Goal: Task Accomplishment & Management: Use online tool/utility

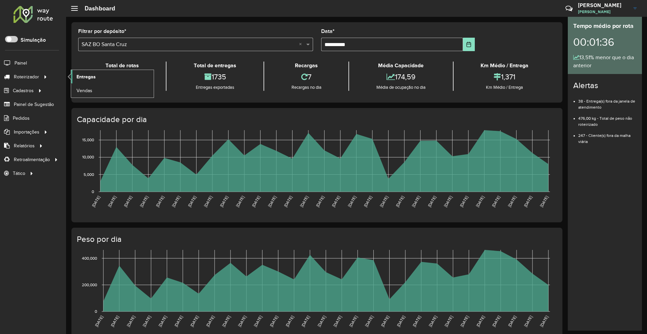
click at [89, 75] on span "Entregas" at bounding box center [85, 76] width 19 height 7
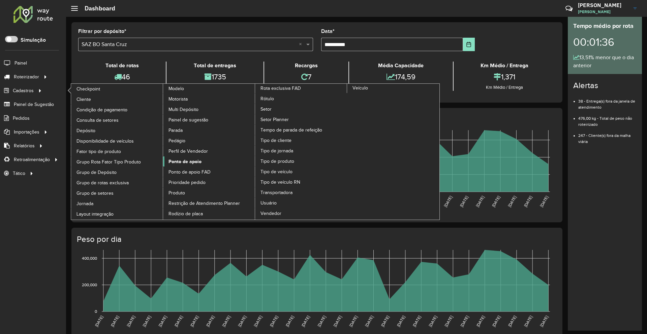
click at [187, 161] on span "Ponto de apoio" at bounding box center [184, 161] width 33 height 7
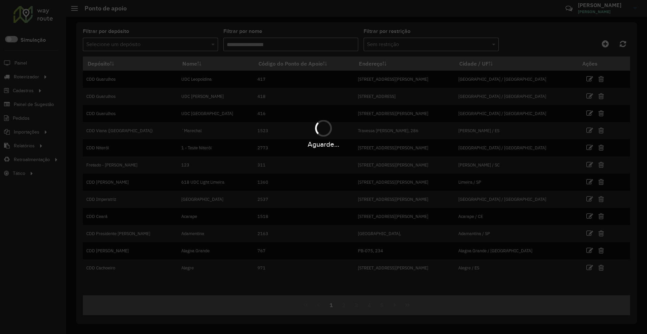
drag, startPoint x: 102, startPoint y: 87, endPoint x: 98, endPoint y: 87, distance: 4.7
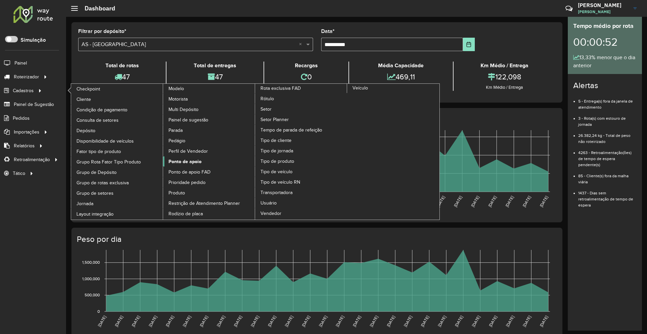
click at [183, 166] on link "Ponto de apoio" at bounding box center [209, 162] width 92 height 10
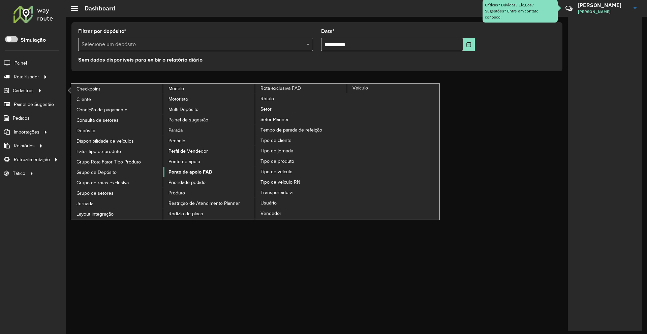
click at [193, 173] on span "Ponto de apoio FAD" at bounding box center [190, 172] width 44 height 7
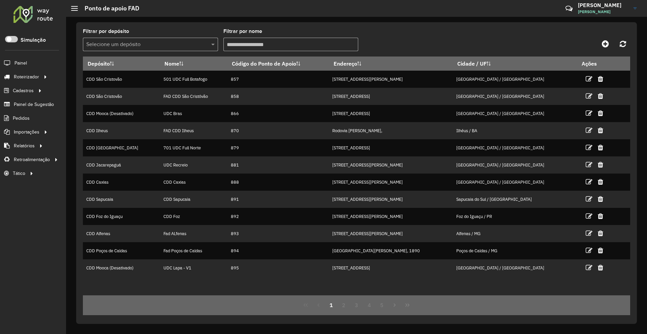
click at [106, 34] on label "Filtrar por depósito" at bounding box center [106, 31] width 46 height 8
click at [108, 39] on div "Selecione um depósito" at bounding box center [150, 44] width 135 height 13
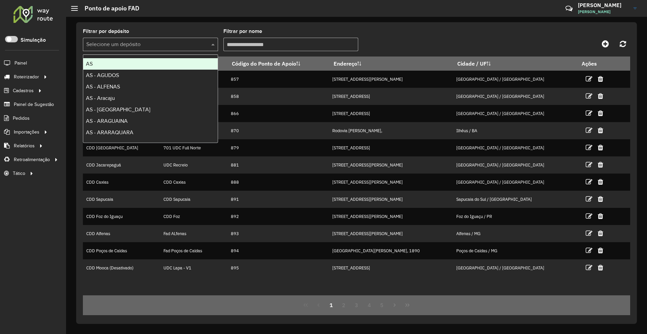
click at [231, 45] on input "Filtrar por nome" at bounding box center [290, 44] width 135 height 13
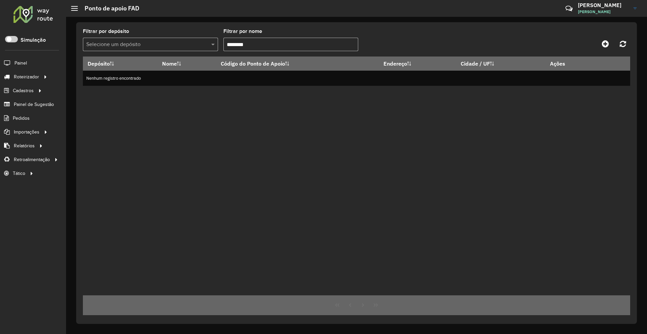
drag, startPoint x: 283, startPoint y: 48, endPoint x: 185, endPoint y: 46, distance: 98.0
click at [186, 46] on formly-group "Filtrar por depósito Selecione um depósito Filtrar por nome ********" at bounding box center [285, 43] width 405 height 28
type input "********"
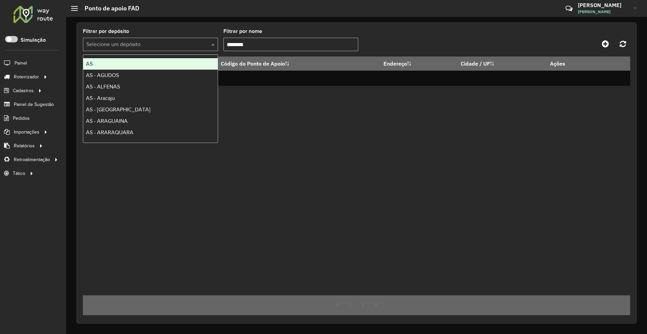
click at [118, 51] on div "Selecione um depósito" at bounding box center [150, 44] width 135 height 13
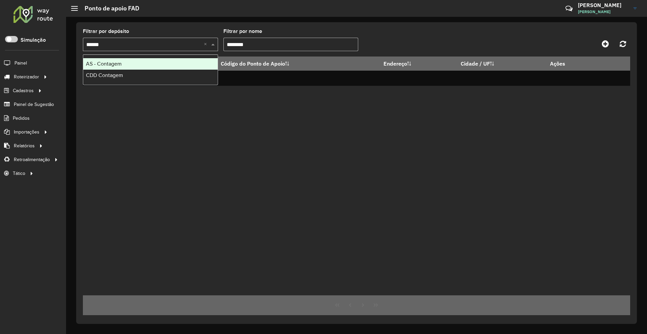
type input "*******"
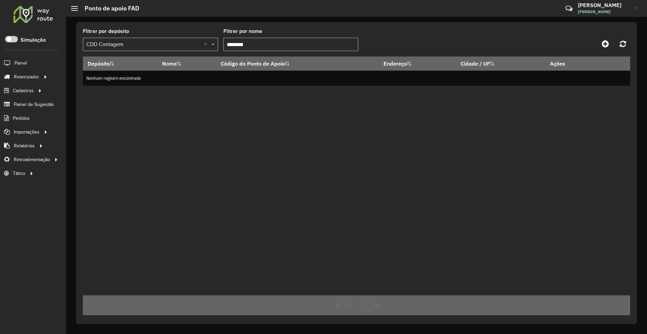
drag, startPoint x: 277, startPoint y: 42, endPoint x: 156, endPoint y: 47, distance: 120.7
click at [161, 45] on formly-group "Filtrar por depósito Selecione um depósito × CDD Contagem × Filtrar por nome **…" at bounding box center [285, 43] width 405 height 28
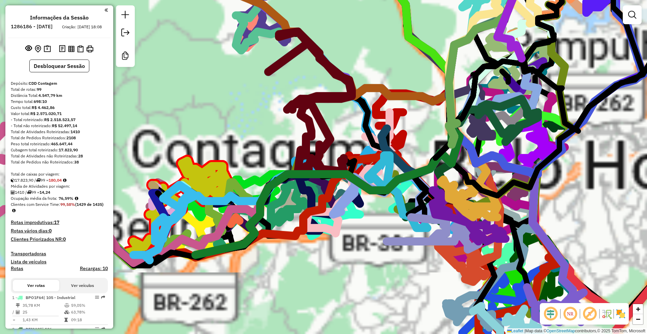
click at [292, 178] on div at bounding box center [300, 175] width 17 height 7
select select "**********"
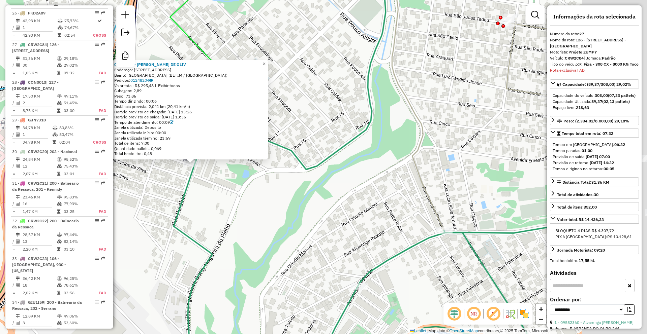
click at [277, 248] on div "09596055 - EDILZA NUNES DE OLIV Endereço: R PERDOES 156 Bairro: VILA CRISTINA (…" at bounding box center [323, 167] width 647 height 334
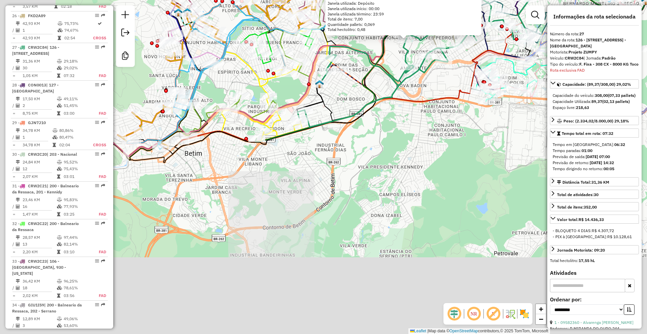
drag, startPoint x: 284, startPoint y: 290, endPoint x: 392, endPoint y: 183, distance: 153.1
click at [415, 112] on div "09596055 - EDILZA NUNES DE OLIV Endereço: R PERDOES 156 Bairro: VILA CRISTINA (…" at bounding box center [323, 167] width 647 height 334
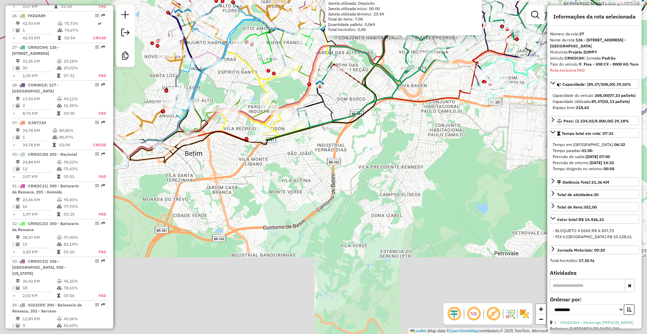
click at [392, 182] on div "09596055 - EDILZA NUNES DE OLIV Endereço: R PERDOES 156 Bairro: VILA CRISTINA (…" at bounding box center [323, 167] width 647 height 334
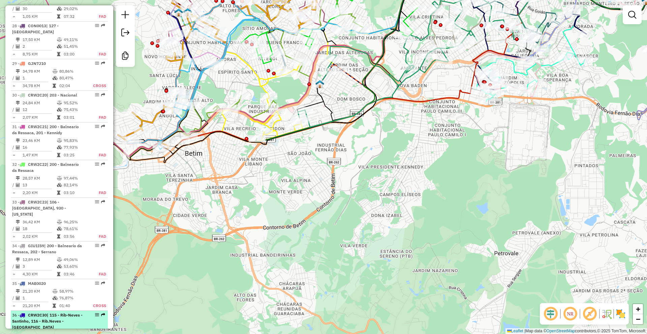
scroll to position [1341, 0]
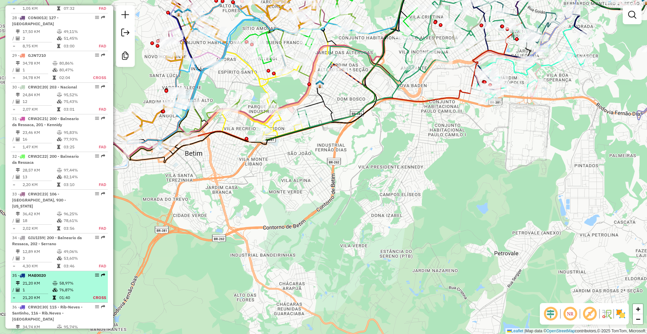
click at [82, 287] on td "76,87%" at bounding box center [71, 290] width 25 height 7
select select "**********"
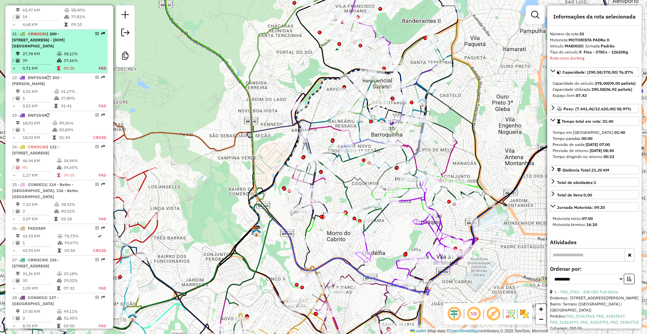
scroll to position [970, 0]
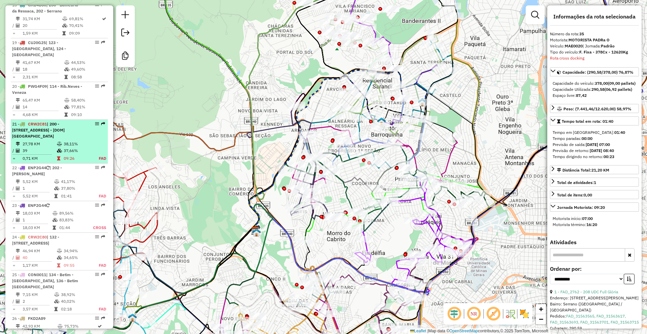
click at [55, 121] on div "21 - CRW2C81 | 200 - Balneario da Ressaca, 202 - Serrano, 940 - Jardim Zoologic…" at bounding box center [47, 130] width 71 height 18
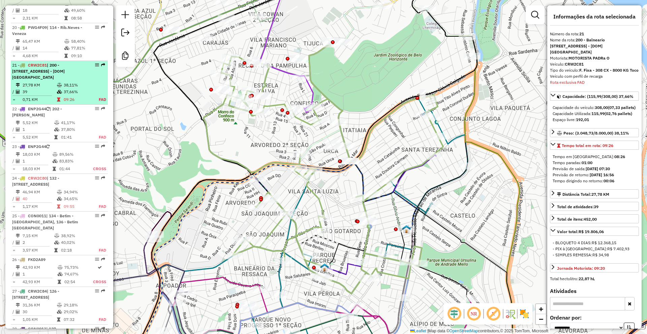
scroll to position [1049, 0]
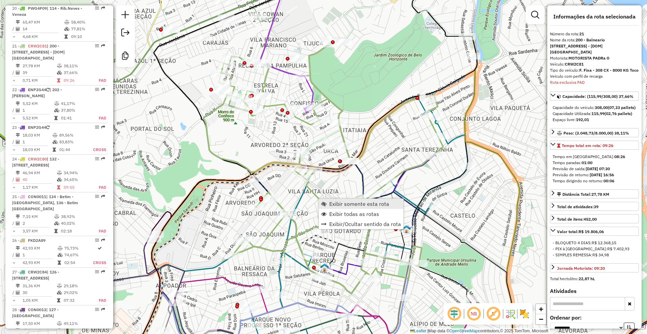
click at [337, 204] on span "Exibir somente esta rota" at bounding box center [359, 203] width 60 height 5
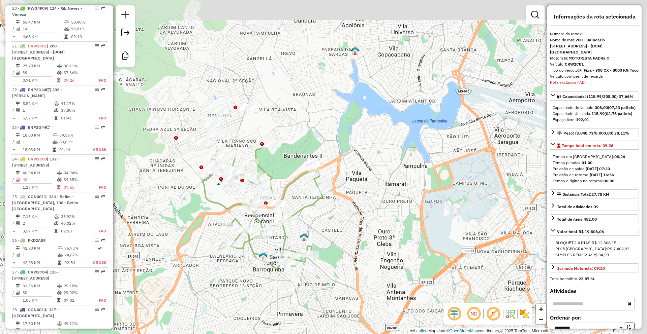
drag, startPoint x: 406, startPoint y: 211, endPoint x: 366, endPoint y: 224, distance: 42.2
click at [366, 224] on div "Janela de atendimento Grade de atendimento Capacidade Transportadoras Veículos …" at bounding box center [323, 167] width 647 height 334
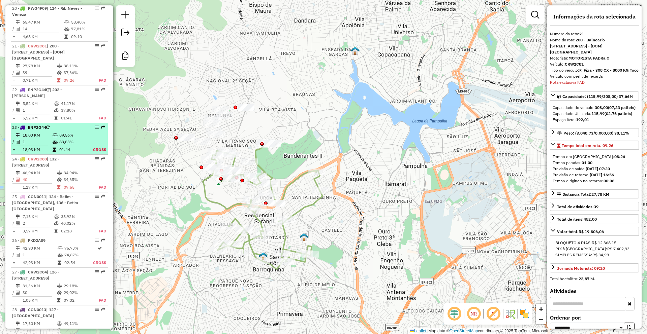
click at [52, 132] on td at bounding box center [55, 135] width 7 height 7
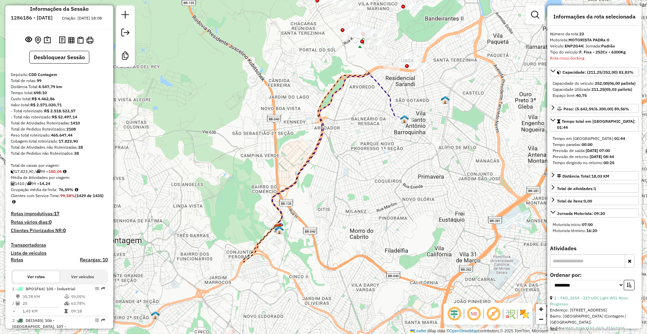
scroll to position [0, 0]
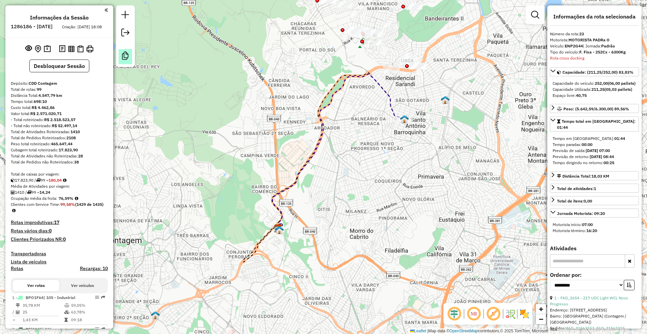
click at [123, 58] on em at bounding box center [125, 56] width 8 height 8
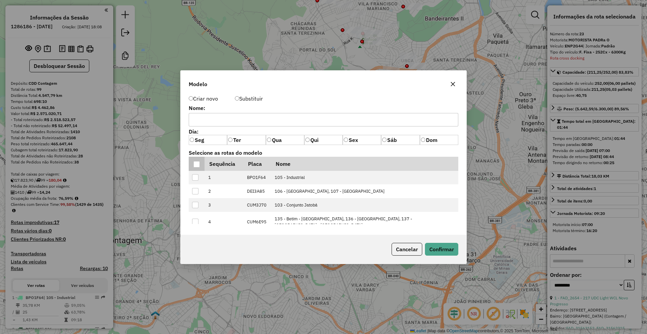
click at [193, 167] on div at bounding box center [196, 164] width 6 height 6
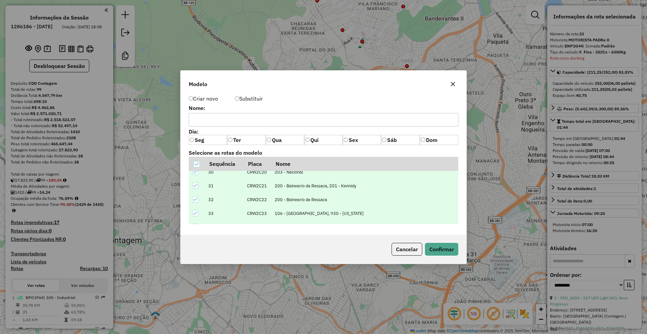
scroll to position [505, 0]
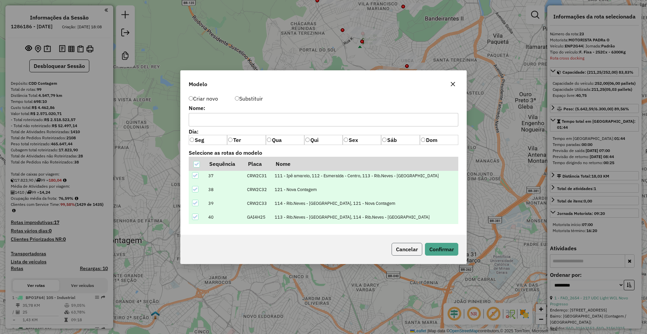
click at [408, 252] on button "Cancelar" at bounding box center [406, 249] width 31 height 13
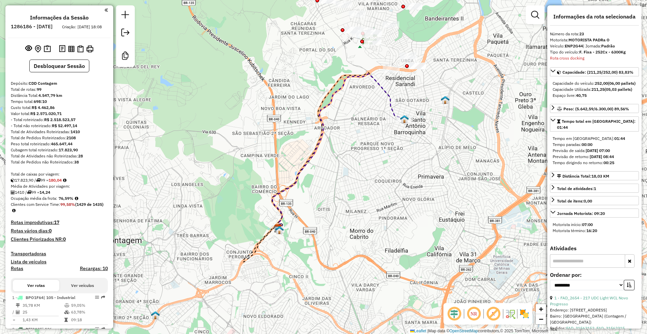
click at [132, 57] on div at bounding box center [125, 36] width 19 height 62
click at [128, 57] on em at bounding box center [125, 56] width 8 height 8
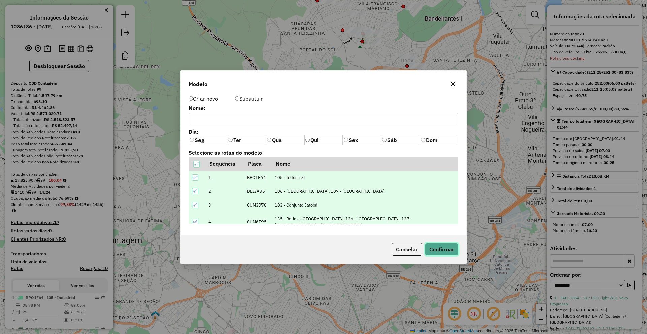
click at [444, 245] on button "Confirmar" at bounding box center [441, 249] width 33 height 13
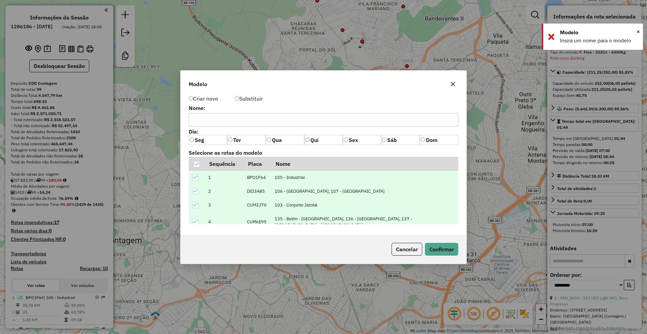
click at [231, 122] on input "text" at bounding box center [323, 119] width 269 height 13
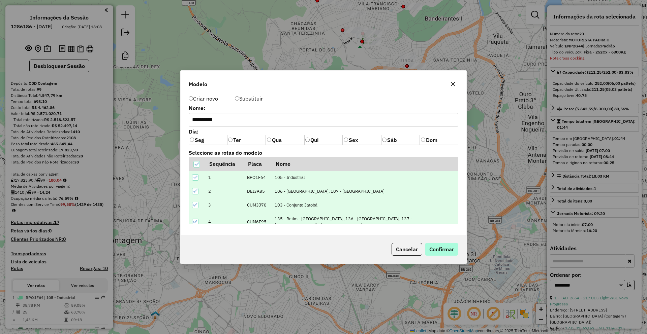
type input "**********"
click at [447, 248] on button "Confirmar" at bounding box center [441, 249] width 33 height 13
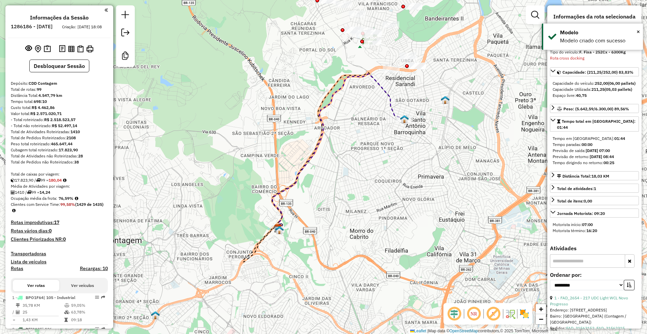
click at [42, 65] on div "Informações da Sessão 1286186 - 01/10/2025 Criação: 30/09/2025 18:08 Desbloquea…" at bounding box center [59, 167] width 108 height 324
click at [41, 72] on button "Desbloquear Sessão" at bounding box center [59, 66] width 60 height 13
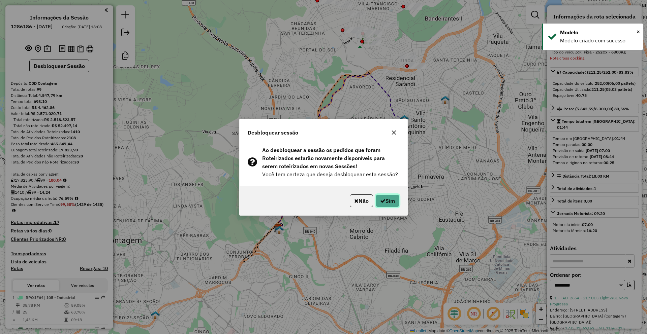
click at [385, 204] on button "Sim" at bounding box center [387, 201] width 24 height 13
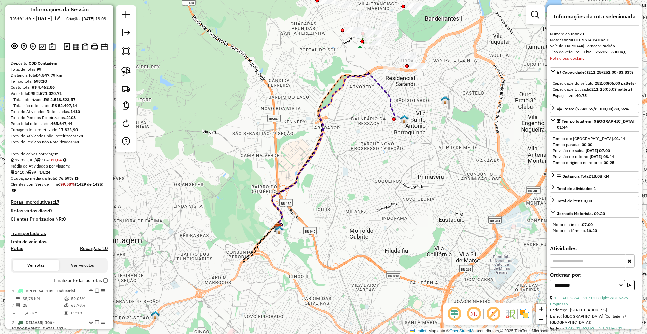
scroll to position [0, 0]
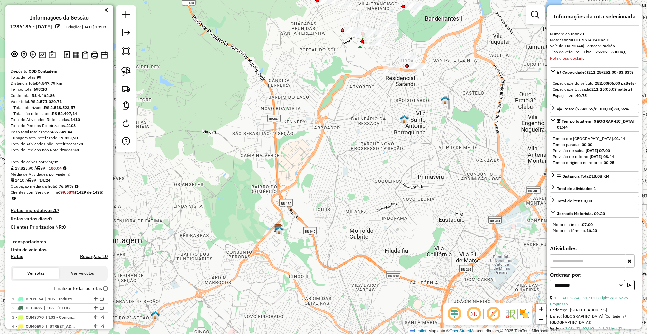
click at [384, 216] on div "Janela de atendimento Grade de atendimento Capacidade Transportadoras Veículos …" at bounding box center [323, 167] width 647 height 334
drag, startPoint x: 416, startPoint y: 137, endPoint x: 312, endPoint y: 197, distance: 119.8
click at [312, 197] on div "Janela de atendimento Grade de atendimento Capacidade Transportadoras Veículos …" at bounding box center [323, 167] width 647 height 334
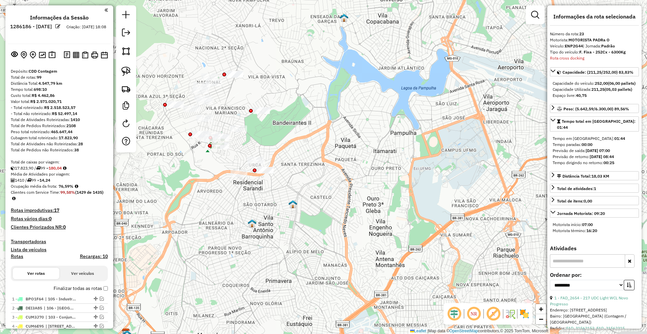
drag, startPoint x: 340, startPoint y: 157, endPoint x: 295, endPoint y: 201, distance: 62.9
click at [295, 202] on img at bounding box center [292, 204] width 9 height 9
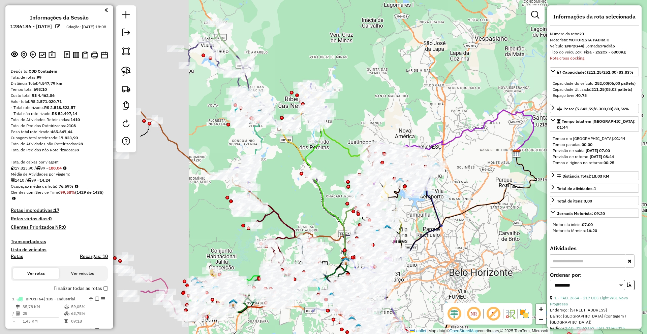
drag, startPoint x: 334, startPoint y: 252, endPoint x: 351, endPoint y: 233, distance: 25.3
click at [523, 245] on div "Janela de atendimento Grade de atendimento Capacidade Transportadoras Veículos …" at bounding box center [323, 167] width 647 height 334
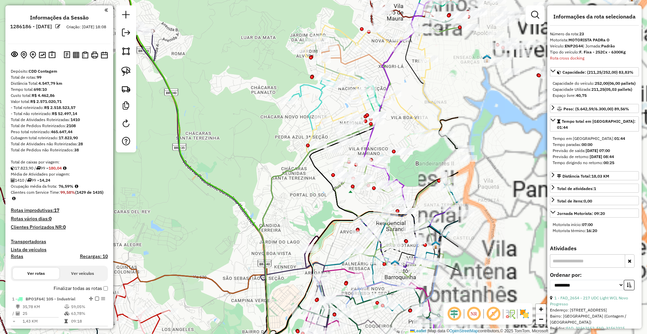
drag, startPoint x: 212, startPoint y: 190, endPoint x: 104, endPoint y: 196, distance: 108.3
click at [104, 196] on hb-router-mapa "Informações da Sessão 1286186 - 01/10/2025 Criação: 30/09/2025 18:08 Depósito: …" at bounding box center [323, 167] width 647 height 334
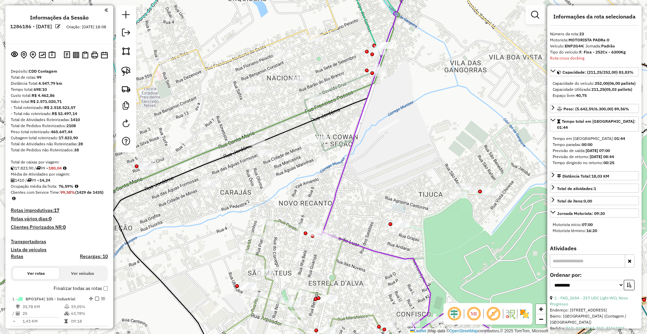
click at [450, 315] on em at bounding box center [454, 314] width 16 height 16
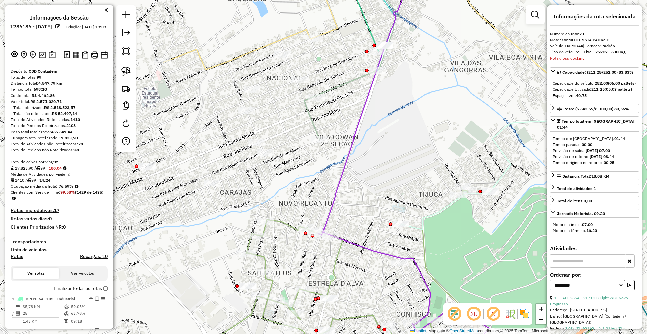
click at [496, 313] on em at bounding box center [493, 314] width 16 height 16
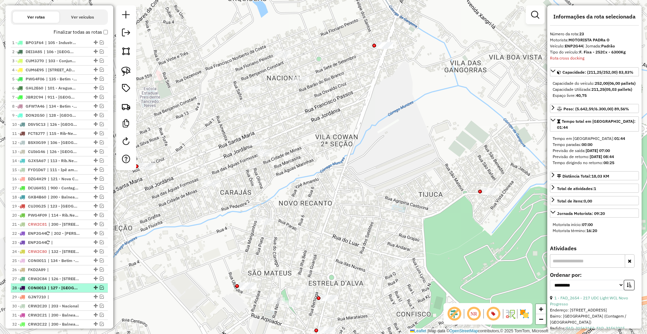
scroll to position [303, 0]
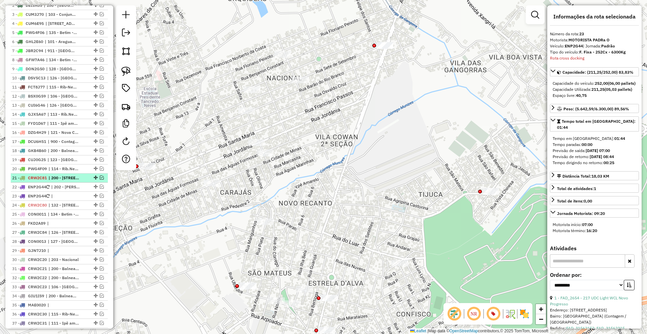
click at [100, 178] on em at bounding box center [102, 178] width 4 height 4
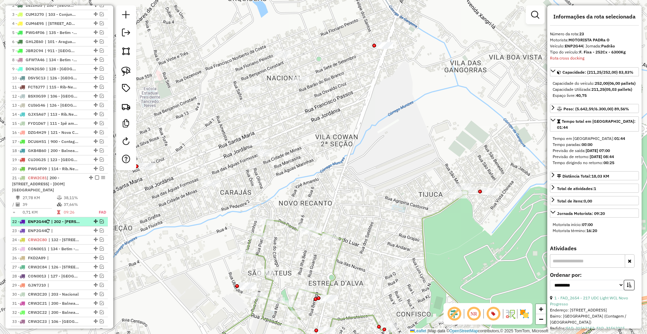
click at [101, 224] on em at bounding box center [102, 222] width 4 height 4
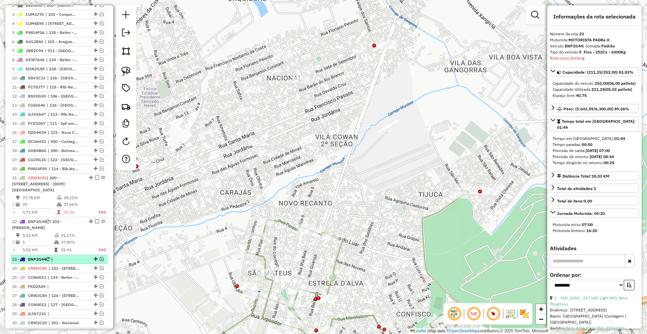
click at [100, 257] on em at bounding box center [102, 259] width 4 height 4
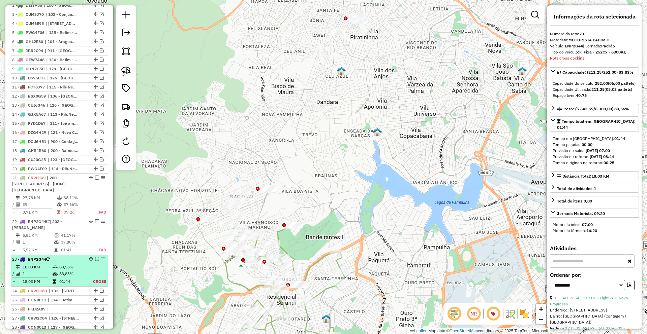
click at [42, 266] on td "18,03 KM" at bounding box center [37, 267] width 30 height 7
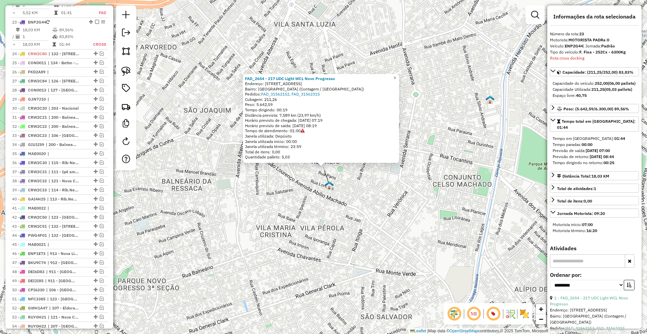
scroll to position [553, 0]
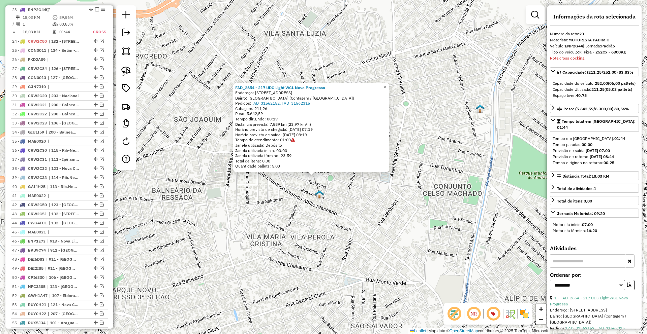
drag, startPoint x: 256, startPoint y: 201, endPoint x: 237, endPoint y: 217, distance: 24.5
click at [237, 217] on div "FAD_2654 - 217 UDC Light WCL Novo Progresso Endereço: [STREET_ADDRESS][GEOGRAPH…" at bounding box center [323, 167] width 647 height 334
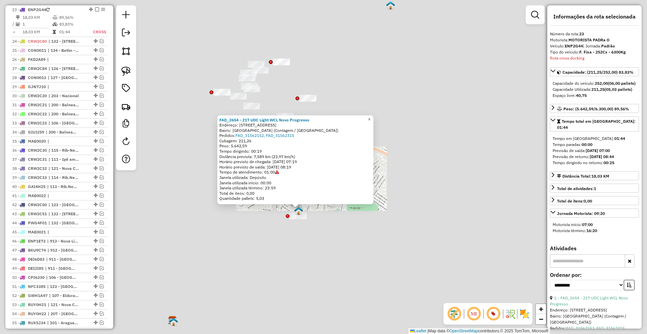
click at [329, 228] on div "FAD_2654 - 217 UDC Light WCL Novo Progresso Endereço: [STREET_ADDRESS][GEOGRAPH…" at bounding box center [323, 167] width 647 height 334
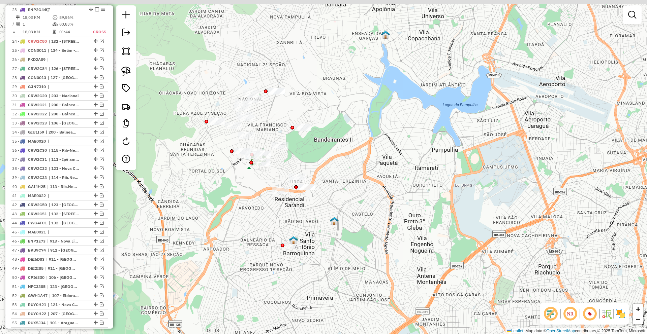
drag, startPoint x: 362, startPoint y: 197, endPoint x: 365, endPoint y: 231, distance: 34.2
click at [359, 232] on div "Janela de atendimento Grade de atendimento Capacidade Transportadoras Veículos …" at bounding box center [323, 167] width 647 height 334
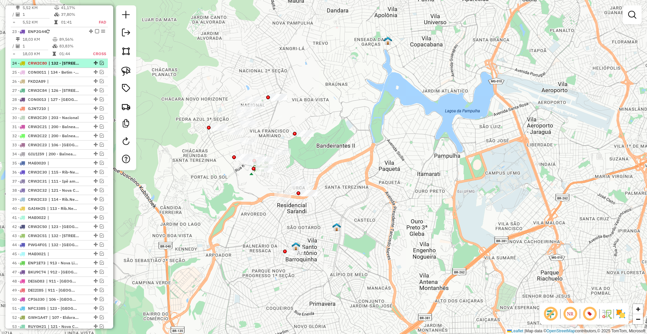
scroll to position [519, 0]
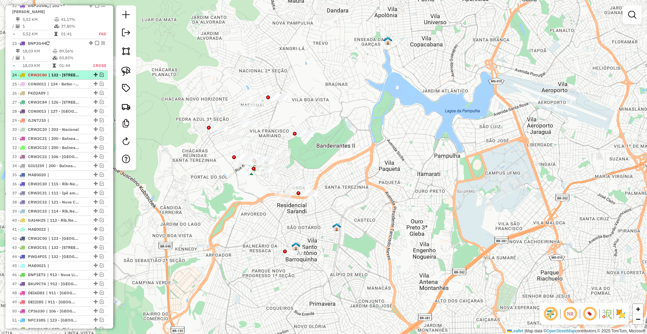
click at [100, 75] on em at bounding box center [102, 75] width 4 height 4
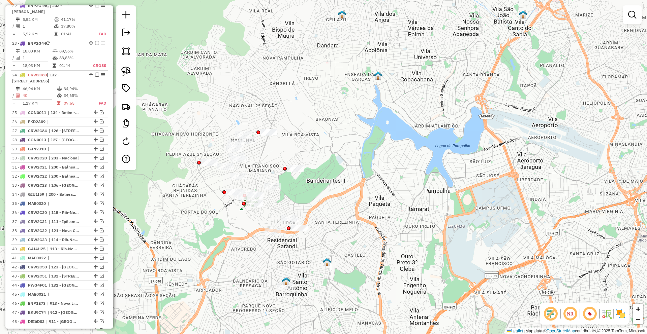
drag, startPoint x: 361, startPoint y: 228, endPoint x: 359, endPoint y: 239, distance: 10.9
click at [359, 239] on div "Janela de atendimento Grade de atendimento Capacidade Transportadoras Veículos …" at bounding box center [323, 167] width 647 height 334
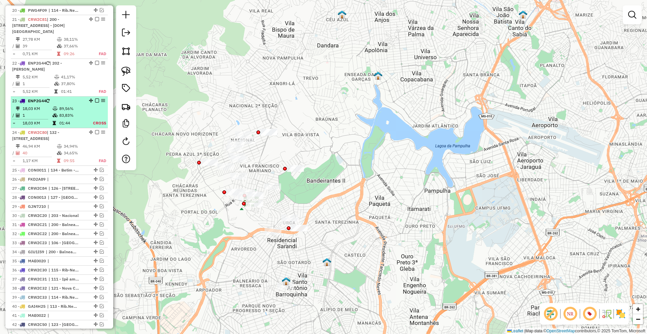
scroll to position [452, 0]
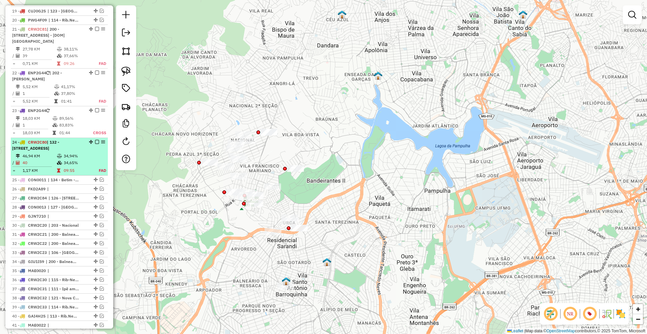
click at [95, 143] on em at bounding box center [97, 142] width 4 height 4
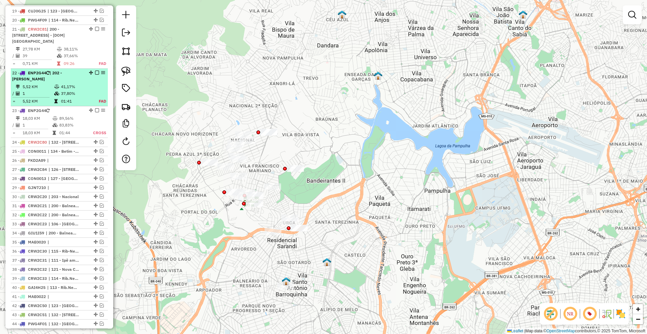
click at [77, 90] on td "37,80%" at bounding box center [76, 93] width 30 height 7
select select "**********"
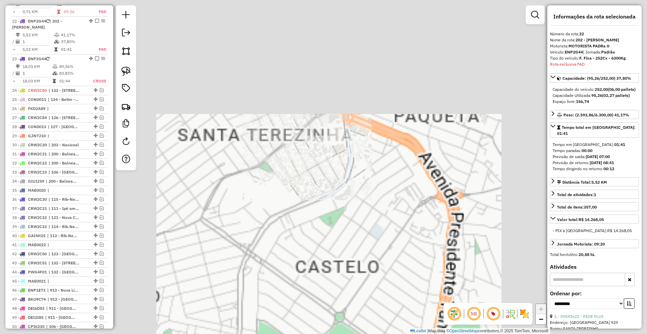
scroll to position [521, 0]
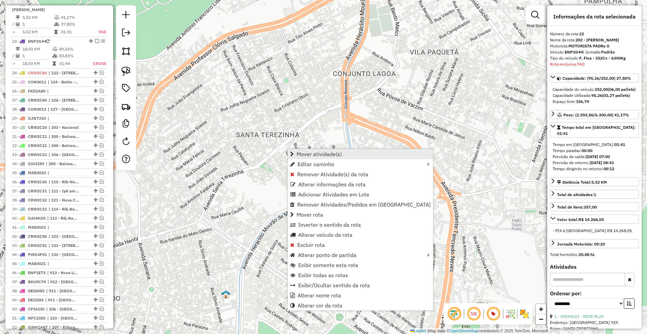
click at [330, 152] on span "Mover atividade(s)" at bounding box center [318, 154] width 45 height 5
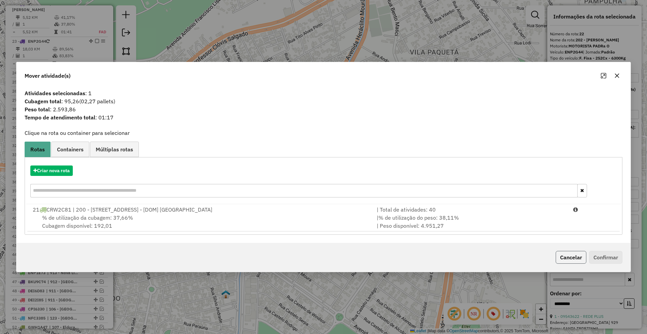
click at [569, 256] on button "Cancelar" at bounding box center [570, 257] width 31 height 13
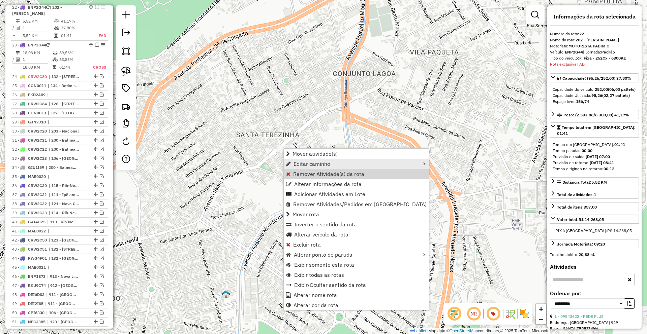
scroll to position [522, 0]
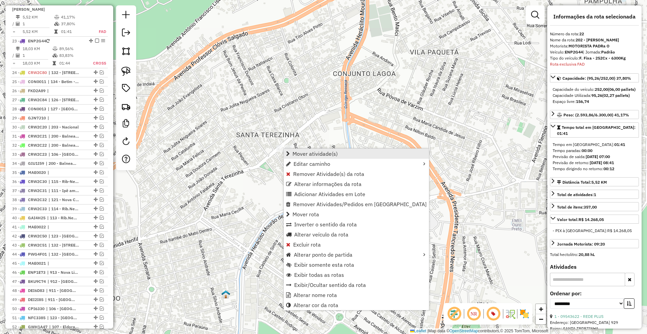
click at [316, 152] on span "Mover atividade(s)" at bounding box center [314, 153] width 45 height 5
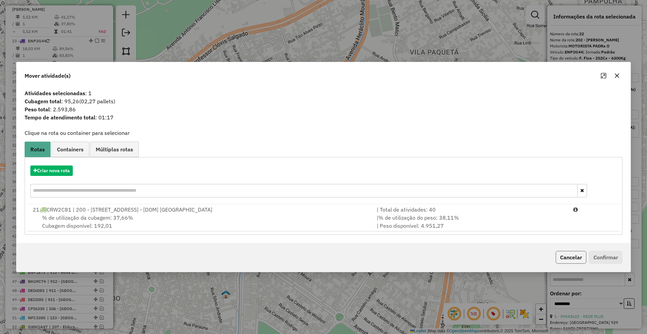
click at [575, 256] on button "Cancelar" at bounding box center [570, 257] width 31 height 13
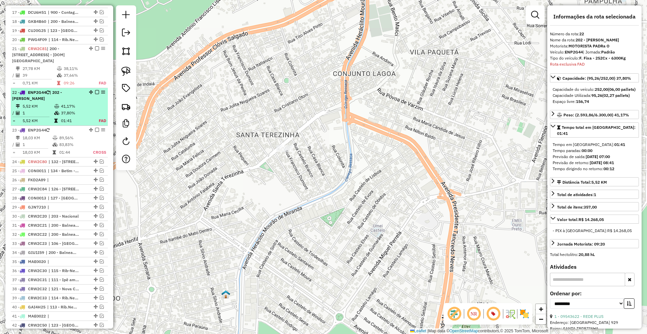
scroll to position [421, 0]
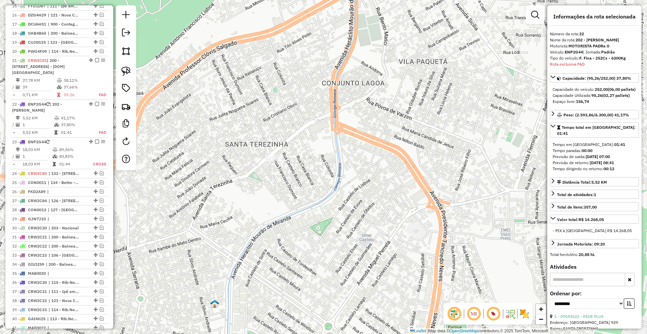
drag, startPoint x: 363, startPoint y: 145, endPoint x: 337, endPoint y: 170, distance: 36.0
click at [337, 170] on div "Janela de atendimento Grade de atendimento Capacidade Transportadoras Veículos …" at bounding box center [323, 167] width 647 height 334
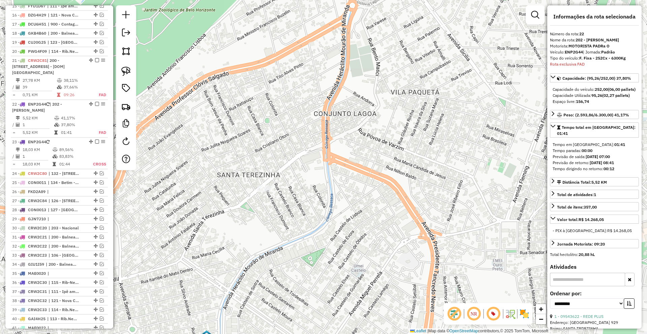
drag, startPoint x: 311, startPoint y: 157, endPoint x: 287, endPoint y: 169, distance: 26.7
click at [318, 173] on div "Janela de atendimento Grade de atendimento Capacidade Transportadoras Veículos …" at bounding box center [323, 167] width 647 height 334
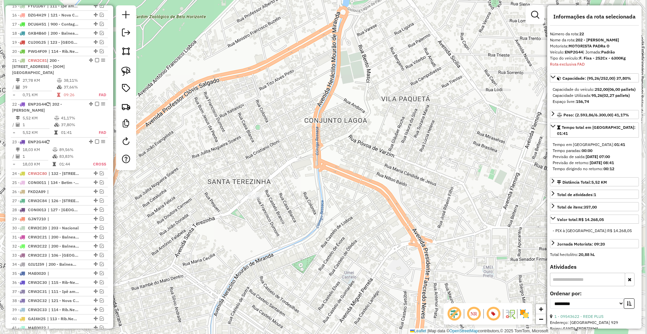
drag, startPoint x: 307, startPoint y: 136, endPoint x: 282, endPoint y: 150, distance: 28.3
click at [282, 150] on div "Janela de atendimento Grade de atendimento Capacidade Transportadoras Veículos …" at bounding box center [323, 167] width 647 height 334
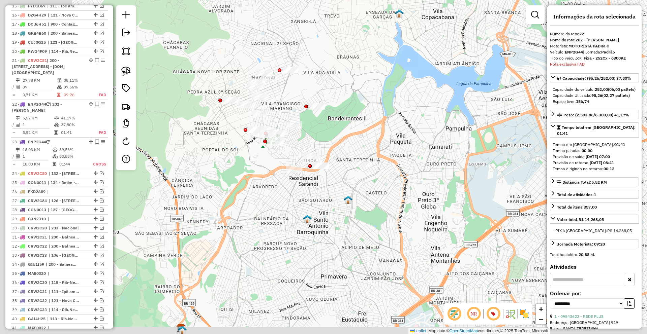
drag, startPoint x: 293, startPoint y: 214, endPoint x: 405, endPoint y: 194, distance: 114.2
click at [405, 194] on div "Janela de atendimento Grade de atendimento Capacidade Transportadoras Veículos …" at bounding box center [323, 167] width 647 height 334
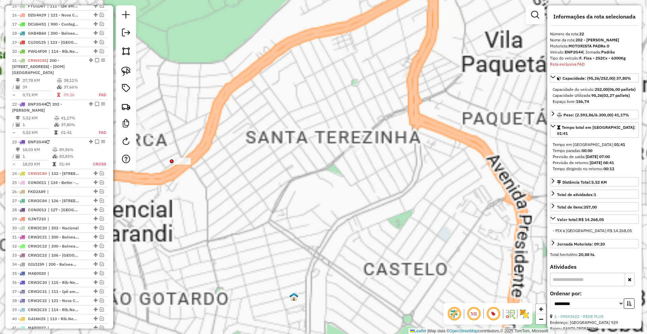
drag, startPoint x: 391, startPoint y: 166, endPoint x: 337, endPoint y: 188, distance: 57.9
click at [342, 188] on div "Janela de atendimento Grade de atendimento Capacidade Transportadoras Veículos …" at bounding box center [323, 167] width 647 height 334
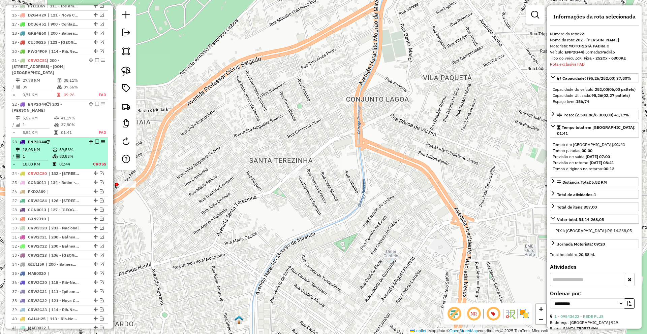
click at [73, 157] on td "83,83%" at bounding box center [71, 156] width 25 height 7
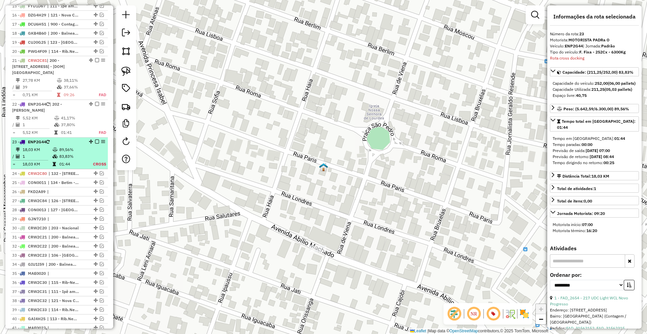
click at [101, 142] on em at bounding box center [103, 142] width 4 height 4
click at [89, 142] on em at bounding box center [91, 142] width 4 height 4
click at [95, 142] on em at bounding box center [97, 142] width 4 height 4
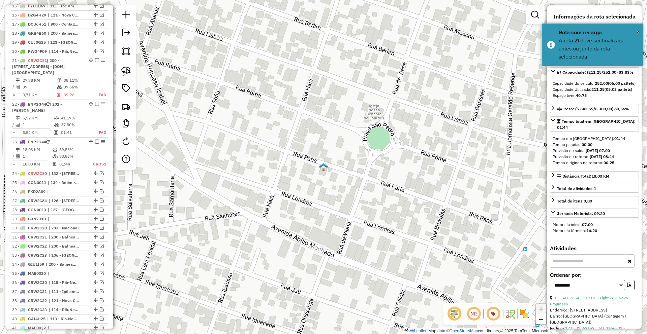
drag, startPoint x: 259, startPoint y: 142, endPoint x: 246, endPoint y: 149, distance: 14.8
click at [246, 149] on div "Janela de atendimento Grade de atendimento Capacidade Transportadoras Veículos …" at bounding box center [323, 167] width 647 height 334
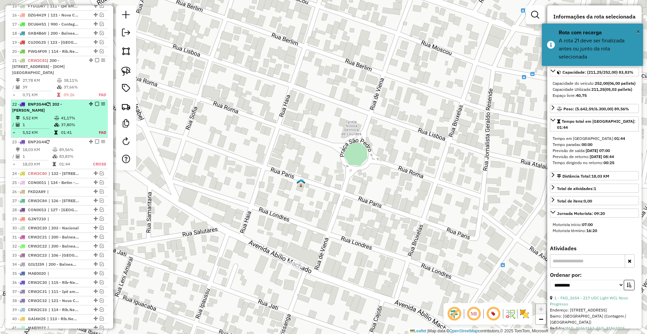
click at [101, 106] on em at bounding box center [103, 104] width 4 height 4
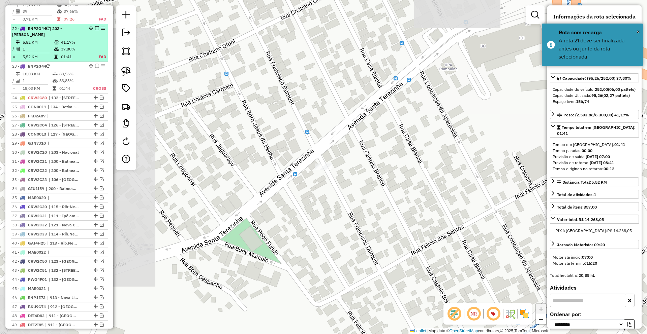
scroll to position [521, 0]
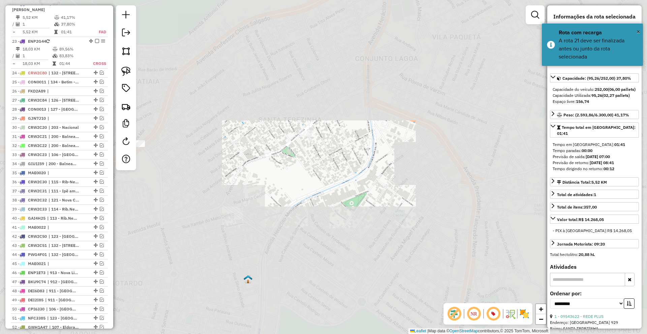
drag, startPoint x: 292, startPoint y: 124, endPoint x: 311, endPoint y: 204, distance: 82.1
click at [317, 206] on div "Janela de atendimento Grade de atendimento Capacidade Transportadoras Veículos …" at bounding box center [323, 167] width 647 height 334
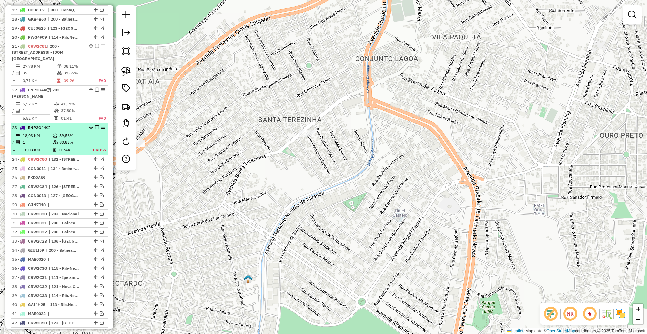
scroll to position [387, 0]
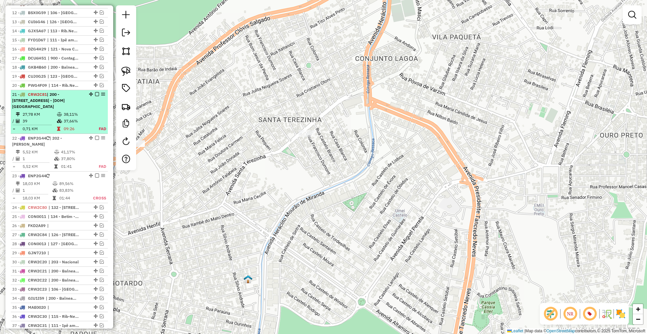
click at [101, 93] on em at bounding box center [103, 94] width 4 height 4
select select "**********"
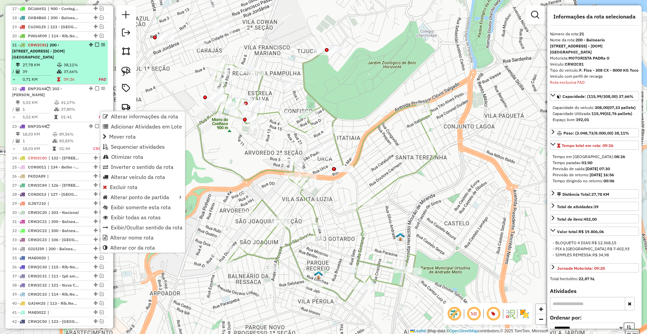
scroll to position [471, 0]
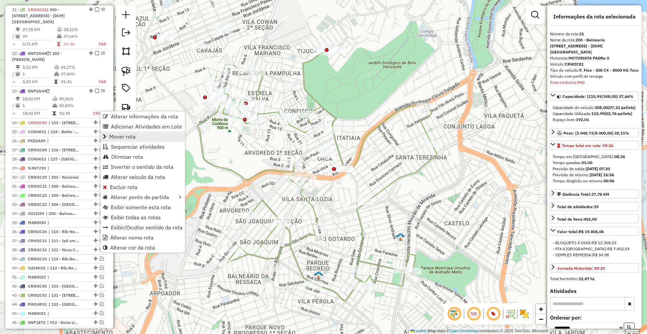
click at [122, 138] on span "Mover rota" at bounding box center [122, 136] width 27 height 5
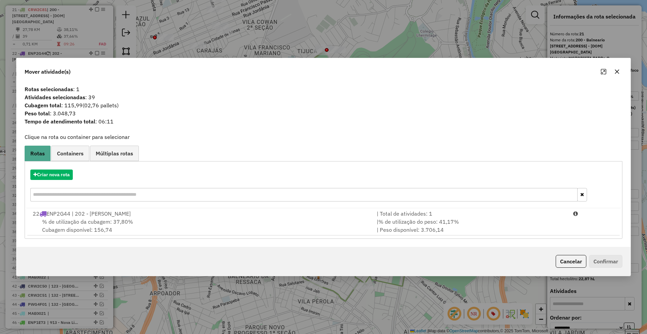
drag, startPoint x: 562, startPoint y: 266, endPoint x: 502, endPoint y: 246, distance: 62.5
click at [562, 265] on button "Cancelar" at bounding box center [570, 261] width 31 height 13
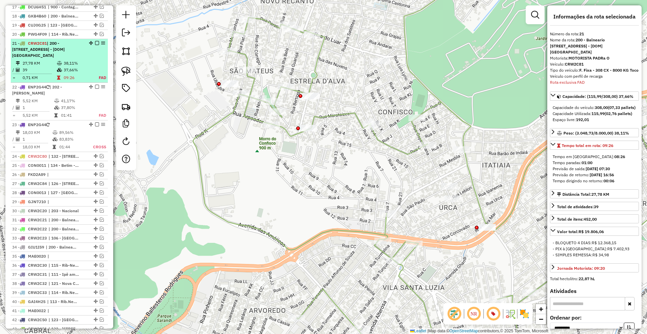
click at [64, 67] on td "38,11%" at bounding box center [77, 63] width 28 height 7
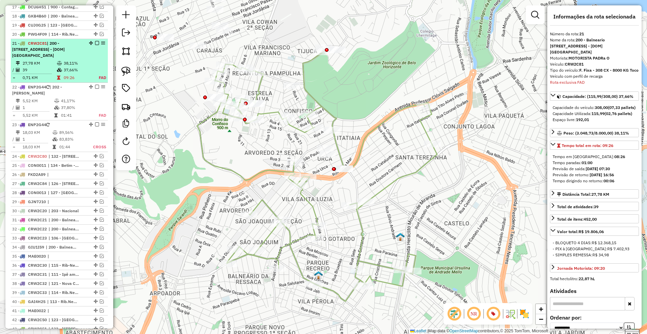
click at [65, 73] on td "37,66%" at bounding box center [77, 70] width 28 height 7
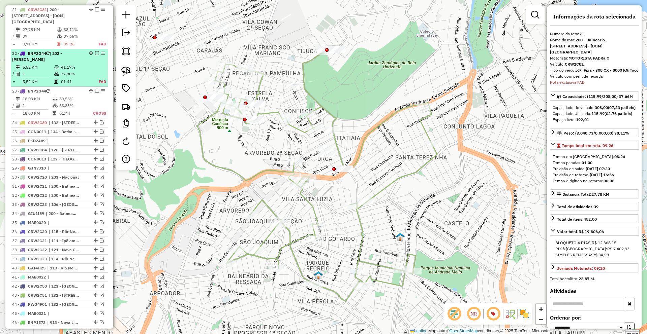
click at [81, 68] on td "41,17%" at bounding box center [76, 67] width 30 height 7
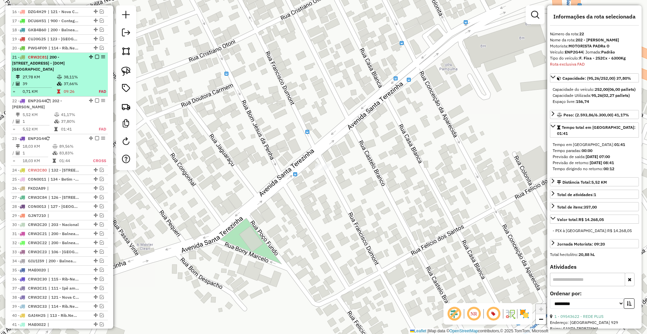
scroll to position [420, 0]
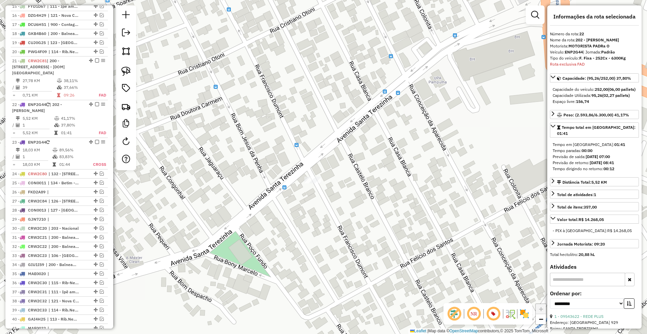
drag, startPoint x: 314, startPoint y: 100, endPoint x: 288, endPoint y: 130, distance: 39.6
click at [288, 130] on div "Janela de atendimento Grade de atendimento Capacidade Transportadoras Veículos …" at bounding box center [323, 167] width 647 height 334
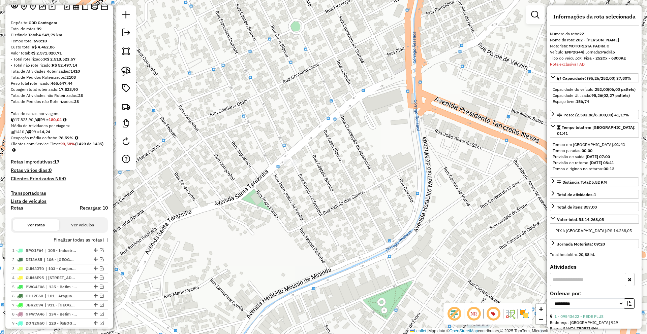
scroll to position [0, 0]
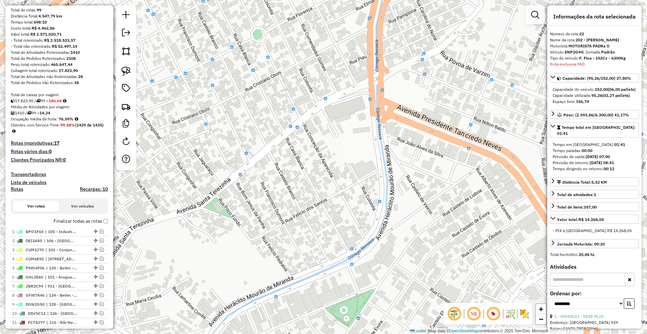
drag, startPoint x: 310, startPoint y: 184, endPoint x: 229, endPoint y: 192, distance: 80.9
click at [245, 192] on div "Janela de atendimento Grade de atendimento Capacidade Transportadoras Veículos …" at bounding box center [323, 167] width 647 height 334
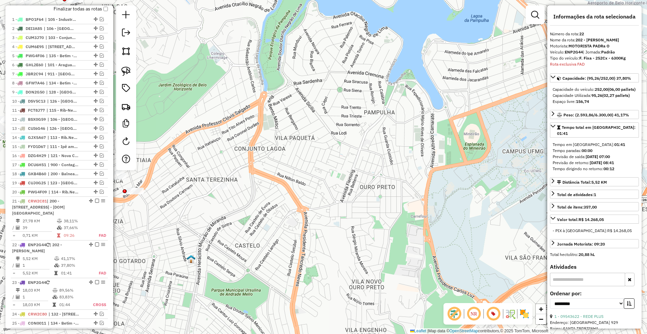
scroll to position [337, 0]
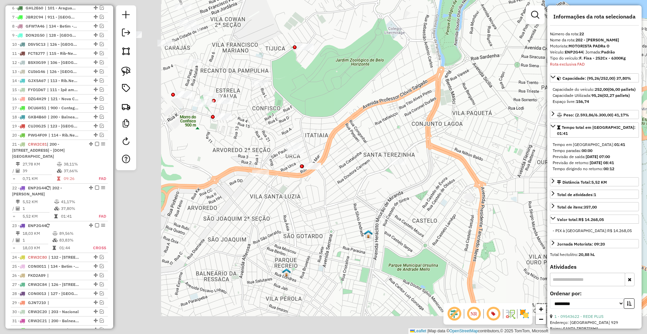
drag, startPoint x: 227, startPoint y: 216, endPoint x: 408, endPoint y: 191, distance: 183.3
click at [408, 191] on div "Janela de atendimento Grade de atendimento Capacidade Transportadoras Veículos …" at bounding box center [323, 167] width 647 height 334
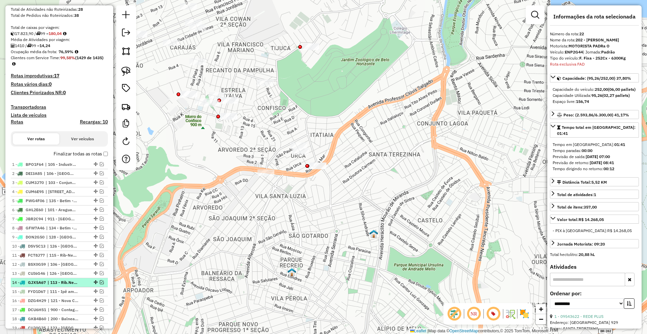
scroll to position [236, 0]
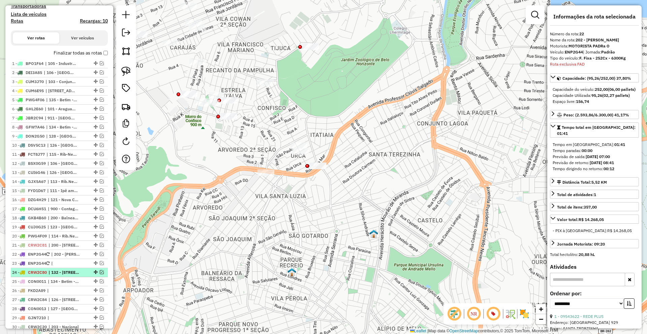
click at [100, 272] on em at bounding box center [102, 272] width 4 height 4
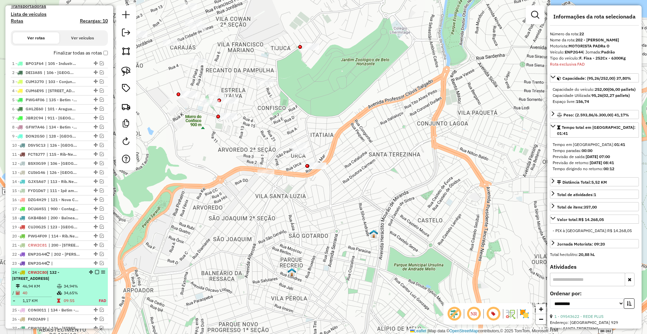
click at [51, 290] on td "46,94 KM" at bounding box center [39, 286] width 34 height 7
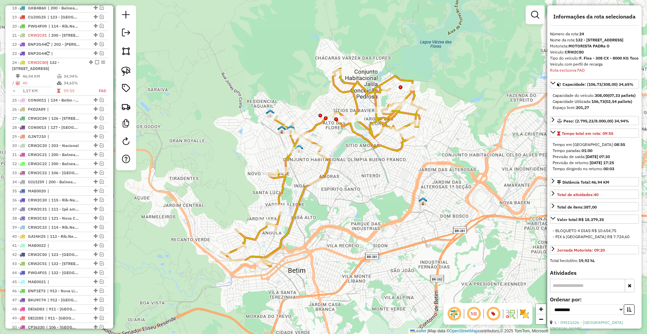
scroll to position [499, 0]
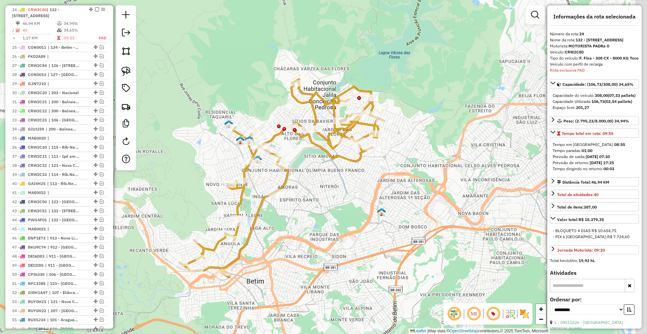
drag, startPoint x: 384, startPoint y: 252, endPoint x: 351, endPoint y: 240, distance: 34.5
click at [351, 253] on div "Janela de atendimento Grade de atendimento Capacidade Transportadoras Veículos …" at bounding box center [323, 167] width 647 height 334
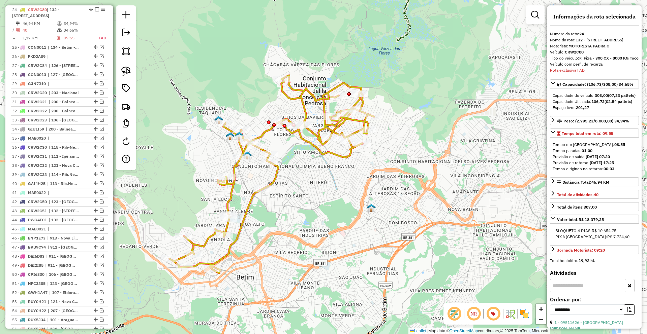
click at [370, 208] on img at bounding box center [371, 208] width 9 height 9
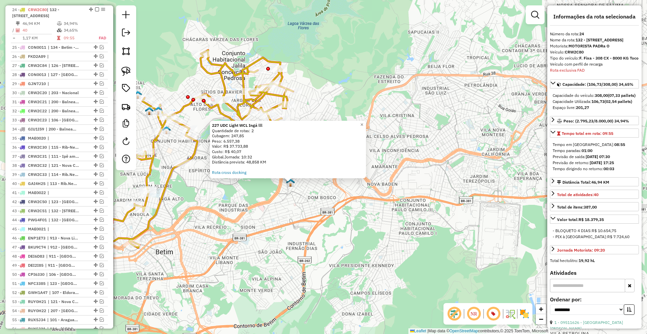
drag, startPoint x: 296, startPoint y: 222, endPoint x: 294, endPoint y: 242, distance: 20.3
click at [294, 242] on div "227 UDC Light WCL Ingá lll Quantidade de rotas: 2 Cubagem: 247,85 Peso: 6.557,3…" at bounding box center [323, 167] width 647 height 334
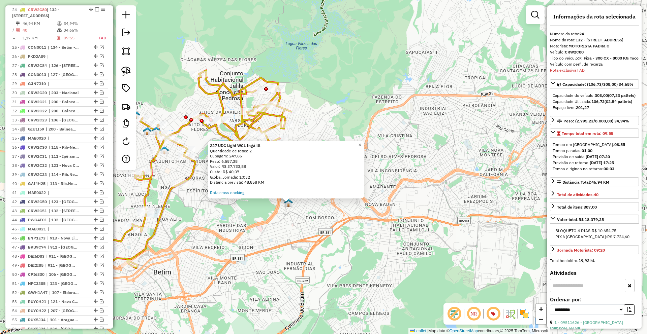
click at [344, 230] on div "227 UDC Light WCL Ingá lll Quantidade de rotas: 2 Cubagem: 247,85 Peso: 6.557,3…" at bounding box center [323, 167] width 647 height 334
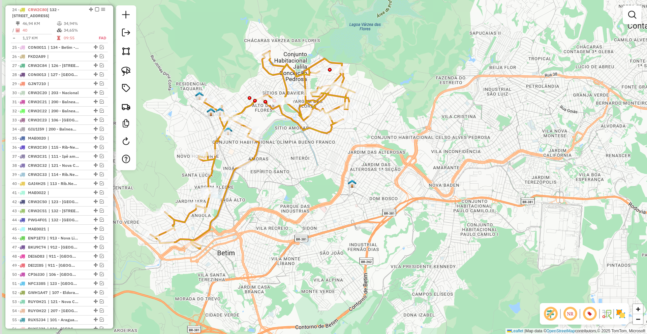
drag, startPoint x: 303, startPoint y: 236, endPoint x: 373, endPoint y: 212, distance: 74.3
click at [369, 216] on div "Janela de atendimento Grade de atendimento Capacidade Transportadoras Veículos …" at bounding box center [323, 167] width 647 height 334
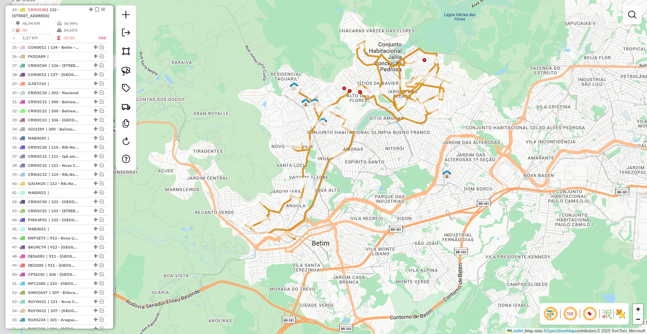
drag, startPoint x: 380, startPoint y: 180, endPoint x: 392, endPoint y: 180, distance: 11.8
click at [392, 180] on div "Janela de atendimento Grade de atendimento Capacidade Transportadoras Veículos …" at bounding box center [323, 167] width 647 height 334
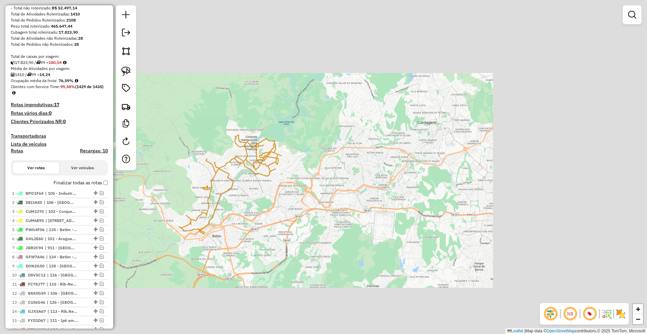
scroll to position [202, 0]
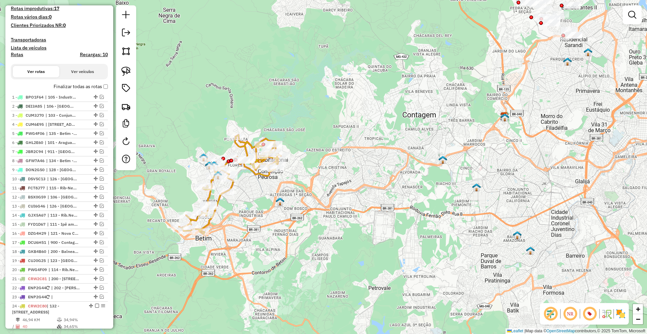
click at [552, 311] on em at bounding box center [550, 314] width 16 height 16
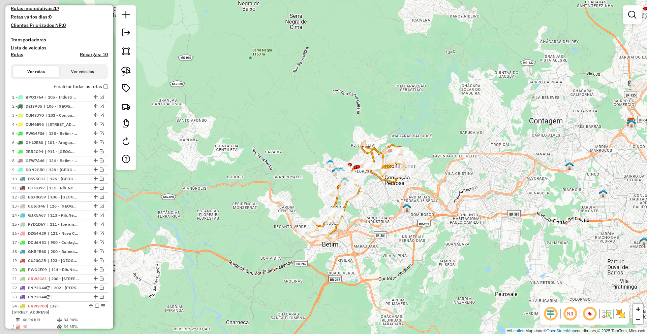
drag, startPoint x: 311, startPoint y: 251, endPoint x: 437, endPoint y: 257, distance: 126.1
click at [437, 257] on div "Janela de atendimento Grade de atendimento Capacidade Transportadoras Veículos …" at bounding box center [323, 167] width 647 height 334
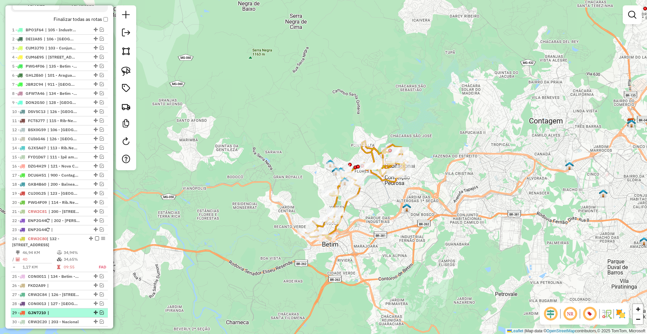
scroll to position [404, 0]
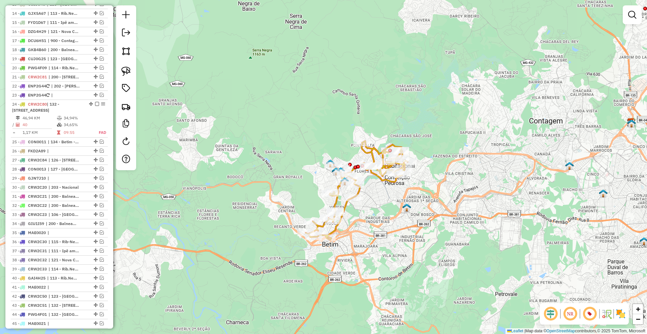
drag, startPoint x: 548, startPoint y: 312, endPoint x: 482, endPoint y: 301, distance: 67.6
click at [548, 311] on em at bounding box center [550, 314] width 16 height 16
drag, startPoint x: 422, startPoint y: 222, endPoint x: 411, endPoint y: 235, distance: 17.4
click at [418, 233] on div "Janela de atendimento Grade de atendimento Capacidade Transportadoras Veículos …" at bounding box center [323, 167] width 647 height 334
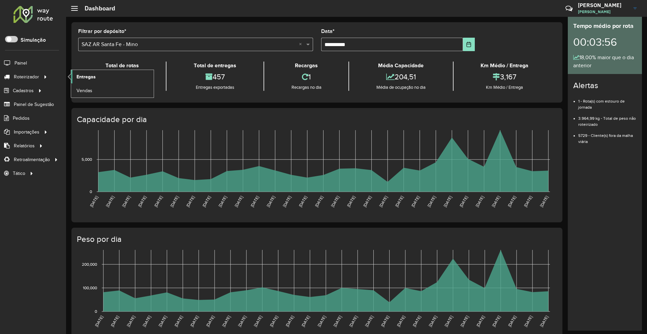
click at [79, 76] on span "Entregas" at bounding box center [85, 76] width 19 height 7
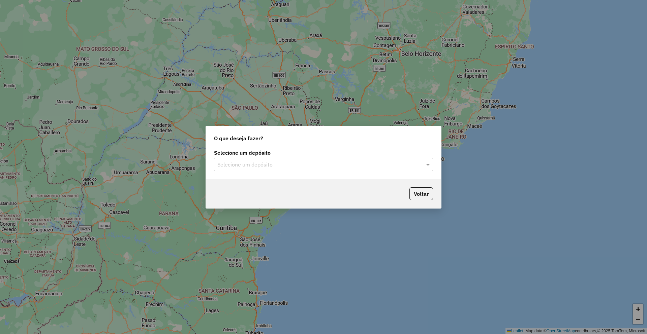
click at [244, 167] on input "text" at bounding box center [316, 165] width 199 height 8
click at [361, 160] on div "Selecione um depósito" at bounding box center [323, 164] width 219 height 13
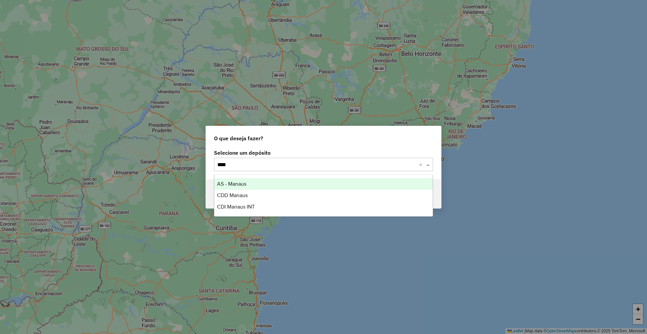
type input "*****"
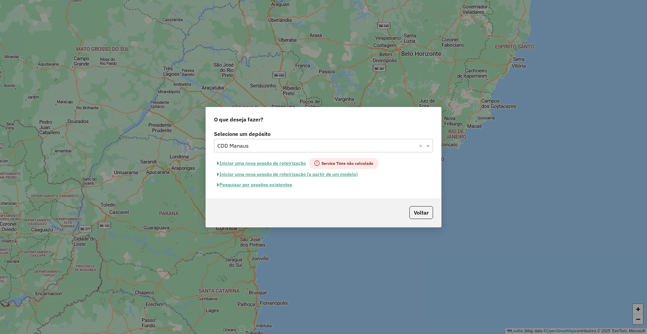
click at [268, 144] on input "text" at bounding box center [316, 146] width 199 height 8
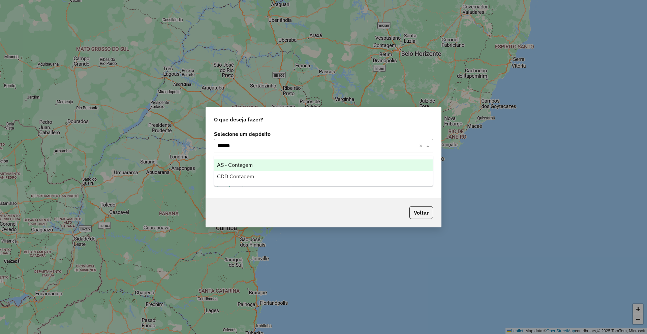
type input "*******"
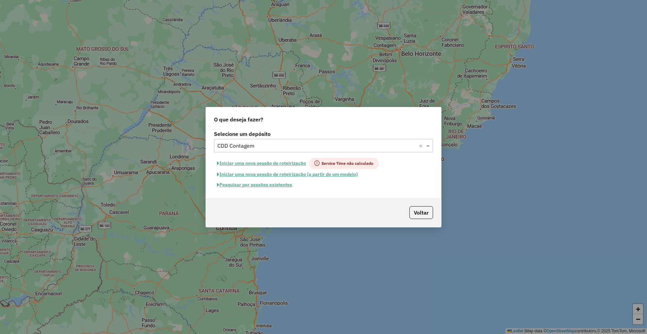
click at [246, 175] on button "Iniciar uma nova sessão de roteirização (a partir de um modelo)" at bounding box center [287, 174] width 147 height 10
select select "*"
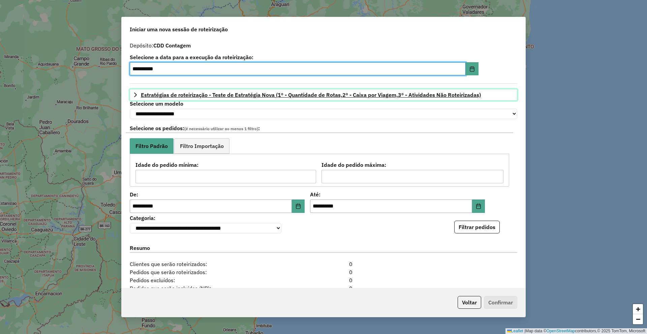
click at [165, 96] on span "Estratégias de roteirização - Teste de Estratégia Nova (1º - Quantidade de Rota…" at bounding box center [311, 94] width 340 height 5
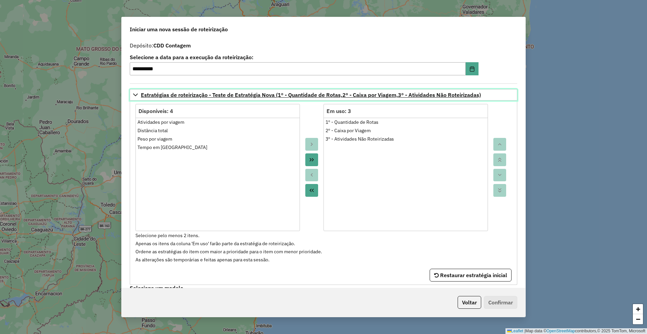
click at [179, 98] on span "Estratégias de roteirização - Teste de Estratégia Nova (1º - Quantidade de Rota…" at bounding box center [311, 94] width 340 height 5
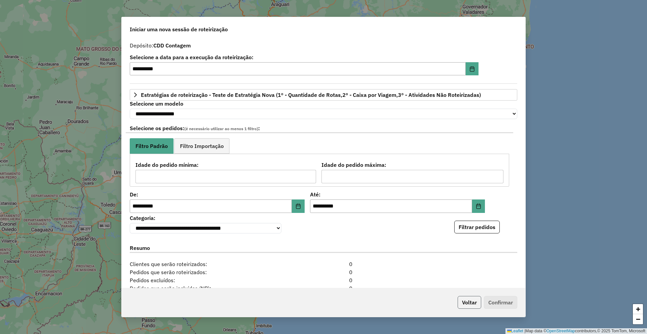
click at [471, 299] on button "Voltar" at bounding box center [469, 302] width 24 height 13
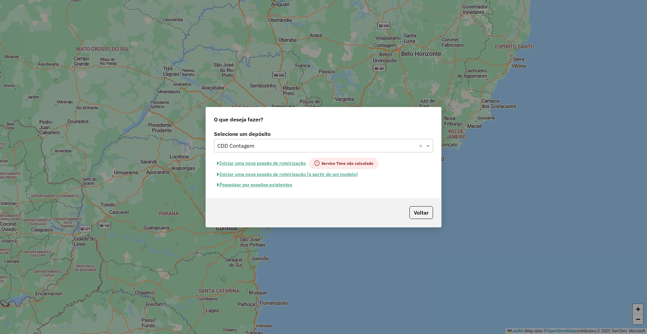
click at [327, 176] on button "Iniciar uma nova sessão de roteirização (a partir de um modelo)" at bounding box center [287, 174] width 147 height 10
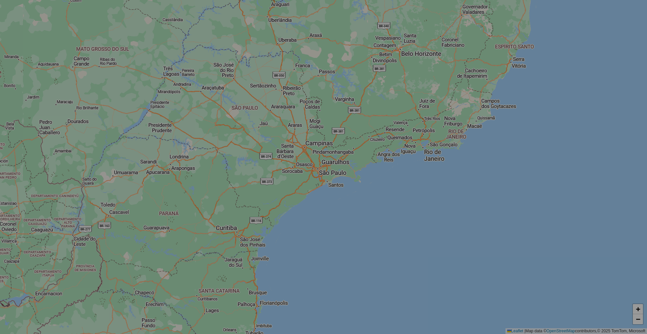
select select "*"
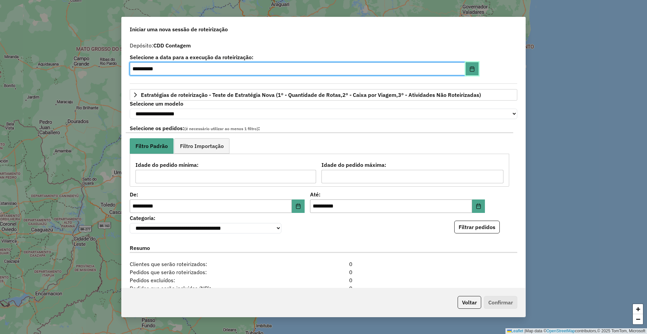
click at [469, 67] on icon "Choose Date" at bounding box center [471, 68] width 5 height 5
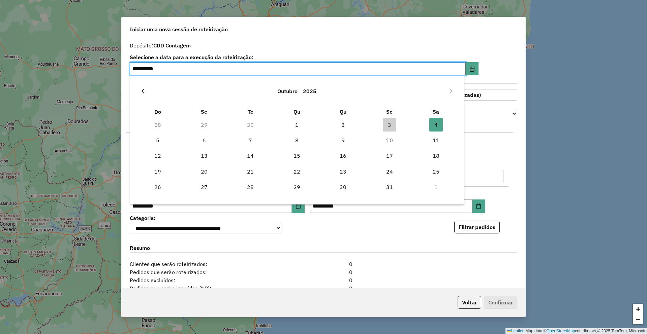
click at [140, 89] on icon "Previous Month" at bounding box center [142, 91] width 5 height 5
click at [255, 189] on span "30" at bounding box center [249, 186] width 13 height 13
type input "**********"
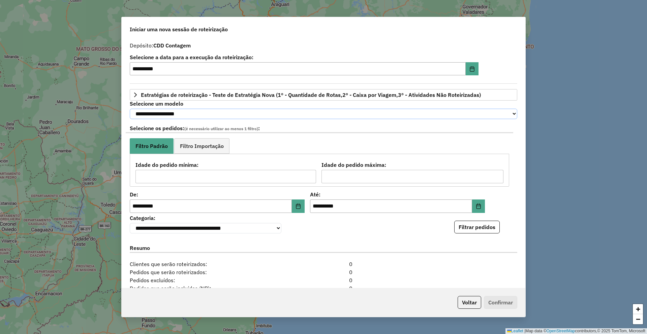
drag, startPoint x: 193, startPoint y: 115, endPoint x: 194, endPoint y: 121, distance: 5.5
click at [193, 115] on select "**********" at bounding box center [323, 114] width 387 height 10
select select "********"
click at [130, 109] on select "**********" at bounding box center [323, 114] width 387 height 10
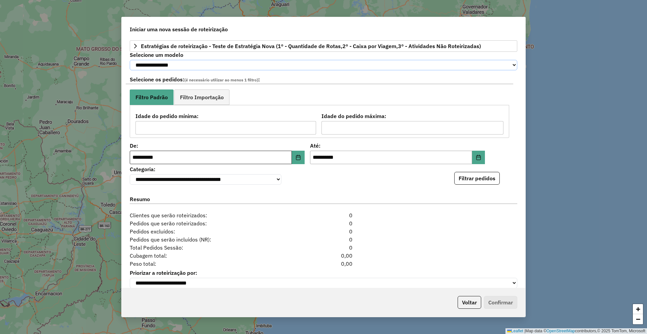
scroll to position [29, 0]
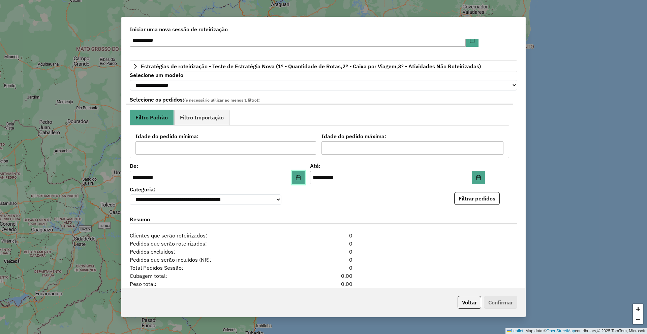
click at [292, 181] on button "Choose Date" at bounding box center [298, 177] width 13 height 13
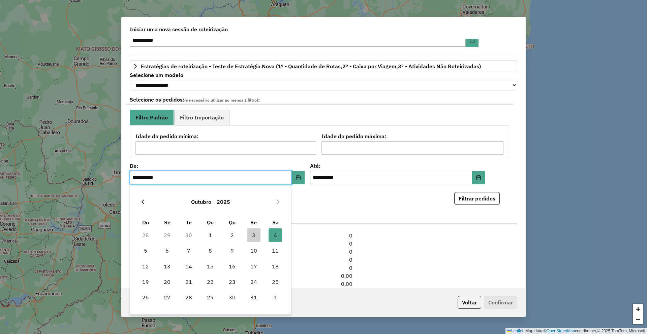
click at [143, 203] on icon "Previous Month" at bounding box center [142, 202] width 3 height 5
click at [183, 297] on span "30" at bounding box center [188, 297] width 13 height 13
type input "**********"
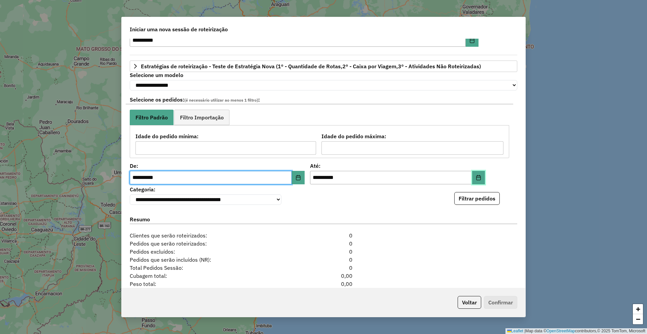
click at [476, 180] on icon "Choose Date" at bounding box center [477, 177] width 5 height 5
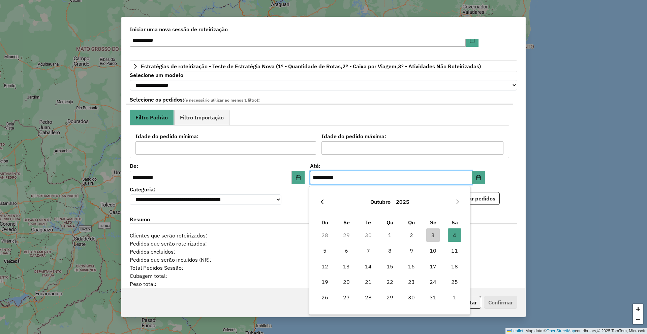
click at [318, 203] on button "Previous Month" at bounding box center [322, 202] width 11 height 11
click at [370, 298] on span "30" at bounding box center [367, 297] width 13 height 13
type input "**********"
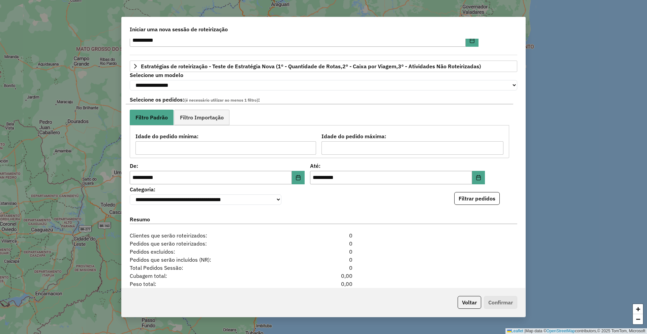
click at [291, 211] on div "**********" at bounding box center [323, 164] width 403 height 250
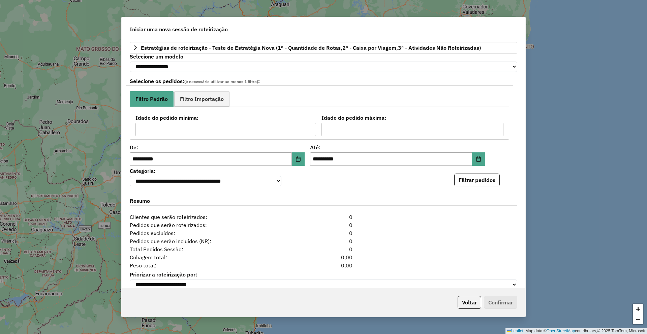
scroll to position [62, 0]
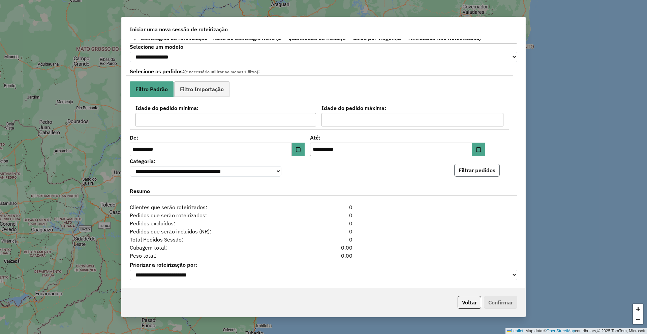
click at [482, 171] on button "Filtrar pedidos" at bounding box center [476, 170] width 45 height 13
click at [476, 166] on button "Filtrar pedidos" at bounding box center [476, 170] width 45 height 13
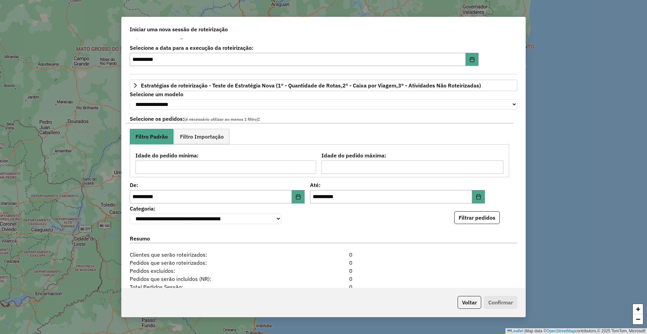
scroll to position [0, 0]
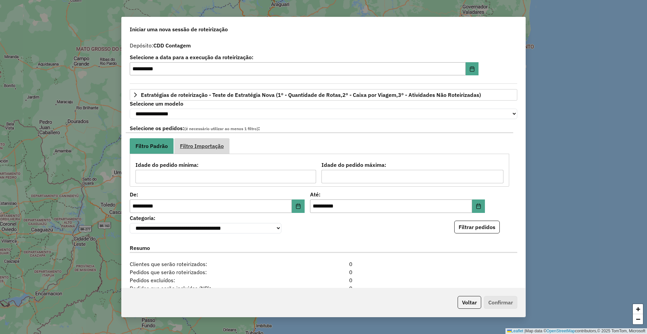
click at [197, 149] on span "Filtro Importação" at bounding box center [202, 145] width 44 height 5
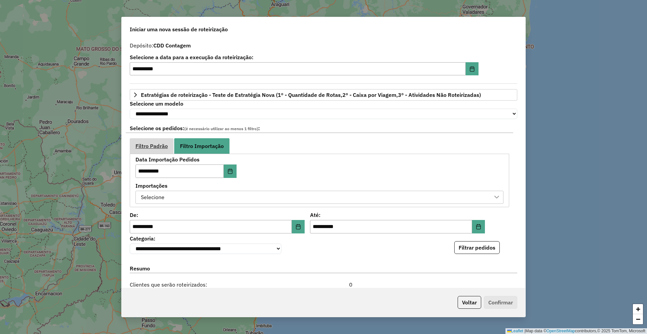
click at [158, 149] on span "Filtro Padrão" at bounding box center [151, 145] width 32 height 5
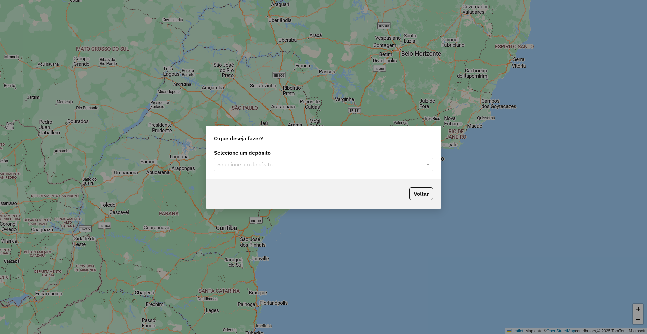
click at [242, 164] on input "text" at bounding box center [316, 165] width 199 height 8
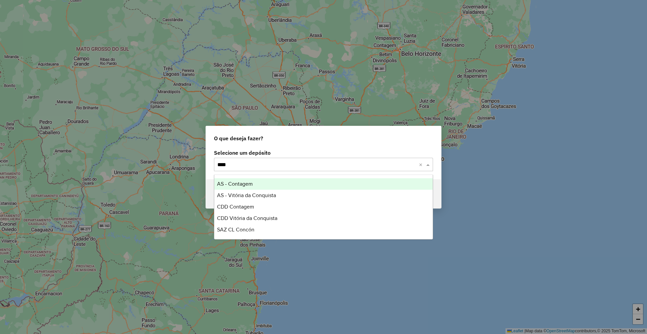
type input "*****"
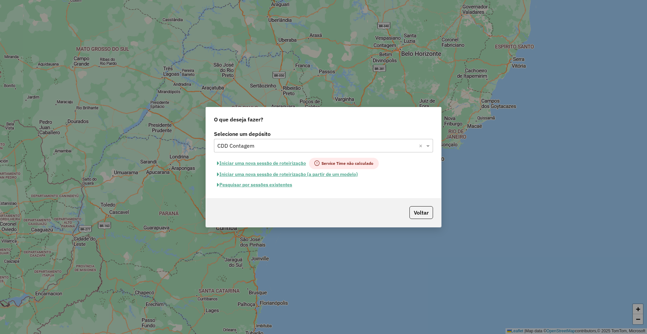
click at [316, 174] on button "Iniciar uma nova sessão de roteirização (a partir de um modelo)" at bounding box center [287, 174] width 147 height 10
select select "*"
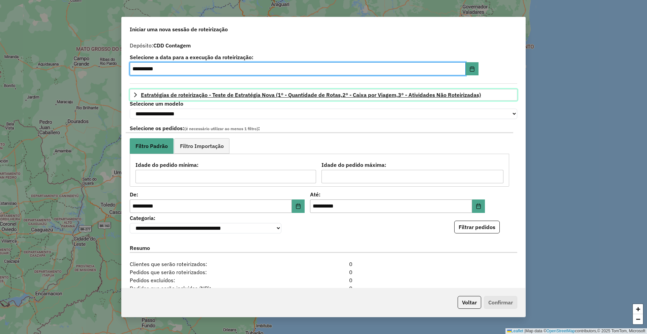
click at [233, 94] on span "Estratégias de roteirização - Teste de Estratégia Nova (1º - Quantidade de Rota…" at bounding box center [311, 94] width 340 height 5
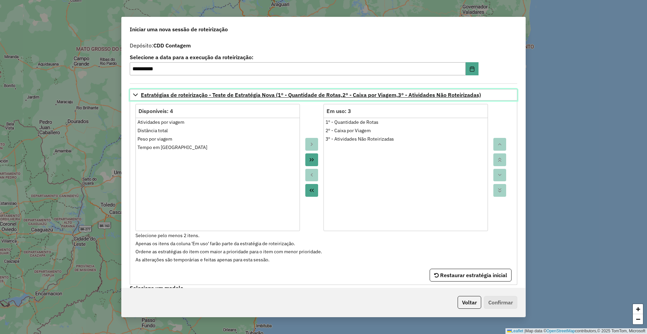
click at [233, 94] on span "Estratégias de roteirização - Teste de Estratégia Nova (1º - Quantidade de Rota…" at bounding box center [311, 94] width 340 height 5
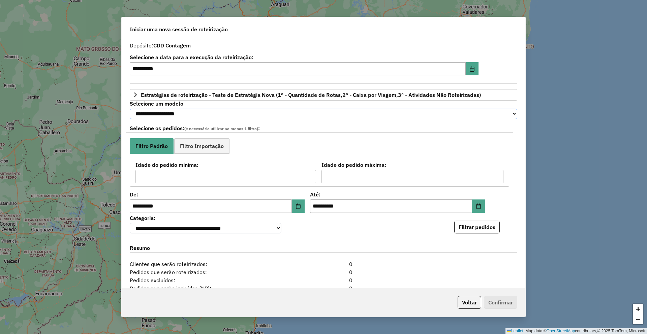
click at [187, 116] on select "**********" at bounding box center [323, 114] width 387 height 10
select select "*******"
click at [130, 109] on select "**********" at bounding box center [323, 114] width 387 height 10
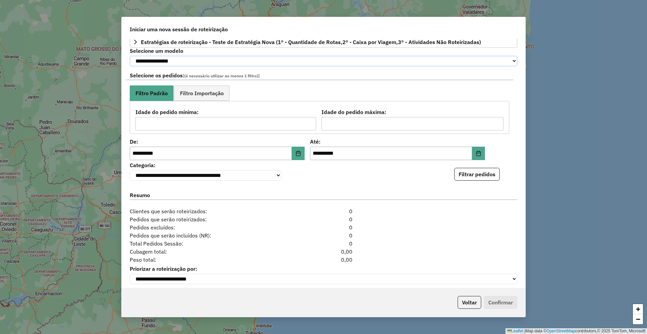
scroll to position [62, 0]
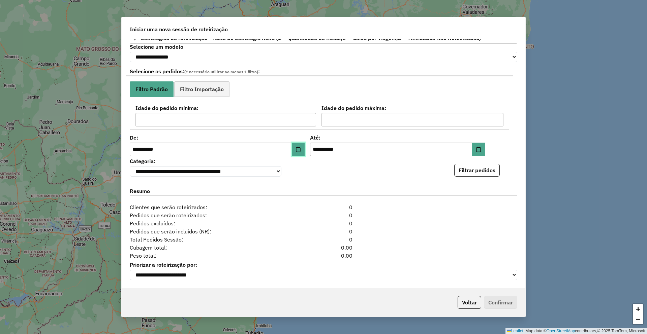
drag, startPoint x: 293, startPoint y: 145, endPoint x: 291, endPoint y: 151, distance: 6.3
click at [293, 145] on button "Choose Date" at bounding box center [298, 149] width 13 height 13
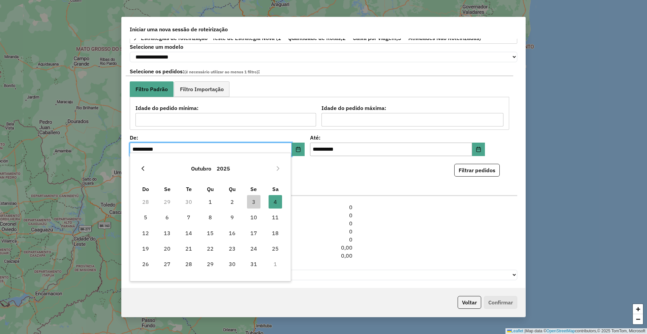
click at [142, 167] on icon "Previous Month" at bounding box center [142, 168] width 5 height 5
drag, startPoint x: 192, startPoint y: 265, endPoint x: 279, endPoint y: 199, distance: 109.9
click at [192, 264] on span "30" at bounding box center [188, 264] width 13 height 13
type input "**********"
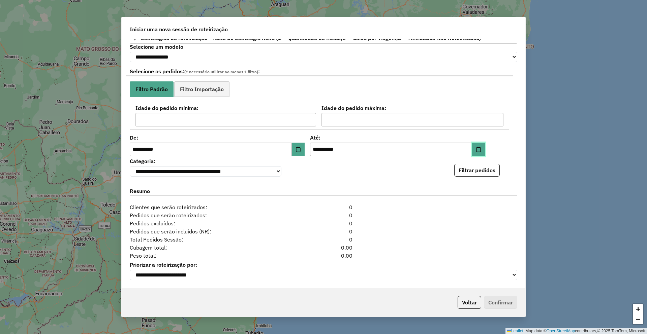
click at [481, 144] on button "Choose Date" at bounding box center [478, 149] width 13 height 13
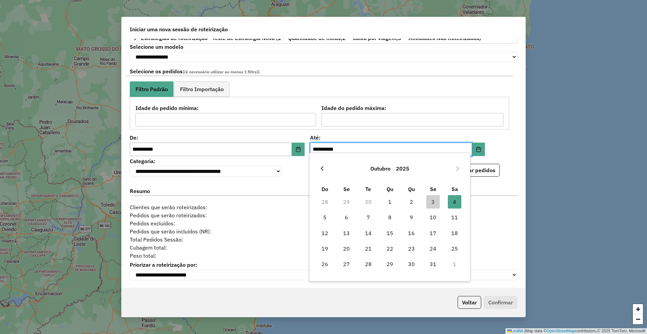
click at [319, 167] on button "Previous Month" at bounding box center [322, 168] width 11 height 11
click at [372, 263] on span "30" at bounding box center [367, 264] width 13 height 13
type input "**********"
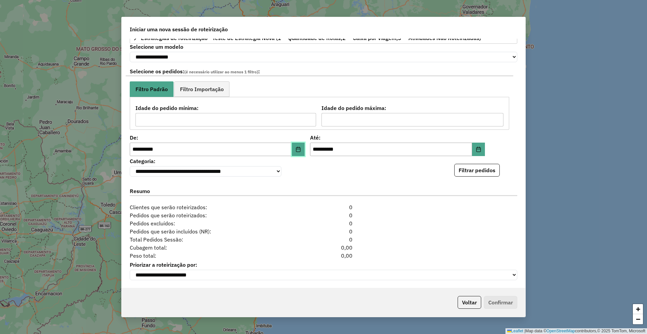
click at [302, 148] on button "Choose Date" at bounding box center [298, 149] width 13 height 13
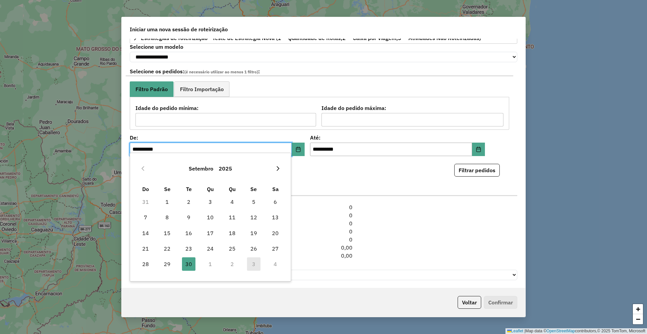
click at [278, 167] on icon "Next Month" at bounding box center [277, 168] width 5 height 5
click at [215, 204] on span "1" at bounding box center [209, 201] width 13 height 13
type input "**********"
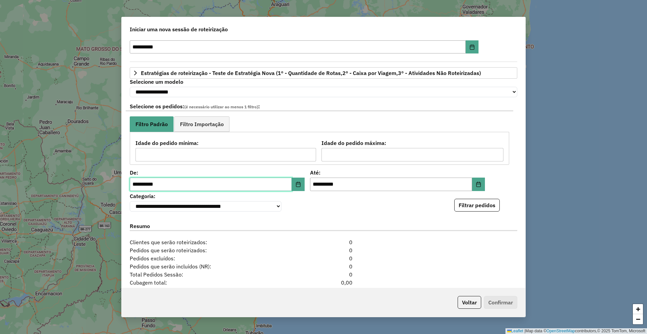
scroll to position [0, 0]
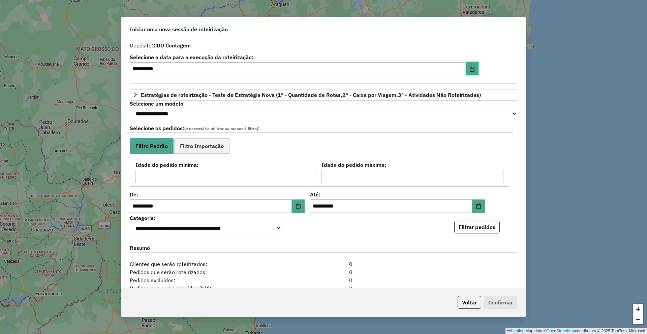
click at [469, 68] on icon "Choose Date" at bounding box center [471, 68] width 5 height 5
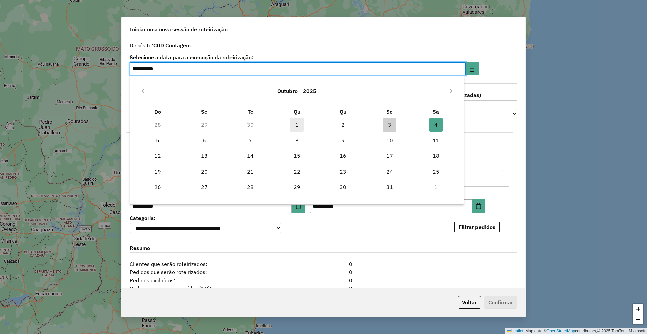
click at [298, 124] on span "1" at bounding box center [296, 124] width 13 height 13
type input "**********"
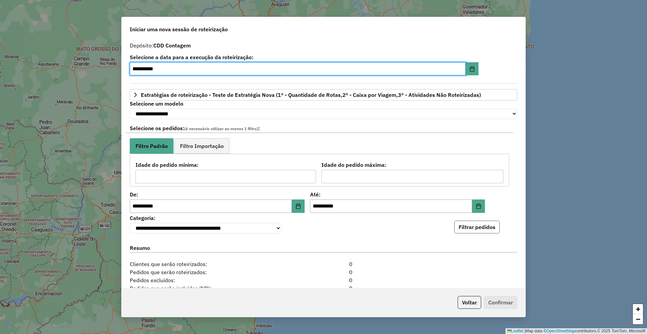
click at [473, 231] on button "Filtrar pedidos" at bounding box center [476, 227] width 45 height 13
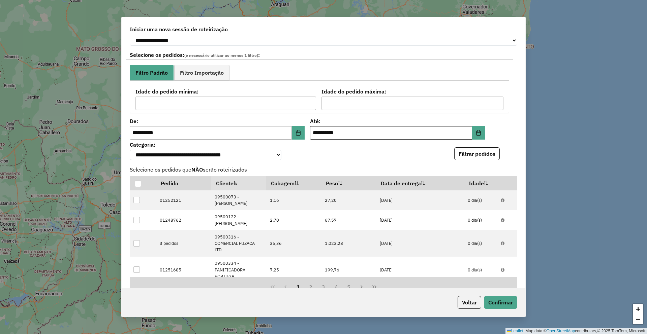
scroll to position [101, 0]
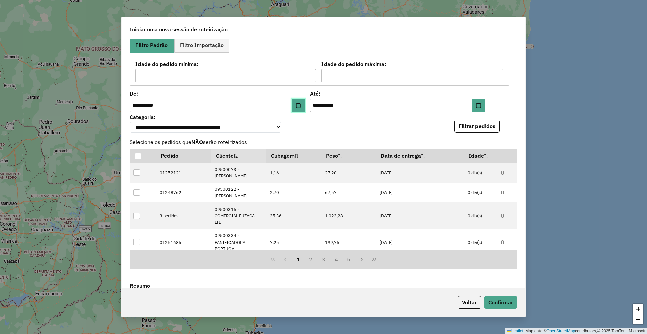
click at [296, 111] on button "Choose Date" at bounding box center [298, 105] width 13 height 13
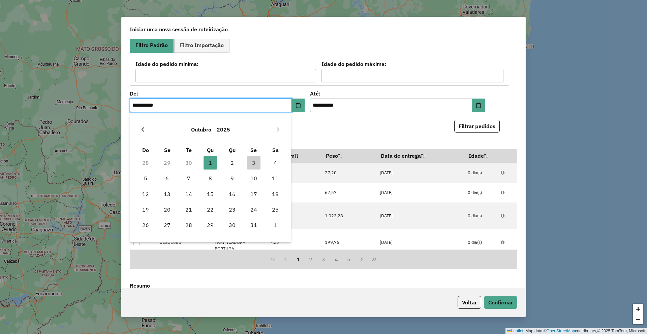
click at [141, 128] on icon "Previous Month" at bounding box center [142, 129] width 5 height 5
click at [189, 226] on span "30" at bounding box center [188, 225] width 13 height 13
type input "**********"
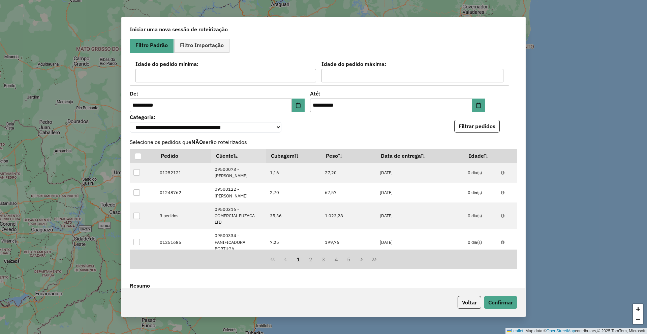
click at [470, 123] on div "**********" at bounding box center [323, 122] width 387 height 21
click at [465, 128] on button "Filtrar pedidos" at bounding box center [476, 126] width 45 height 13
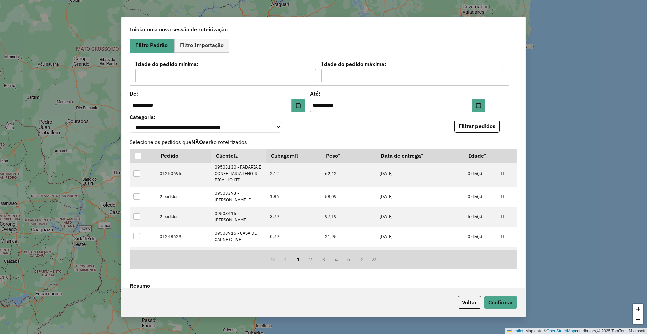
scroll to position [303, 0]
drag, startPoint x: 525, startPoint y: 221, endPoint x: 524, endPoint y: 249, distance: 27.6
click at [524, 249] on div "**********" at bounding box center [323, 167] width 404 height 301
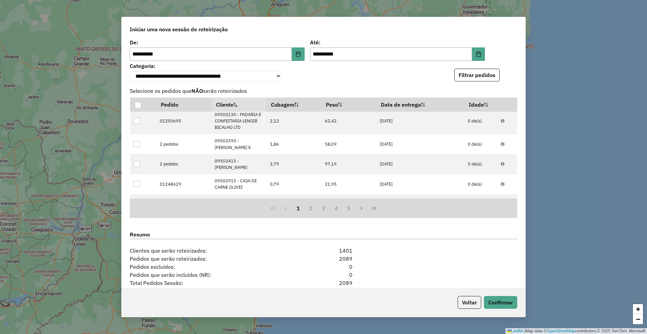
scroll to position [209, 0]
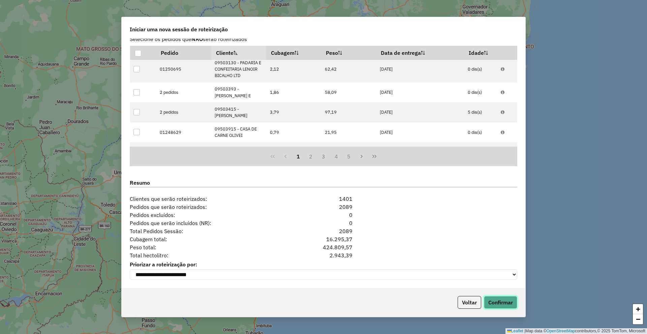
click at [498, 305] on button "Confirmar" at bounding box center [500, 302] width 33 height 13
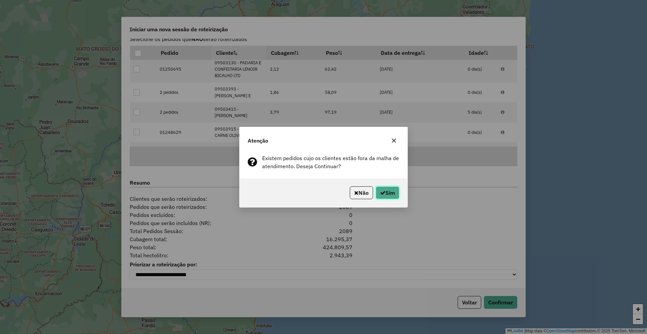
click at [387, 190] on button "Sim" at bounding box center [387, 193] width 24 height 13
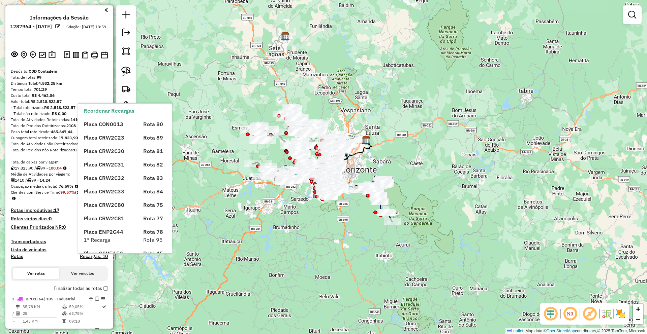
click at [102, 286] on label "Finalizar todas as rotas" at bounding box center [81, 288] width 54 height 7
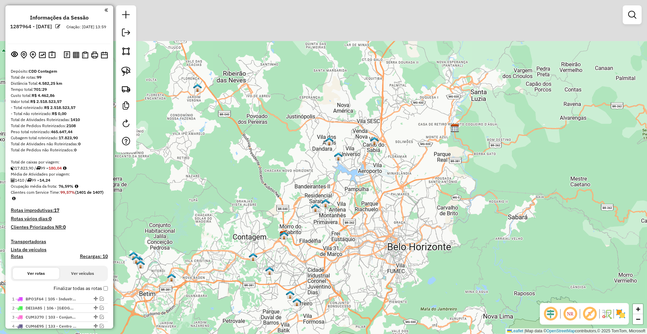
drag, startPoint x: 377, startPoint y: 204, endPoint x: 378, endPoint y: 226, distance: 21.6
click at [383, 232] on div "Janela de atendimento Grade de atendimento Capacidade Transportadoras Veículos …" at bounding box center [323, 167] width 647 height 334
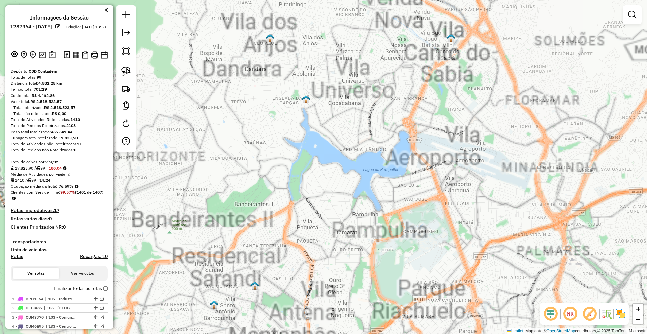
drag, startPoint x: 316, startPoint y: 155, endPoint x: 163, endPoint y: 247, distance: 178.7
click at [316, 162] on div "Janela de atendimento Grade de atendimento Capacidade Transportadoras Veículos …" at bounding box center [323, 167] width 647 height 334
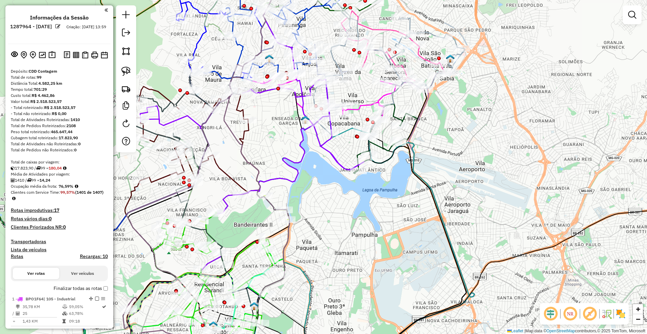
click at [310, 171] on div "Janela de atendimento Grade de atendimento Capacidade Transportadoras Veículos …" at bounding box center [323, 167] width 647 height 334
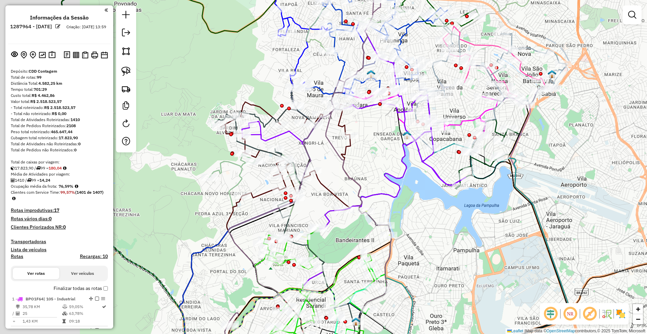
drag, startPoint x: 282, startPoint y: 163, endPoint x: 384, endPoint y: 178, distance: 102.9
click at [384, 178] on icon at bounding box center [325, 239] width 212 height 289
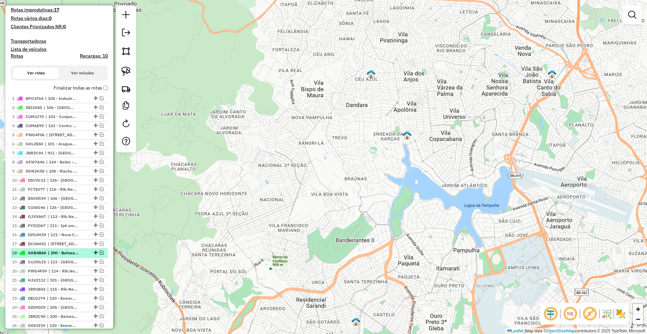
scroll to position [236, 0]
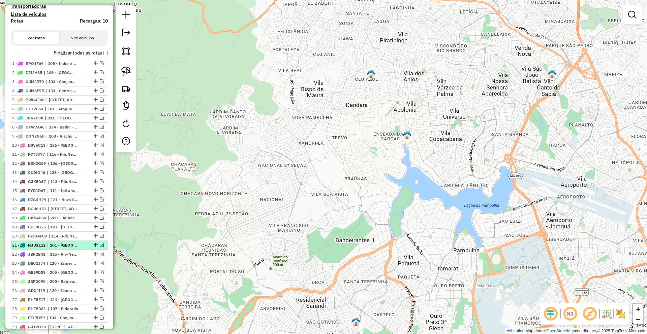
click at [100, 244] on em at bounding box center [102, 245] width 4 height 4
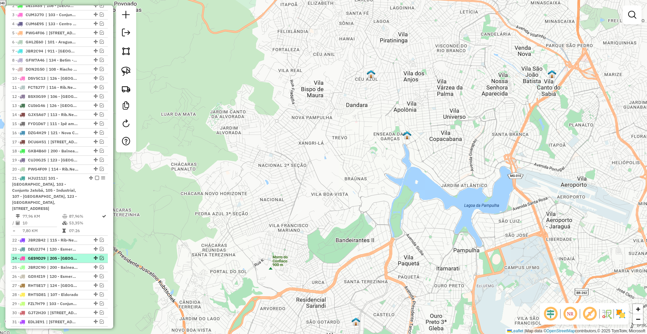
scroll to position [303, 0]
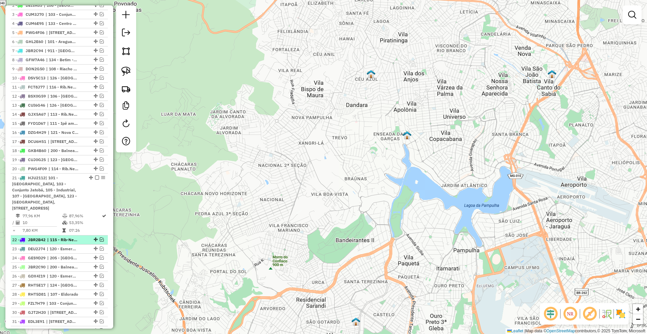
click at [101, 238] on em at bounding box center [102, 240] width 4 height 4
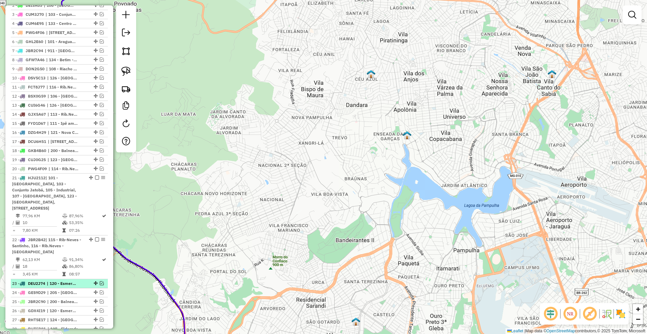
click at [101, 282] on em at bounding box center [102, 284] width 4 height 4
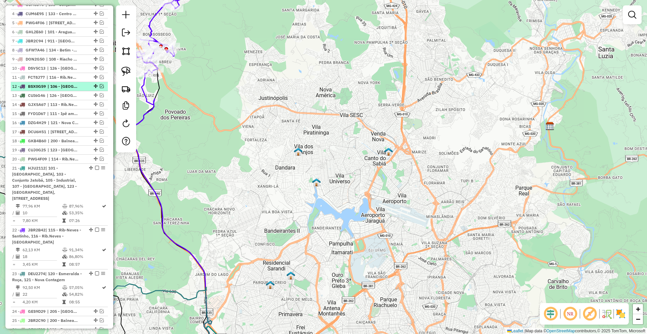
scroll to position [236, 0]
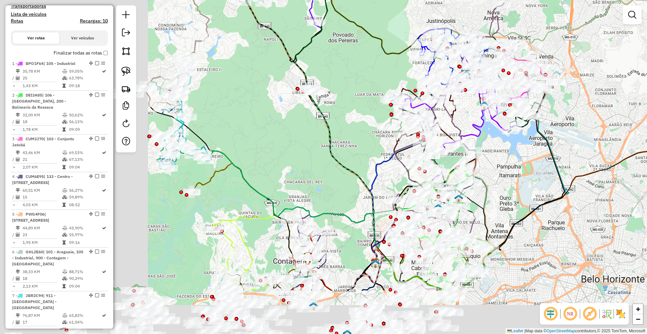
drag, startPoint x: 209, startPoint y: 148, endPoint x: 402, endPoint y: 66, distance: 210.2
click at [402, 62] on div "Janela de atendimento Grade de atendimento Capacidade Transportadoras Veículos …" at bounding box center [323, 167] width 647 height 334
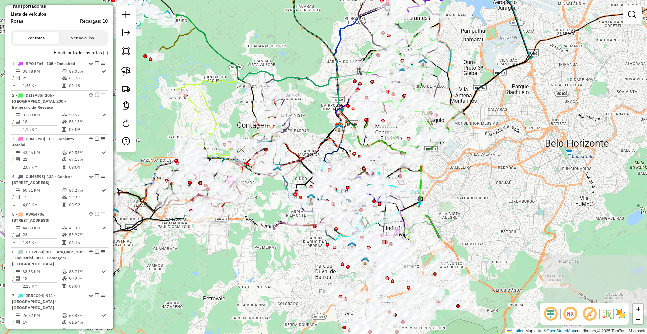
drag, startPoint x: 573, startPoint y: 165, endPoint x: 512, endPoint y: 38, distance: 141.1
click at [512, 38] on div "Rota 55 - Placa PWD2G39 09548364 - MARCOS ROBERTO DE OL Janela de atendimento G…" at bounding box center [323, 167] width 647 height 334
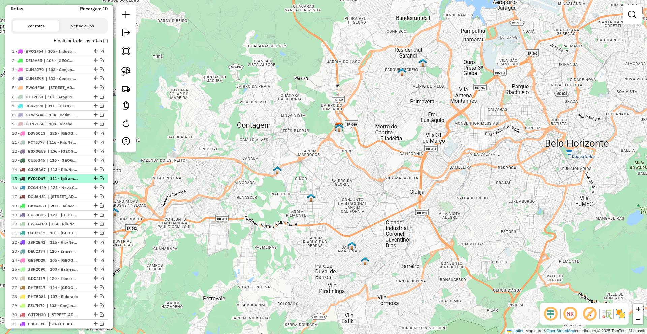
scroll to position [269, 0]
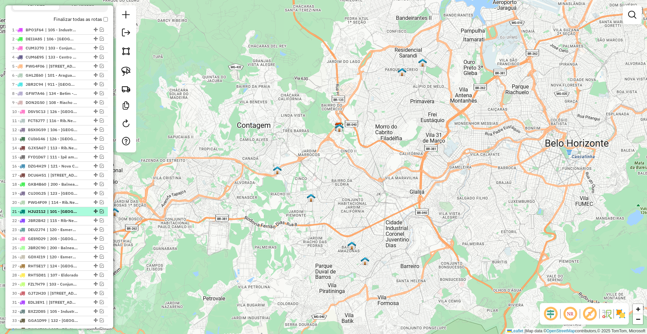
click at [100, 211] on em at bounding box center [102, 211] width 4 height 4
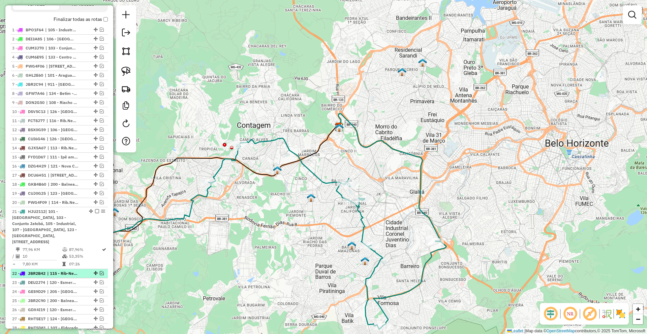
click at [100, 271] on em at bounding box center [102, 273] width 4 height 4
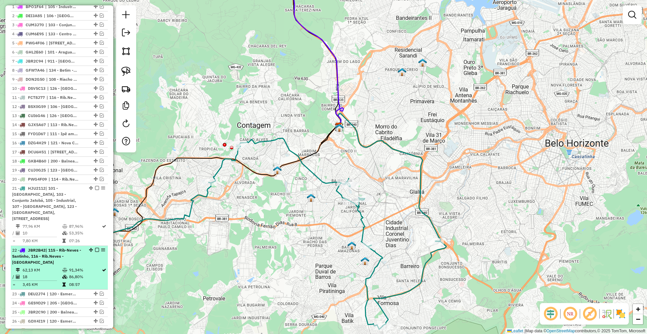
scroll to position [303, 0]
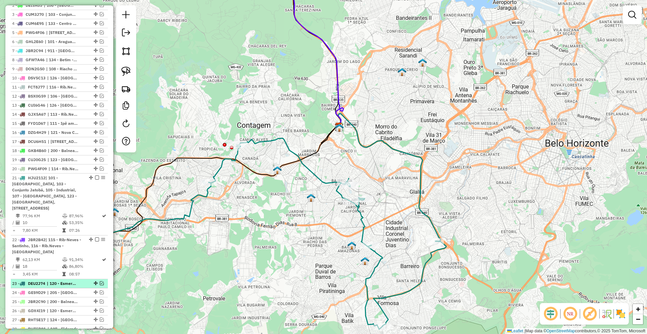
click at [100, 282] on em at bounding box center [102, 284] width 4 height 4
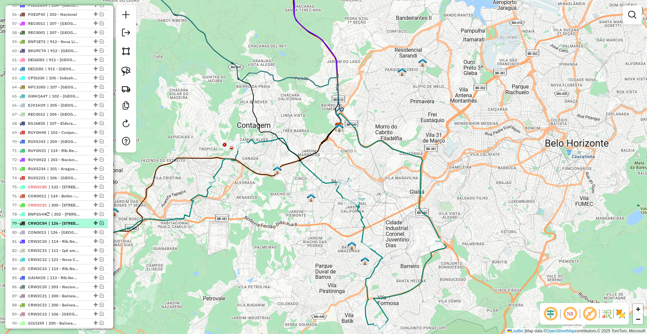
scroll to position [876, 0]
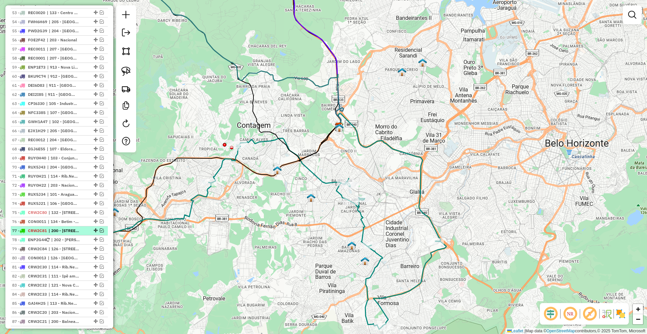
click at [100, 229] on em at bounding box center [102, 231] width 4 height 4
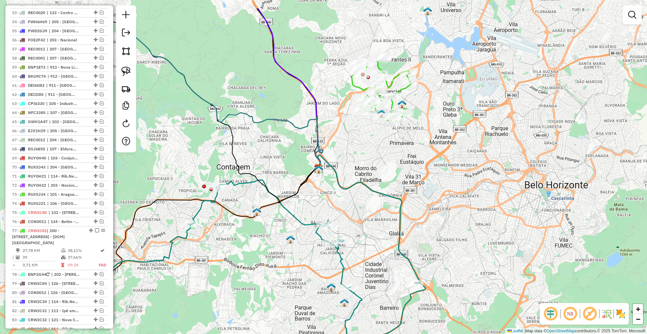
drag, startPoint x: 260, startPoint y: 234, endPoint x: 237, endPoint y: 288, distance: 58.1
click at [237, 287] on div "Janela de atendimento Grade de atendimento Capacidade Transportadoras Veículos …" at bounding box center [323, 167] width 647 height 334
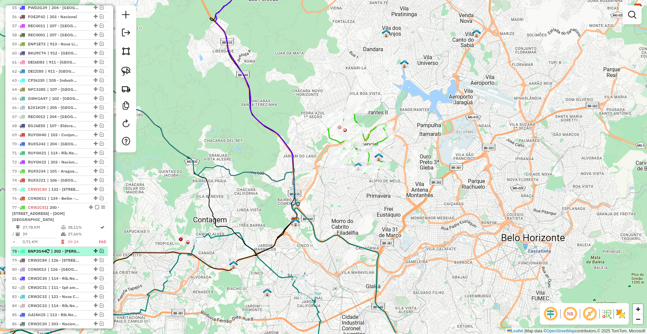
scroll to position [909, 0]
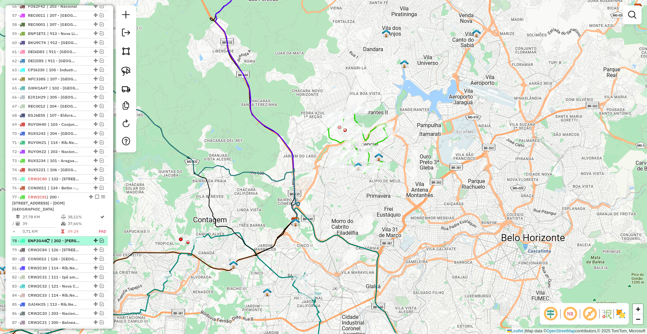
click at [100, 240] on em at bounding box center [102, 241] width 4 height 4
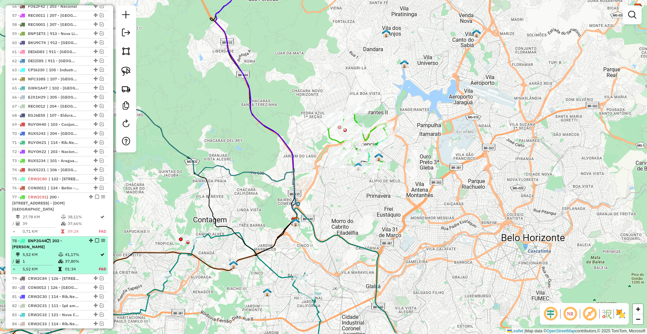
click at [52, 252] on td "5,52 KM" at bounding box center [40, 255] width 36 height 7
select select "**********"
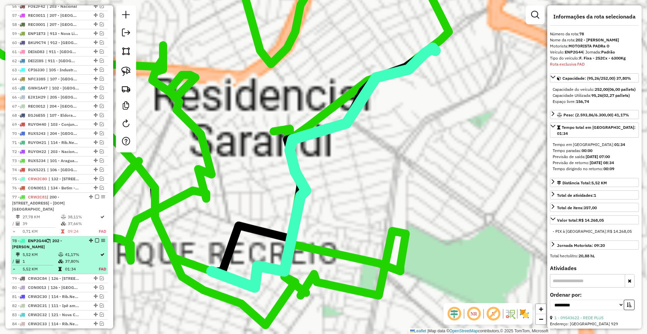
scroll to position [1084, 0]
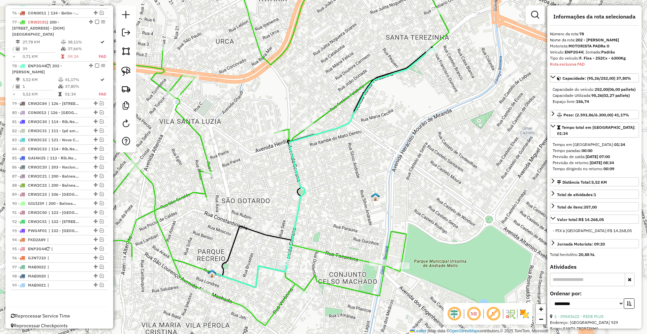
click at [329, 207] on div "Rota 77 - Placa CRW2C81 09593583 - PAULO ROBERTO DA SIL Janela de atendimento G…" at bounding box center [323, 167] width 647 height 334
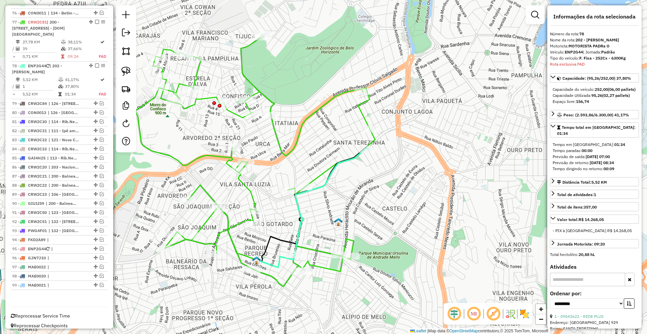
click at [326, 179] on icon at bounding box center [312, 208] width 111 height 120
click at [453, 315] on em at bounding box center [454, 314] width 16 height 16
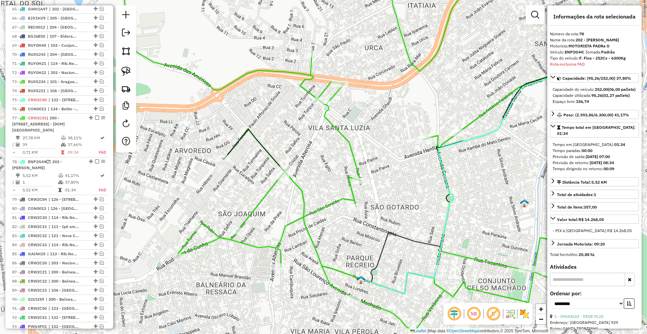
scroll to position [983, 0]
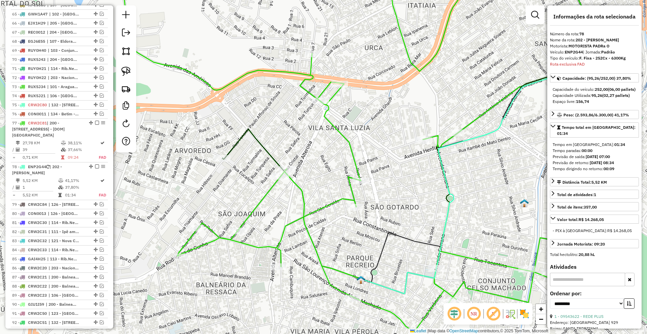
drag, startPoint x: 461, startPoint y: 168, endPoint x: 333, endPoint y: 178, distance: 128.3
click at [333, 178] on div "Rota 77 - Placa CRW2C81 09563112 - EDUARDO CARVALHO DE Janela de atendimento Gr…" at bounding box center [323, 167] width 647 height 334
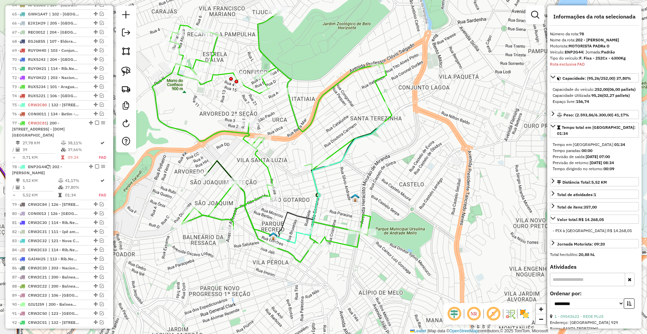
click at [356, 200] on img at bounding box center [355, 198] width 9 height 9
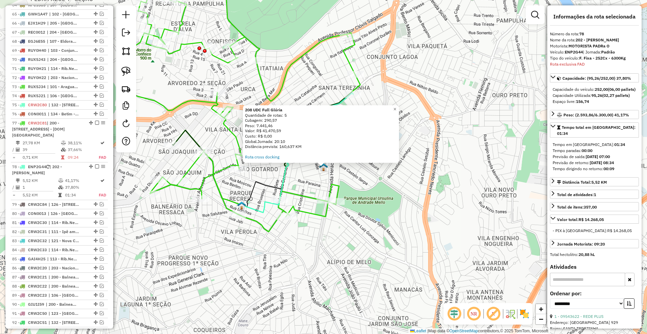
click at [338, 222] on div "Rota 77 - Placa CRW2C81 09598759 - CANTINA E MACARRAO D 208 UDC Full Glória Qua…" at bounding box center [323, 167] width 647 height 334
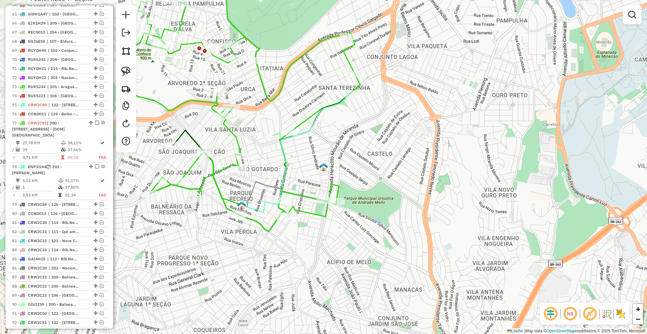
click at [241, 205] on img at bounding box center [241, 205] width 9 height 9
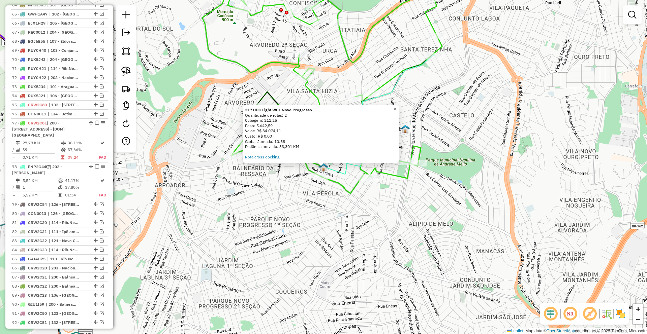
click at [241, 205] on div "217 UDC Light WCL Novo Progresso Quantidade de rotas: 2 Cubagem: 211,25 Peso: 5…" at bounding box center [323, 167] width 647 height 334
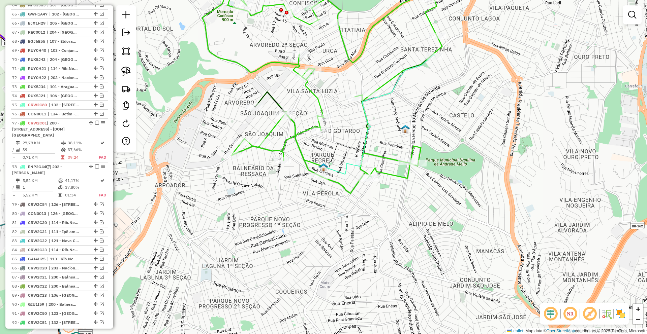
click at [402, 131] on img at bounding box center [405, 129] width 9 height 9
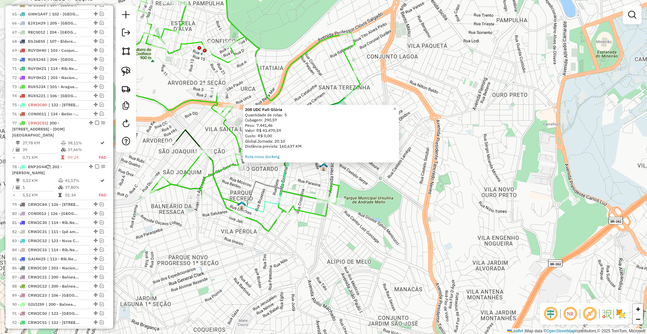
drag, startPoint x: 297, startPoint y: 226, endPoint x: 361, endPoint y: 197, distance: 70.2
click at [355, 199] on div "208 UDC Full Glória Quantidade de rotas: 5 Cubagem: 290,57 Peso: 7.441,46 Valor…" at bounding box center [323, 167] width 647 height 334
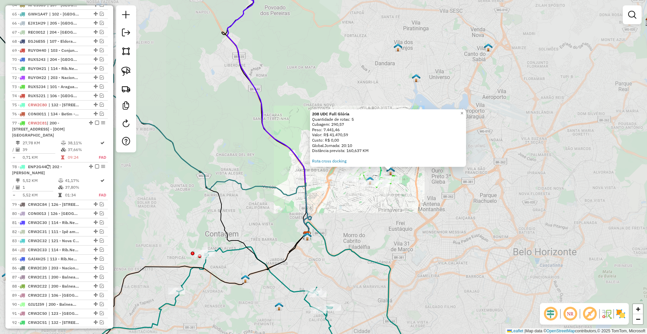
click at [354, 207] on div "208 UDC Full Glória Quantidade de rotas: 5 Cubagem: 290,57 Peso: 7.441,46 Valor…" at bounding box center [323, 167] width 647 height 334
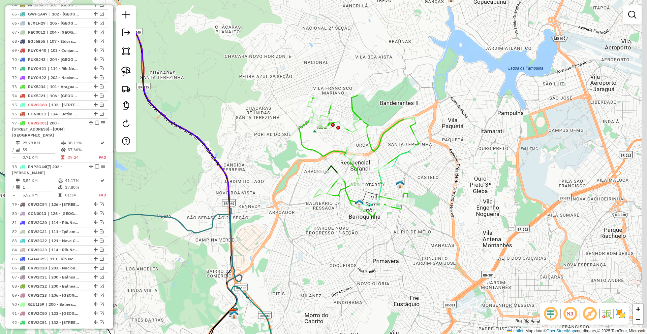
drag, startPoint x: 465, startPoint y: 224, endPoint x: 452, endPoint y: 240, distance: 20.3
click at [457, 242] on div "Janela de atendimento Grade de atendimento Capacidade Transportadoras Veículos …" at bounding box center [323, 167] width 647 height 334
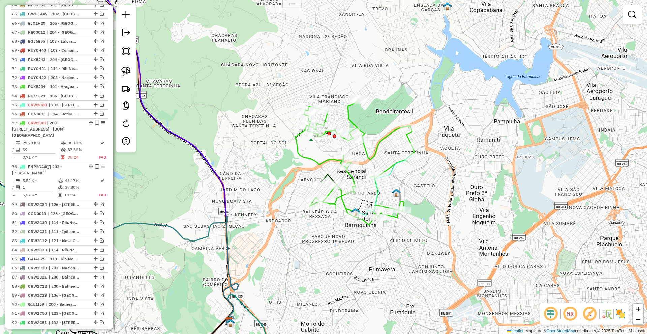
click at [395, 192] on img at bounding box center [396, 193] width 9 height 9
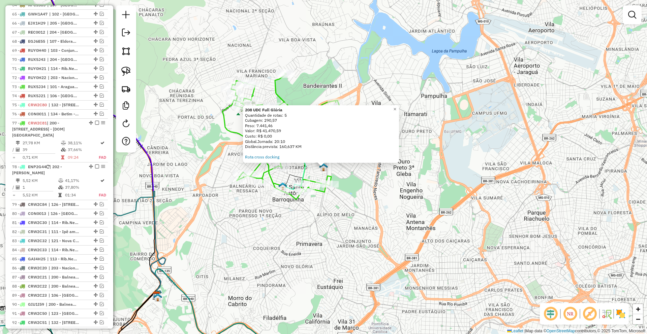
click at [342, 268] on div "208 UDC Full Glória Quantidade de rotas: 5 Cubagem: 290,57 Peso: 7.441,46 Valor…" at bounding box center [323, 167] width 647 height 334
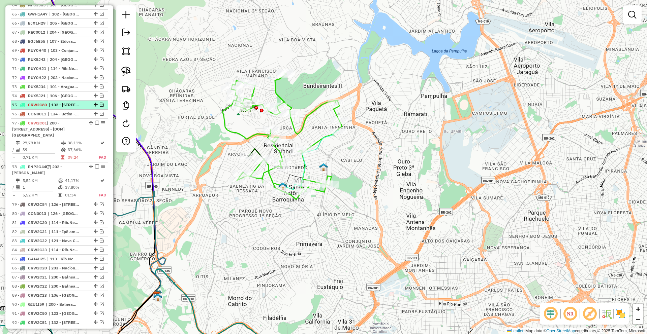
click at [100, 103] on em at bounding box center [102, 105] width 4 height 4
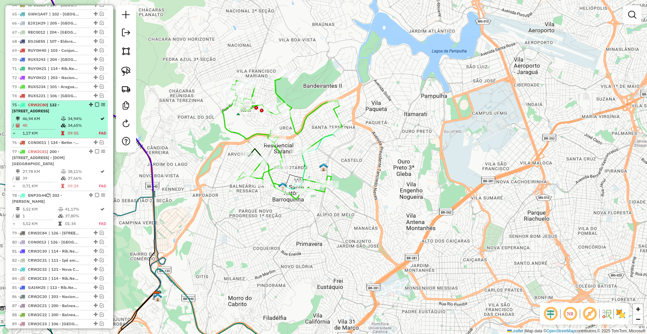
click at [67, 119] on td "34,94%" at bounding box center [82, 119] width 31 height 7
select select "**********"
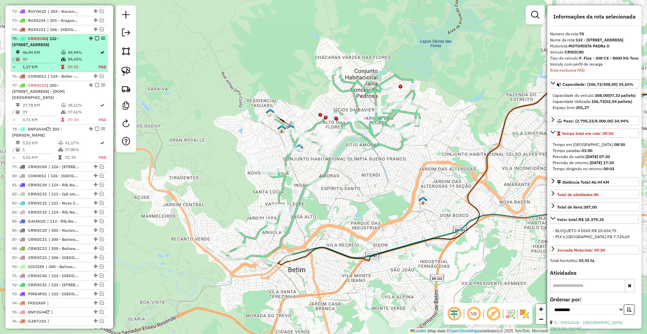
scroll to position [1039, 0]
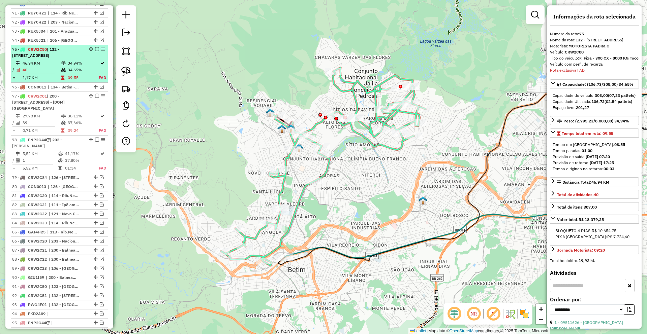
click at [96, 47] on em at bounding box center [97, 49] width 4 height 4
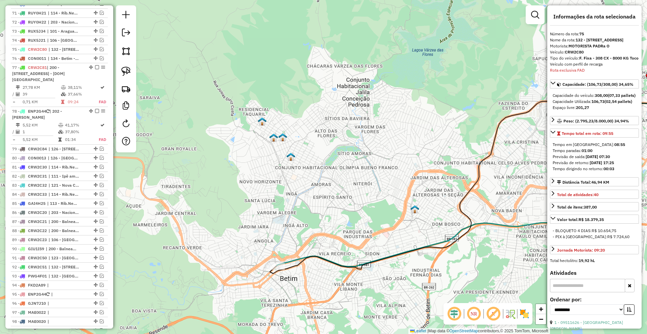
drag, startPoint x: 322, startPoint y: 182, endPoint x: 314, endPoint y: 192, distance: 12.4
click at [314, 192] on div "Janela de atendimento Grade de atendimento Capacidade Transportadoras Veículos …" at bounding box center [323, 167] width 647 height 334
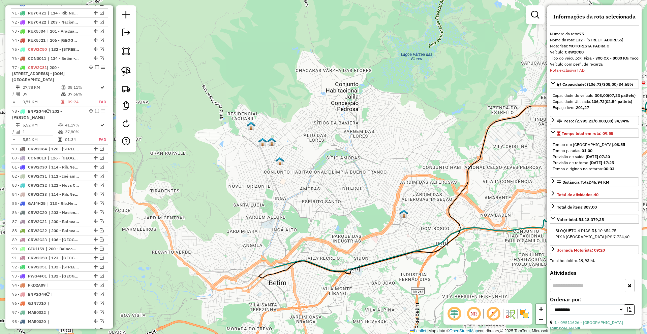
drag, startPoint x: 395, startPoint y: 187, endPoint x: 353, endPoint y: 191, distance: 42.0
click at [354, 191] on div "Janela de atendimento Grade de atendimento Capacidade Transportadoras Veículos …" at bounding box center [323, 167] width 647 height 334
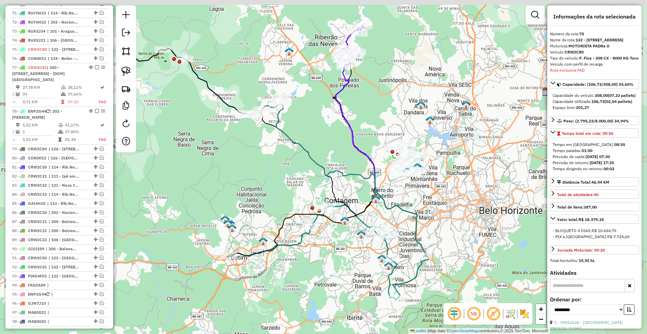
click at [345, 252] on div "Janela de atendimento Grade de atendimento Capacidade Transportadoras Veículos …" at bounding box center [323, 167] width 647 height 334
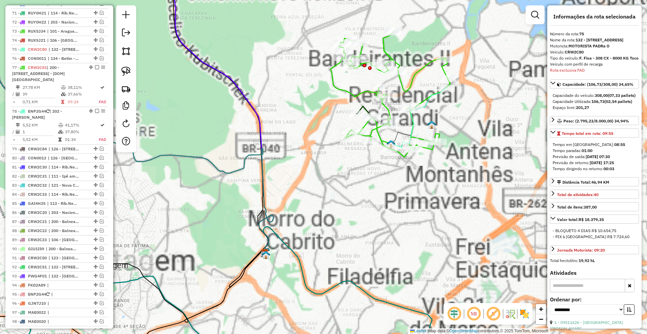
drag, startPoint x: 438, startPoint y: 133, endPoint x: 427, endPoint y: 190, distance: 58.7
click at [427, 157] on icon at bounding box center [390, 94] width 120 height 127
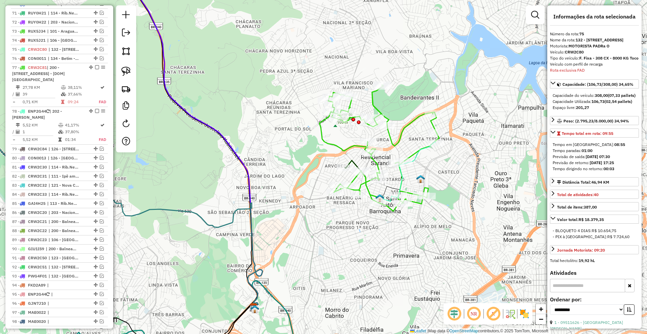
click at [421, 178] on img at bounding box center [420, 179] width 9 height 9
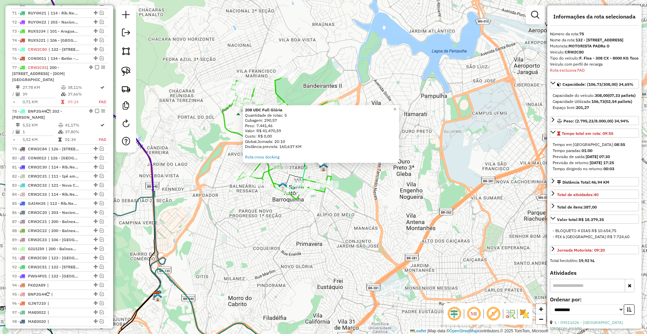
drag, startPoint x: 359, startPoint y: 216, endPoint x: 439, endPoint y: 206, distance: 81.0
click at [439, 206] on div "208 UDC Full Glória Quantidade de rotas: 5 Cubagem: 290,57 Peso: 7.441,46 Valor…" at bounding box center [323, 167] width 647 height 334
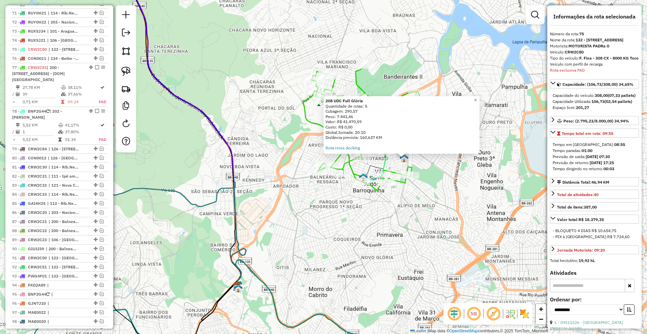
click at [439, 206] on div "208 UDC Full Glória Quantidade de rotas: 5 Cubagem: 290,57 Peso: 7.441,46 Valor…" at bounding box center [323, 167] width 647 height 334
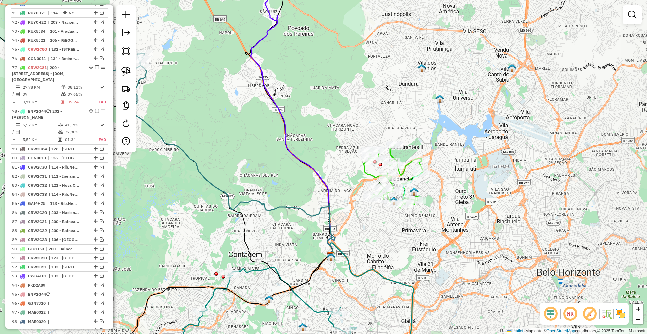
drag, startPoint x: 459, startPoint y: 167, endPoint x: 440, endPoint y: 220, distance: 55.8
click at [440, 220] on div "Janela de atendimento Grade de atendimento Capacidade Transportadoras Veículos …" at bounding box center [323, 167] width 647 height 334
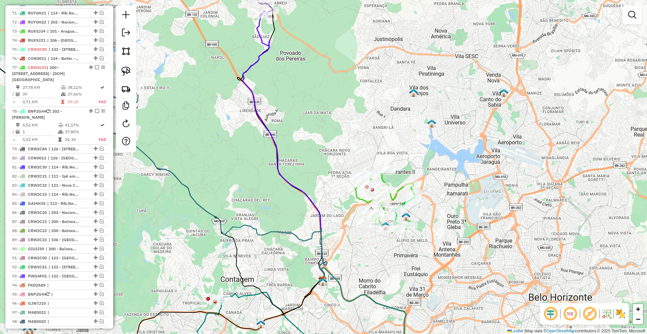
click at [430, 124] on img at bounding box center [431, 123] width 9 height 9
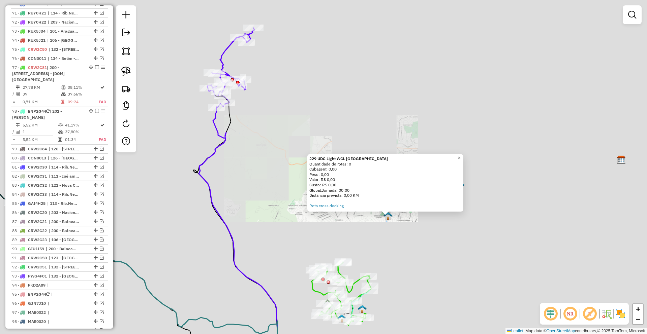
click at [385, 234] on div "229 UDC Light WCL Copacabana Quantidade de rotas: 0 Cubagem: 0,00 Peso: 0,00 Va…" at bounding box center [323, 167] width 647 height 334
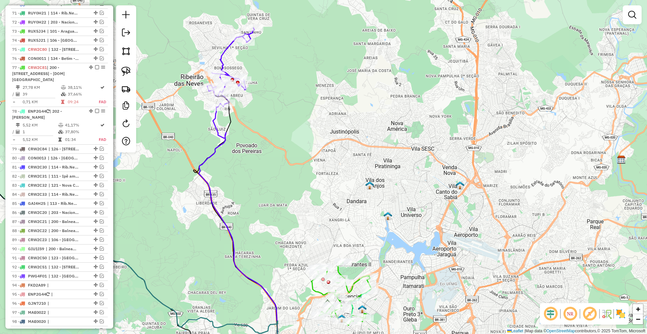
click at [368, 188] on img at bounding box center [369, 185] width 9 height 9
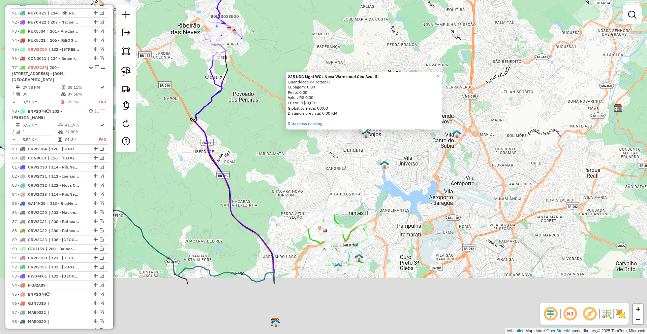
drag, startPoint x: 422, startPoint y: 220, endPoint x: 419, endPoint y: 174, distance: 45.6
click at [419, 174] on div "225 UDC Light WCL Nova Warecloud Céu Azul lll Quantidade de rotas: 0 Cubagem: 0…" at bounding box center [323, 167] width 647 height 334
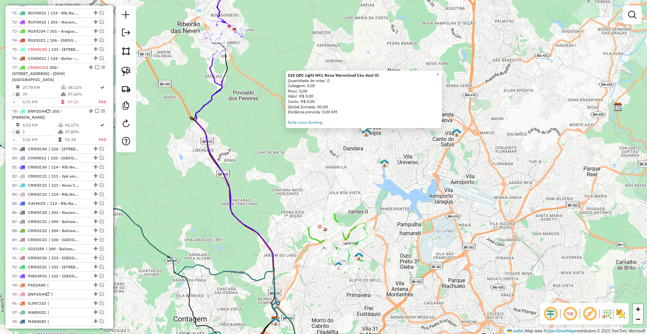
click at [451, 135] on div "225 UDC Light WCL Nova Warecloud Céu Azul lll Quantidade de rotas: 0 Cubagem: 0…" at bounding box center [323, 167] width 647 height 334
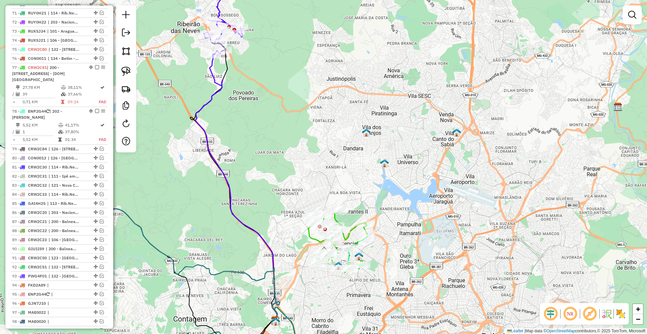
click at [456, 135] on img at bounding box center [456, 132] width 9 height 9
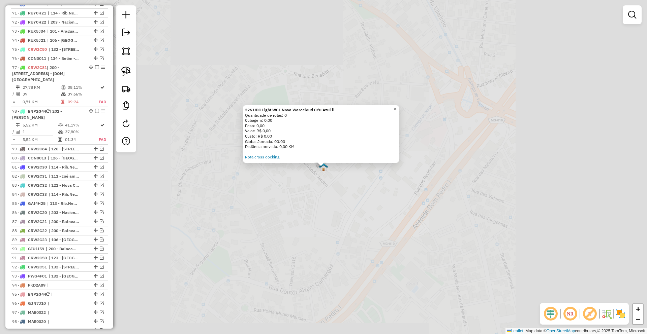
drag, startPoint x: 385, startPoint y: 206, endPoint x: 440, endPoint y: 173, distance: 64.5
click at [431, 178] on div "226 UDC Light WCL Nova Warecloud Céu Azul ll Quantidade de rotas: 0 Cubagem: 0,…" at bounding box center [323, 167] width 647 height 334
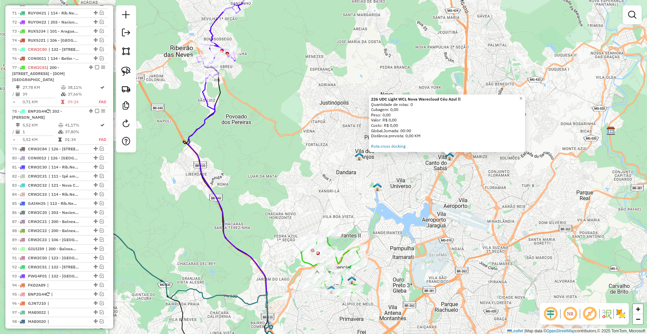
drag, startPoint x: 419, startPoint y: 252, endPoint x: 474, endPoint y: 176, distance: 93.8
click at [474, 176] on div "226 UDC Light WCL Nova Warecloud Céu Azul ll Quantidade de rotas: 0 Cubagem: 0,…" at bounding box center [323, 167] width 647 height 334
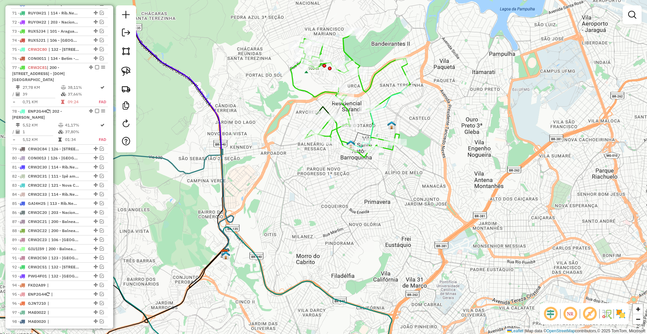
drag, startPoint x: 421, startPoint y: 180, endPoint x: 434, endPoint y: 227, distance: 48.0
click at [434, 227] on div "226 UDC Light WCL Nova Warecloud Céu Azul ll Quantidade de rotas: 0 Cubagem: 0,…" at bounding box center [323, 167] width 647 height 334
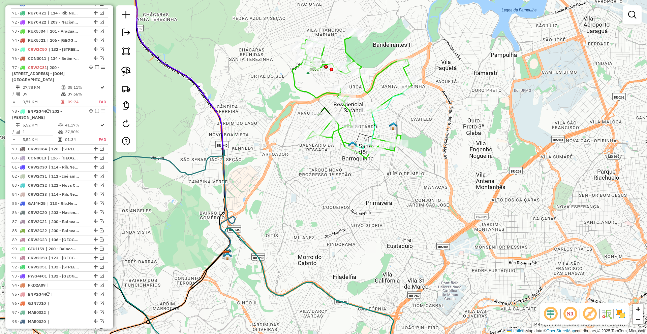
click at [227, 259] on img at bounding box center [227, 256] width 9 height 9
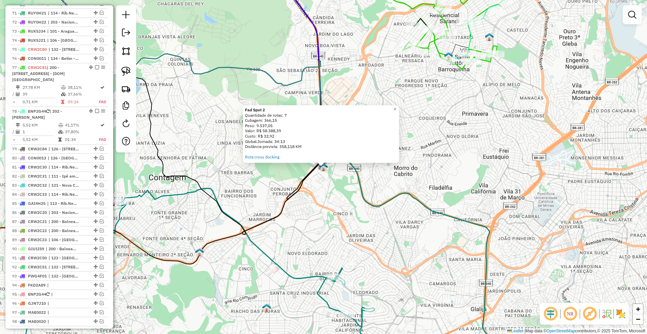
click at [415, 229] on div "Fad Spot 2 Quantidade de rotas: 7 Cubagem: 366,15 Peso: 9.537,05 Valor: R$ 58.3…" at bounding box center [323, 167] width 647 height 334
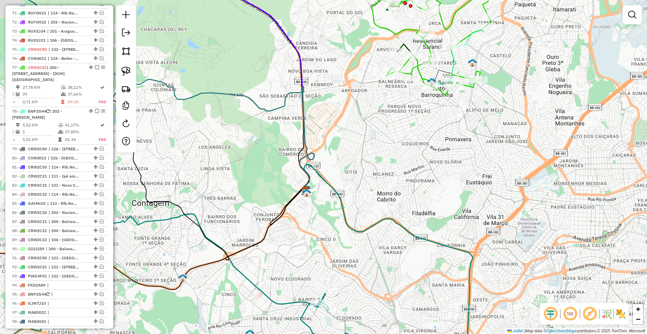
drag, startPoint x: 488, startPoint y: 152, endPoint x: 422, endPoint y: 222, distance: 96.0
click at [431, 222] on div "Janela de atendimento Grade de atendimento Capacidade Transportadoras Veículos …" at bounding box center [323, 167] width 647 height 334
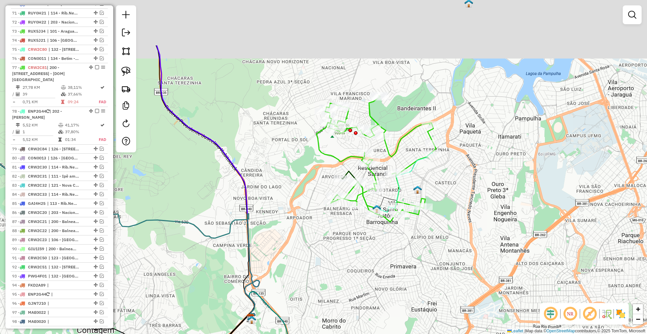
drag, startPoint x: 437, startPoint y: 239, endPoint x: 425, endPoint y: 241, distance: 11.6
click at [437, 244] on div "Janela de atendimento Grade de atendimento Capacidade Transportadoras Veículos …" at bounding box center [323, 167] width 647 height 334
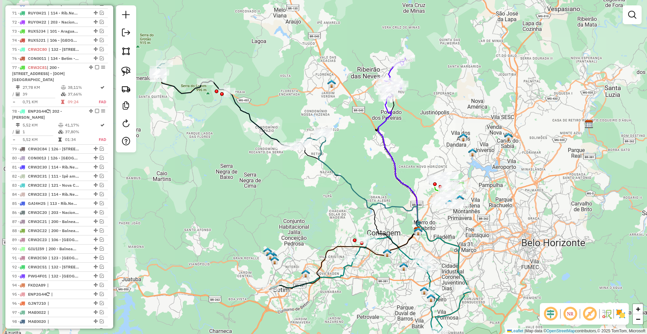
drag, startPoint x: 435, startPoint y: 236, endPoint x: 520, endPoint y: 166, distance: 110.5
click at [468, 225] on icon at bounding box center [443, 257] width 52 height 64
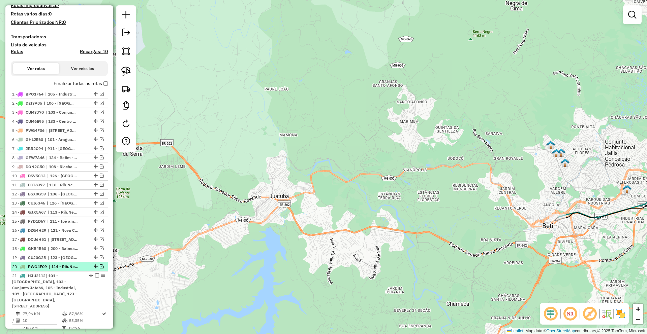
scroll to position [163, 0]
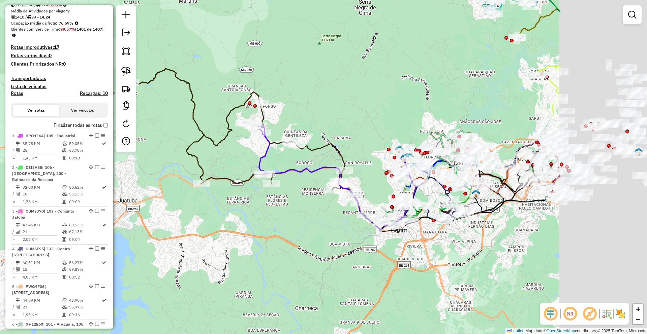
drag, startPoint x: 518, startPoint y: 179, endPoint x: 355, endPoint y: 184, distance: 163.1
click at [354, 184] on div "Janela de atendimento Grade de atendimento Capacidade Transportadoras Veículos …" at bounding box center [323, 167] width 647 height 334
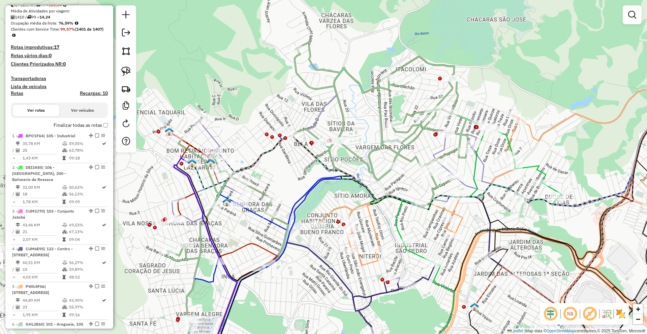
click at [402, 161] on icon at bounding box center [289, 205] width 380 height 326
select select "**********"
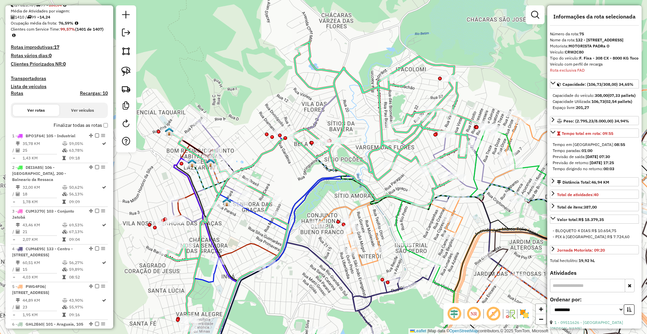
click at [402, 157] on icon at bounding box center [289, 205] width 380 height 326
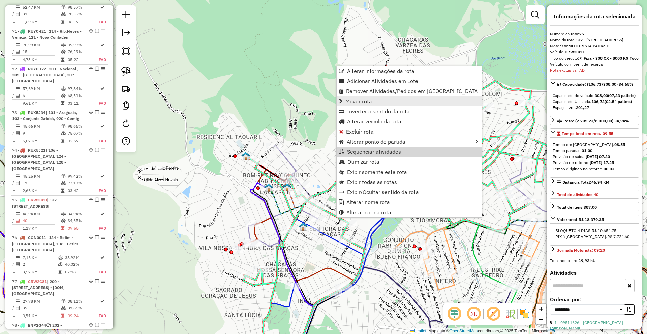
scroll to position [3184, 0]
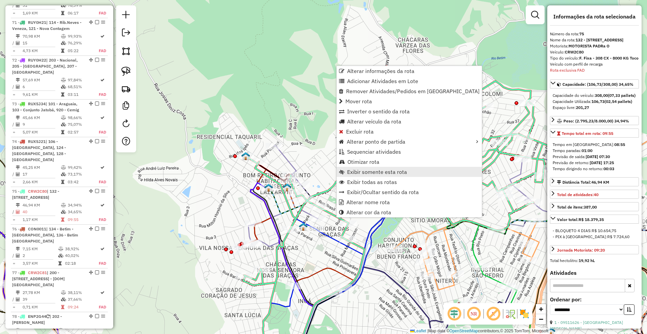
click at [372, 176] on link "Exibir somente esta rota" at bounding box center [408, 172] width 145 height 10
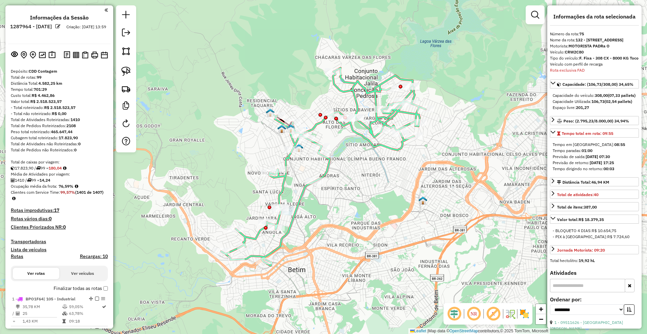
select select "**********"
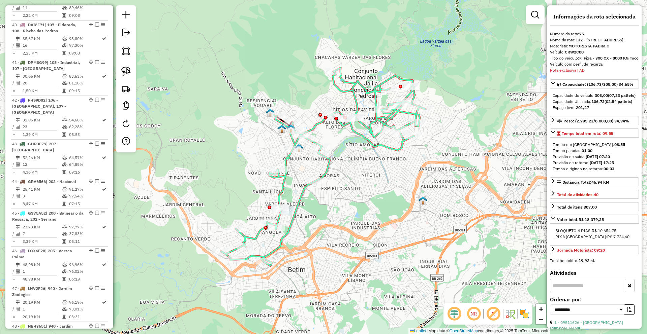
scroll to position [1702, 0]
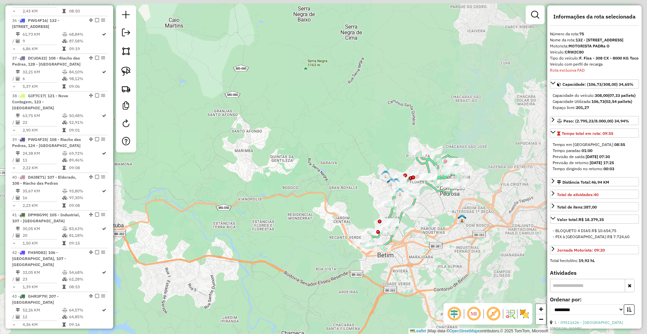
drag, startPoint x: 316, startPoint y: 200, endPoint x: 263, endPoint y: 203, distance: 53.3
click at [276, 204] on div "Janela de atendimento Grade de atendimento Capacidade Transportadoras Veículos …" at bounding box center [323, 167] width 647 height 334
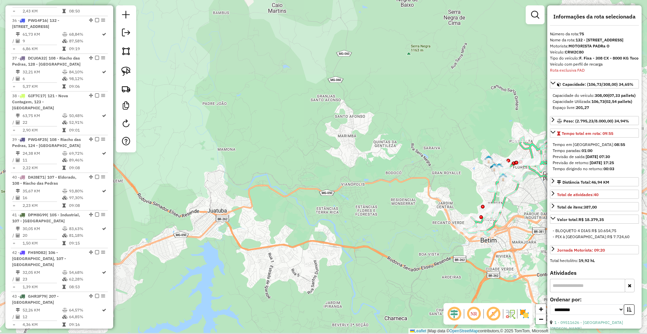
drag, startPoint x: 335, startPoint y: 191, endPoint x: 237, endPoint y: 180, distance: 99.2
click at [216, 181] on div "Janela de atendimento Grade de atendimento Capacidade Transportadoras Veículos …" at bounding box center [323, 167] width 647 height 334
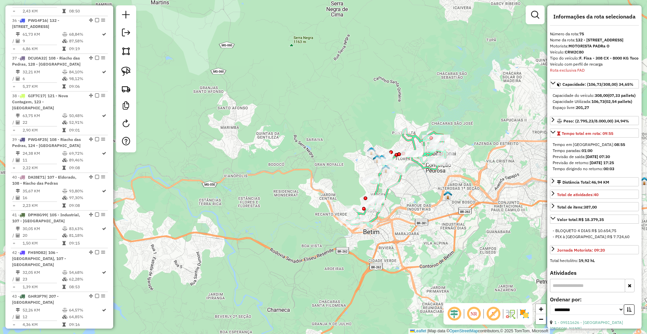
click at [448, 197] on img at bounding box center [447, 195] width 9 height 9
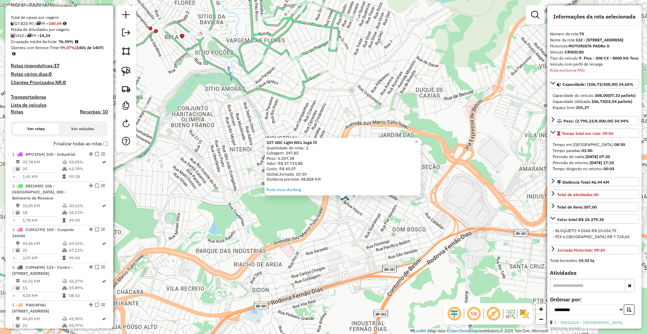
scroll to position [86, 0]
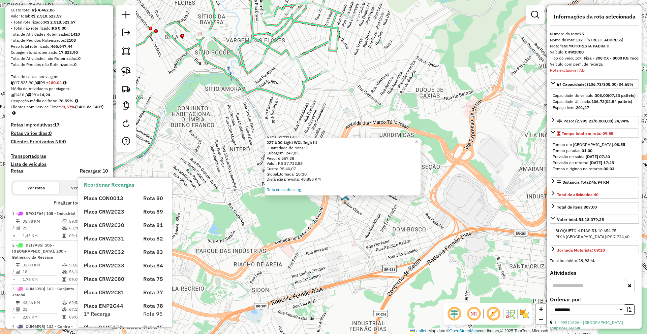
click at [104, 202] on span "Placa CON0013" at bounding box center [104, 198] width 40 height 7
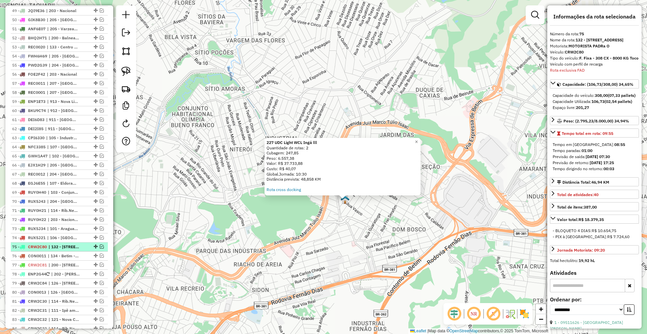
scroll to position [759, 0]
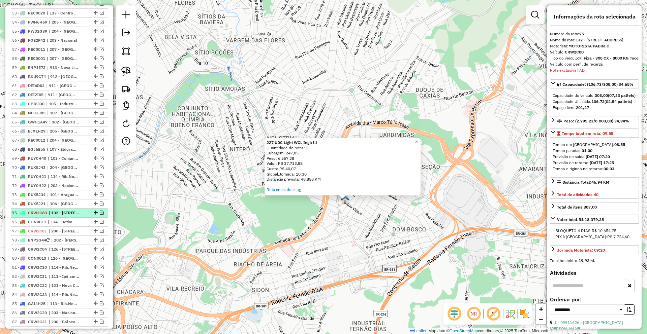
click at [100, 212] on em at bounding box center [102, 213] width 4 height 4
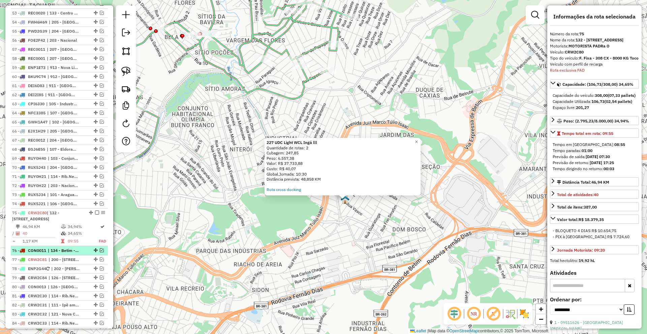
click at [26, 253] on strong "CON0011 | 134 - Betim - Santa Lúcia, 136 - Betim São Pedro" at bounding box center [35, 250] width 21 height 5
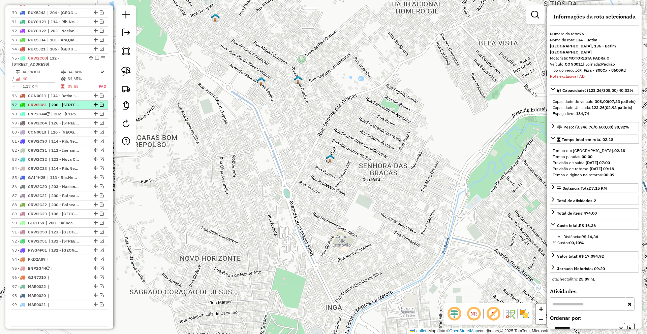
scroll to position [878, 0]
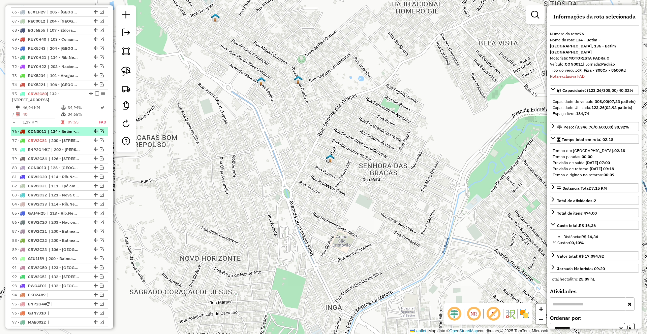
click at [100, 133] on em at bounding box center [102, 131] width 4 height 4
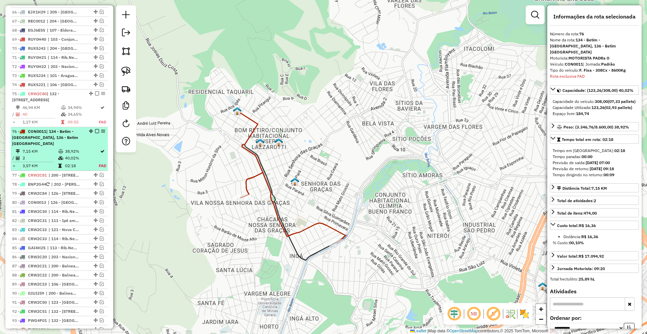
click at [95, 133] on em at bounding box center [97, 131] width 4 height 4
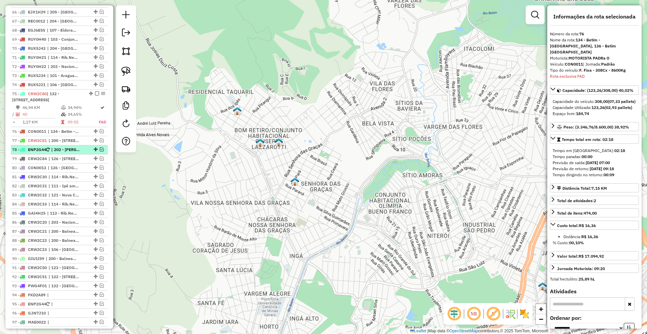
click at [101, 152] on em at bounding box center [102, 149] width 4 height 4
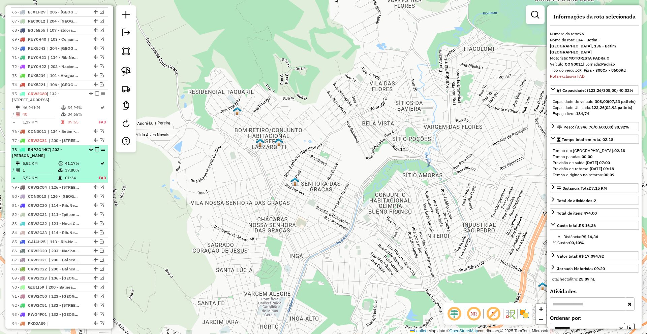
click at [65, 161] on td "41,17%" at bounding box center [82, 163] width 34 height 7
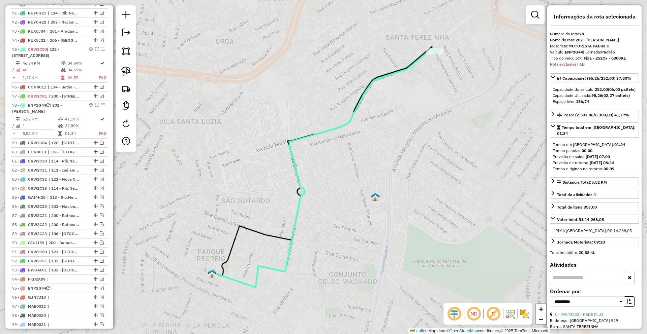
scroll to position [968, 0]
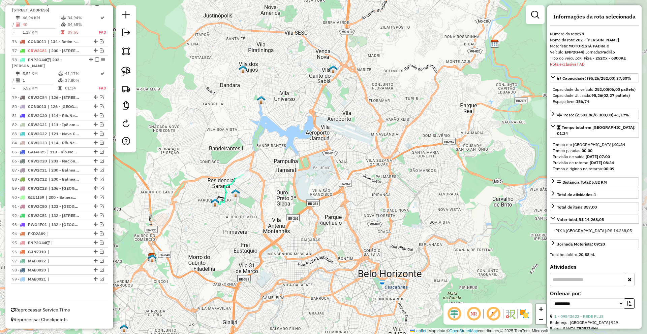
click at [240, 198] on img at bounding box center [235, 193] width 9 height 9
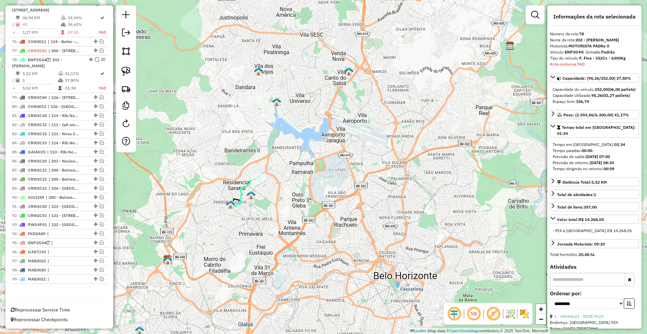
click at [242, 183] on div "Janela de atendimento Grade de atendimento Capacidade Transportadoras Veículos …" at bounding box center [323, 167] width 647 height 334
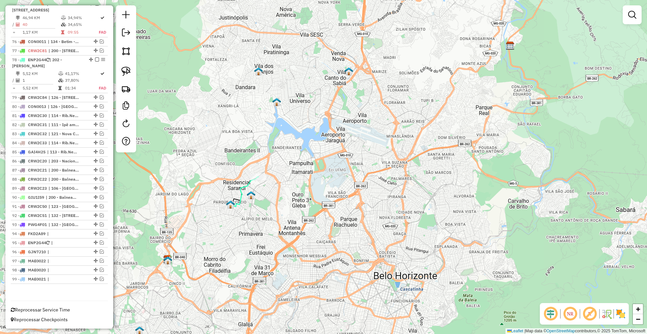
click at [242, 185] on icon at bounding box center [244, 192] width 28 height 30
select select "**********"
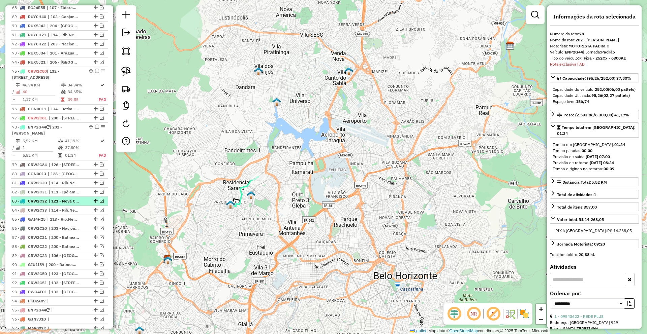
scroll to position [867, 0]
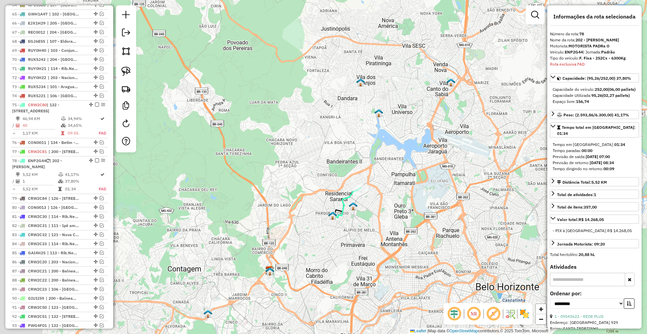
drag, startPoint x: 295, startPoint y: 166, endPoint x: 352, endPoint y: 169, distance: 57.7
click at [351, 170] on div "Janela de atendimento Grade de atendimento Capacidade Transportadoras Veículos …" at bounding box center [323, 167] width 647 height 334
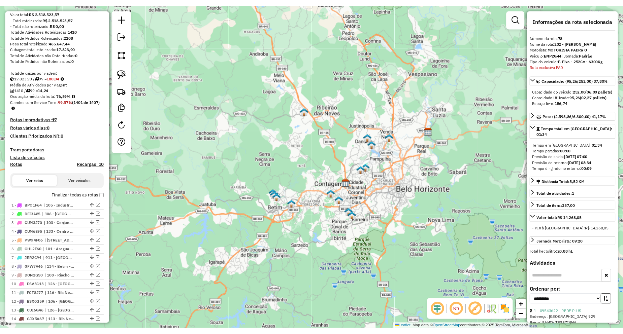
scroll to position [25, 0]
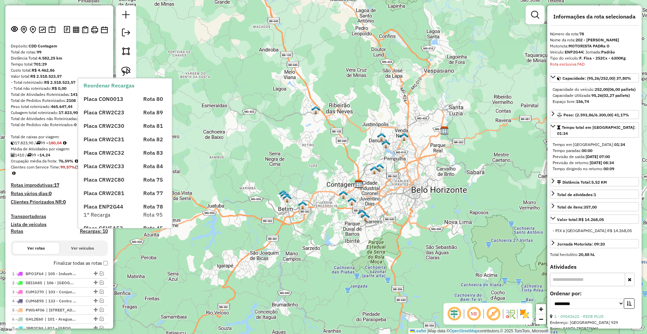
click at [102, 260] on label "Finalizar todas as rotas" at bounding box center [81, 263] width 54 height 7
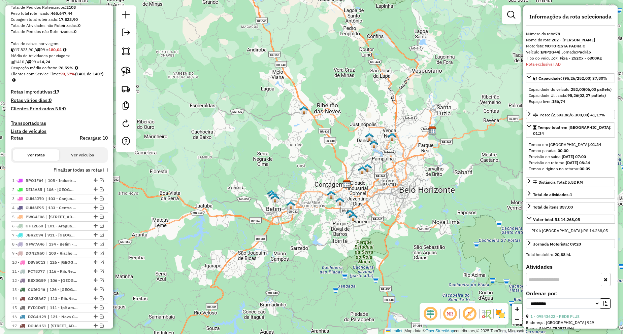
scroll to position [120, 0]
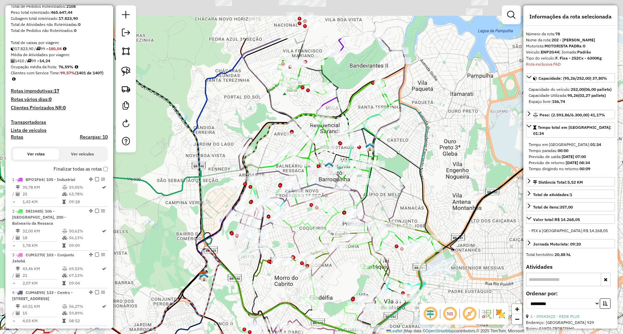
drag, startPoint x: 455, startPoint y: 68, endPoint x: 421, endPoint y: 140, distance: 80.0
click at [421, 140] on icon at bounding box center [247, 238] width 686 height 401
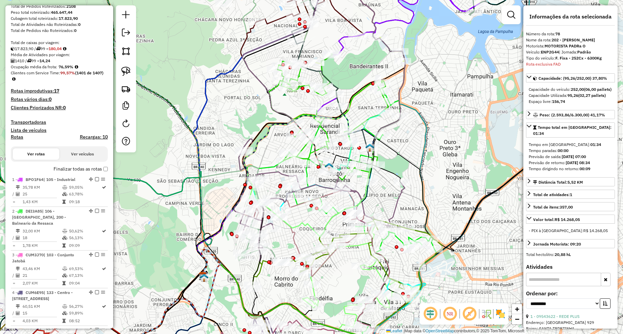
click at [309, 153] on icon at bounding box center [329, 117] width 120 height 127
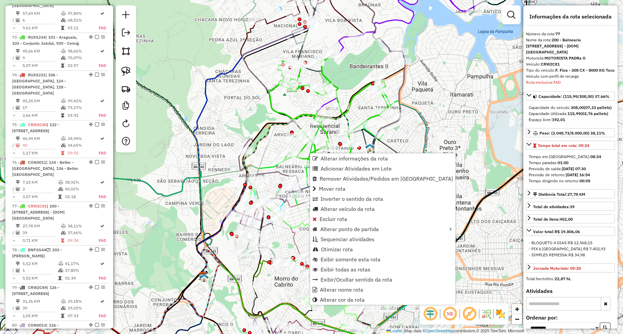
scroll to position [3265, 0]
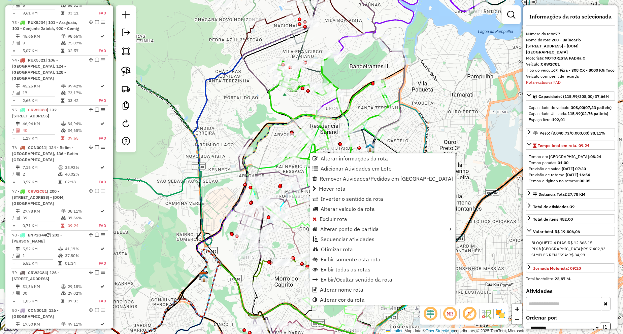
click at [175, 184] on div "Janela de atendimento Grade de atendimento Capacidade Transportadoras Veículos …" at bounding box center [311, 167] width 623 height 334
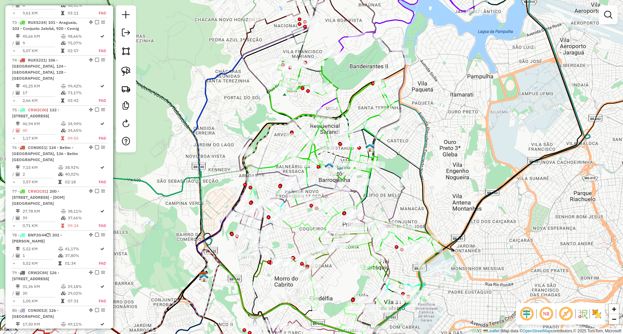
click at [292, 224] on icon at bounding box center [326, 192] width 94 height 90
select select "**********"
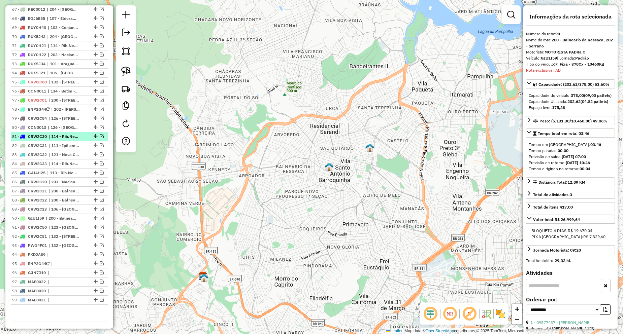
scroll to position [890, 0]
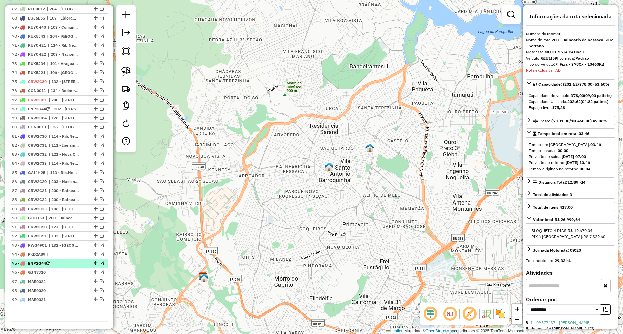
click at [100, 262] on em at bounding box center [102, 263] width 4 height 4
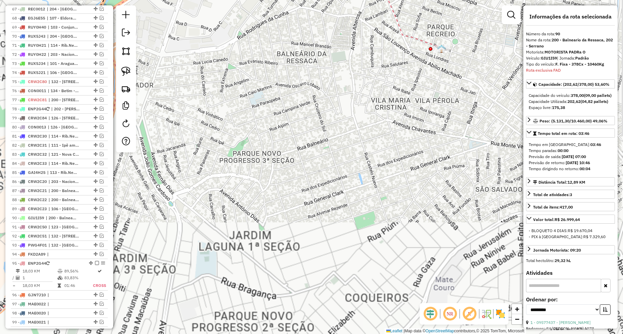
drag, startPoint x: 401, startPoint y: 117, endPoint x: 319, endPoint y: 167, distance: 96.7
click at [319, 167] on div "Janela de atendimento Grade de atendimento Capacidade Transportadoras Veículos …" at bounding box center [311, 167] width 623 height 334
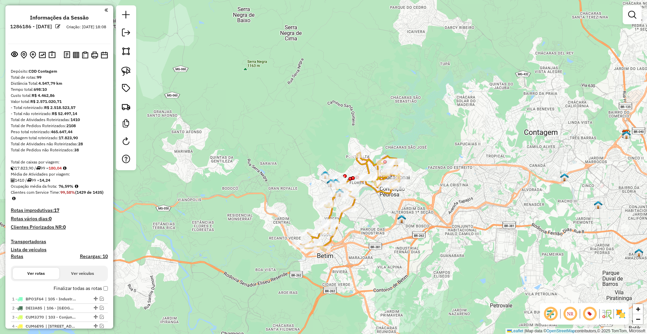
scroll to position [404, 0]
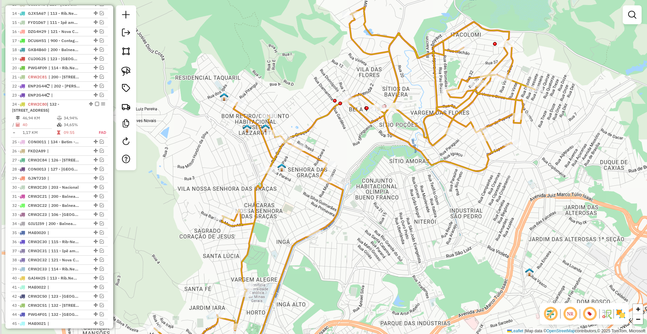
drag, startPoint x: 336, startPoint y: 196, endPoint x: 340, endPoint y: 195, distance: 4.6
click at [340, 195] on icon at bounding box center [344, 187] width 380 height 360
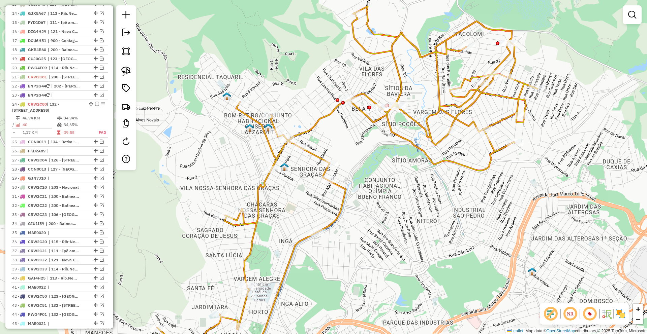
click at [345, 193] on icon at bounding box center [347, 187] width 380 height 362
select select "**********"
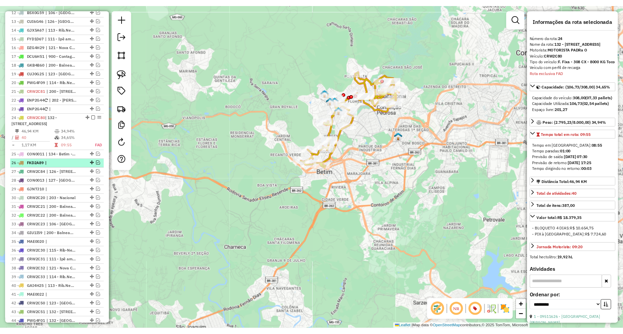
scroll to position [364, 0]
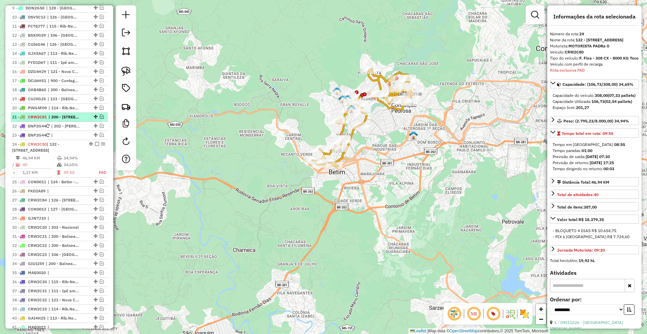
click at [100, 116] on em at bounding box center [102, 117] width 4 height 4
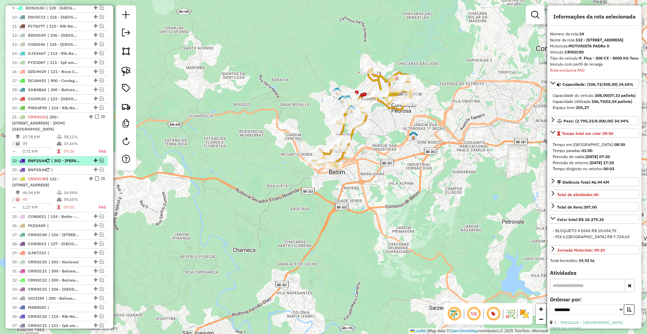
click at [100, 163] on em at bounding box center [102, 161] width 4 height 4
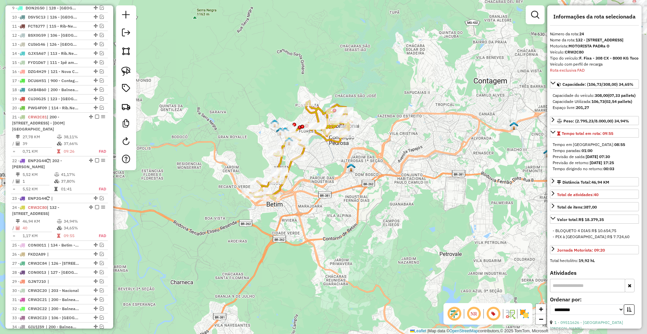
drag, startPoint x: 459, startPoint y: 187, endPoint x: 398, endPoint y: 219, distance: 68.7
click at [398, 219] on div "Janela de atendimento Grade de atendimento Capacidade Transportadoras Veículos …" at bounding box center [323, 167] width 647 height 334
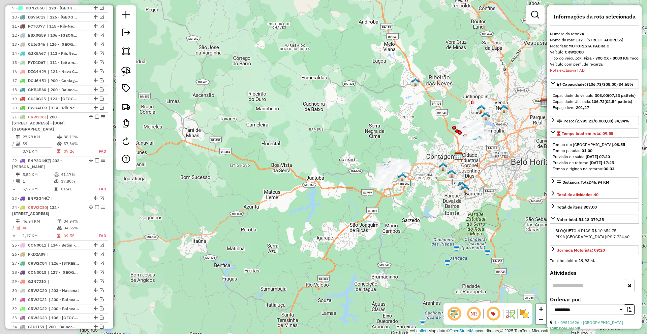
drag, startPoint x: 466, startPoint y: 182, endPoint x: 400, endPoint y: 204, distance: 69.5
click at [401, 210] on div "Janela de atendimento Grade de atendimento Capacidade Transportadoras Veículos …" at bounding box center [323, 167] width 647 height 334
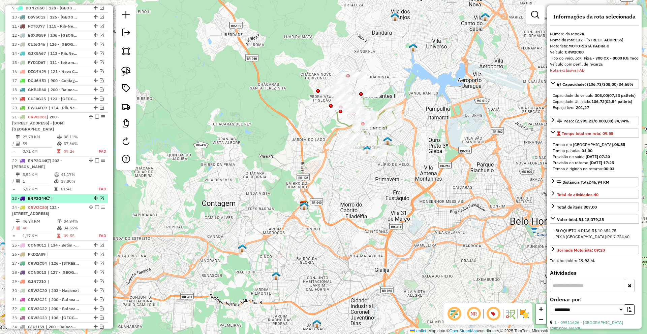
click at [100, 200] on em at bounding box center [102, 198] width 4 height 4
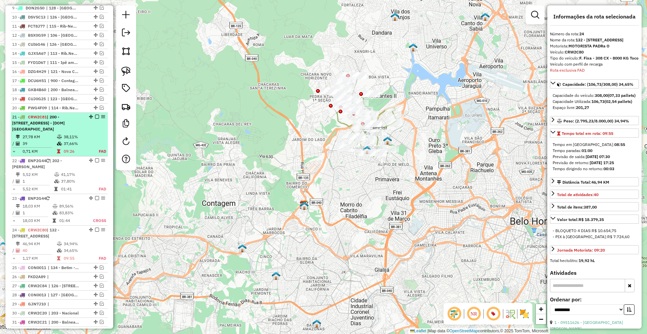
click at [95, 117] on em at bounding box center [97, 117] width 4 height 4
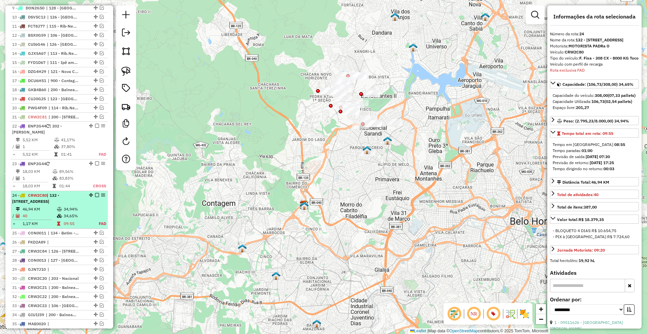
click at [95, 193] on em at bounding box center [97, 195] width 4 height 4
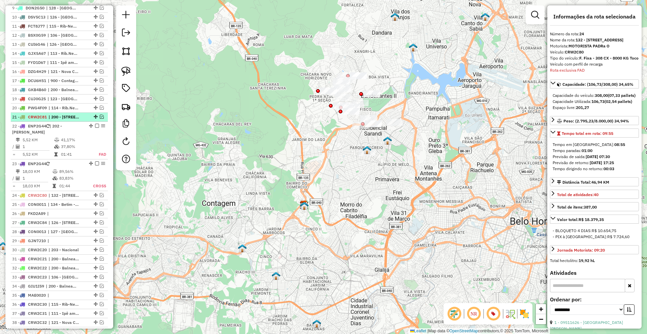
click at [100, 116] on em at bounding box center [102, 117] width 4 height 4
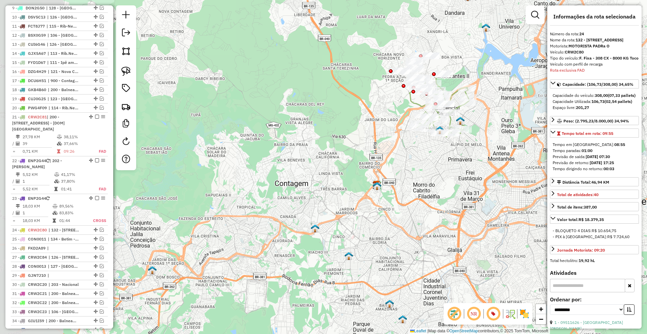
drag, startPoint x: 334, startPoint y: 173, endPoint x: 403, endPoint y: 159, distance: 70.5
click at [403, 159] on div "Janela de atendimento Grade de atendimento Capacidade Transportadoras Veículos …" at bounding box center [323, 167] width 647 height 334
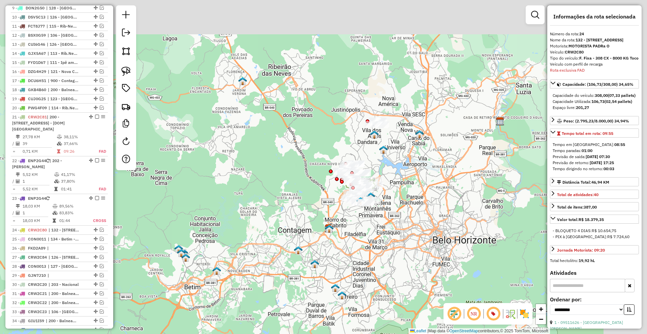
drag, startPoint x: 442, startPoint y: 190, endPoint x: 347, endPoint y: 244, distance: 109.5
click at [348, 244] on div "Janela de atendimento Grade de atendimento Capacidade Transportadoras Veículos …" at bounding box center [323, 167] width 647 height 334
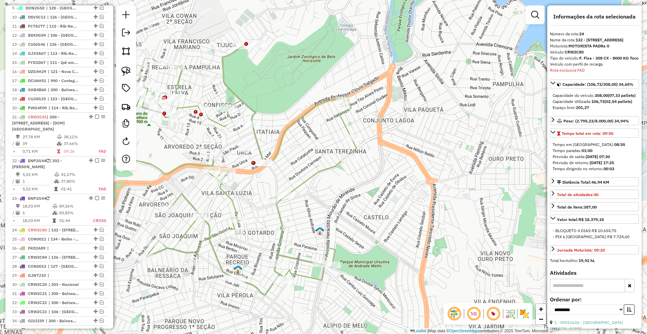
click at [322, 231] on img at bounding box center [319, 231] width 9 height 9
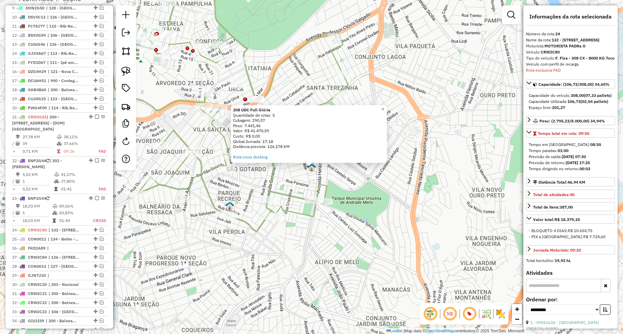
click at [298, 228] on div "208 UDC Full Glória Quantidade de rotas: 5 Cubagem: 290,57 Peso: 7.441,46 Valor…" at bounding box center [311, 167] width 623 height 334
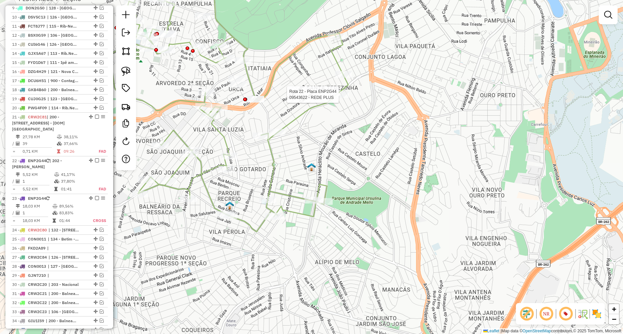
select select "**********"
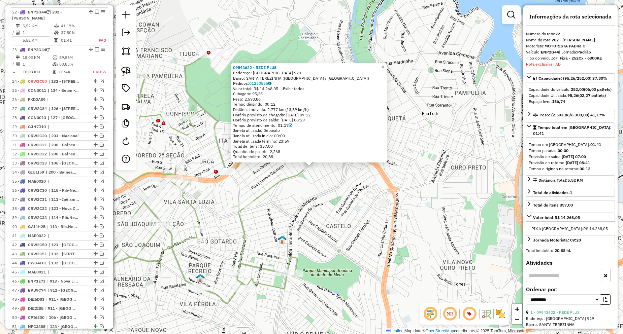
scroll to position [521, 0]
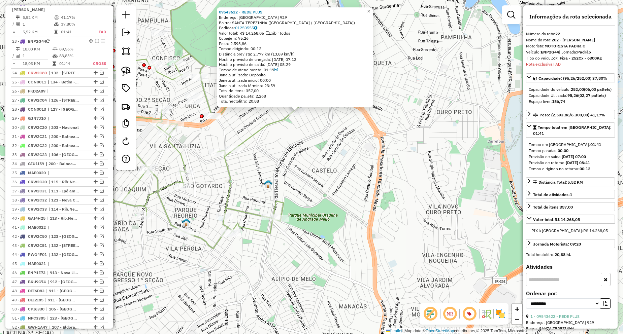
drag, startPoint x: 329, startPoint y: 241, endPoint x: 315, endPoint y: 185, distance: 57.3
click at [315, 185] on div "09543622 - REDE PLUS Endereço: [GEOGRAPHIC_DATA] 929 Bairro: [GEOGRAPHIC_DATA] …" at bounding box center [311, 167] width 623 height 334
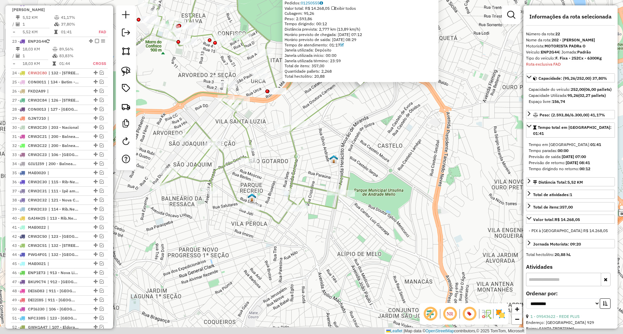
drag, startPoint x: 202, startPoint y: 176, endPoint x: 271, endPoint y: 146, distance: 75.0
click at [271, 146] on div "09543622 - REDE PLUS Endereço: [GEOGRAPHIC_DATA] 929 Bairro: [GEOGRAPHIC_DATA] …" at bounding box center [311, 167] width 623 height 334
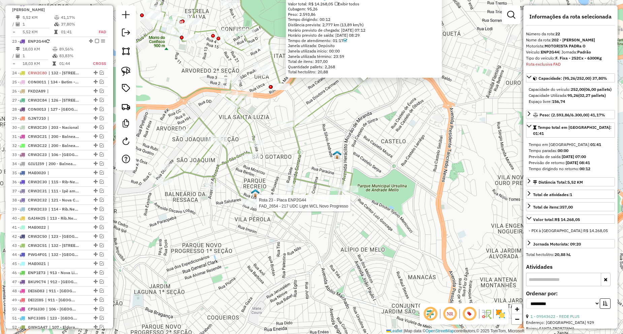
click at [260, 207] on div at bounding box center [254, 203] width 17 height 7
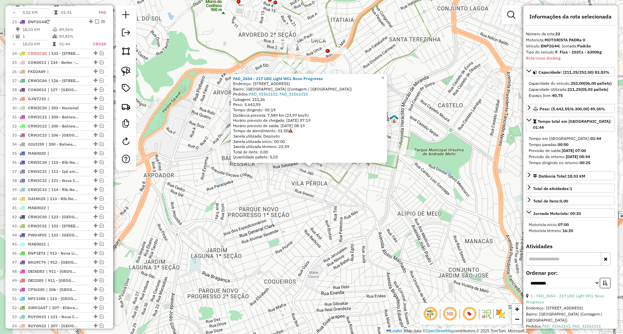
scroll to position [553, 0]
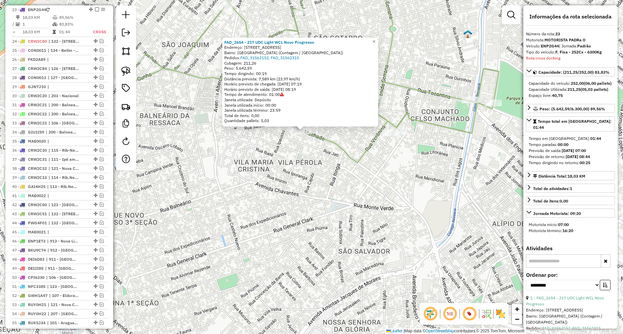
click at [319, 174] on div "FAD_2654 - 217 UDC Light WCL Novo Progresso Endereço: [STREET_ADDRESS][GEOGRAPH…" at bounding box center [311, 167] width 623 height 334
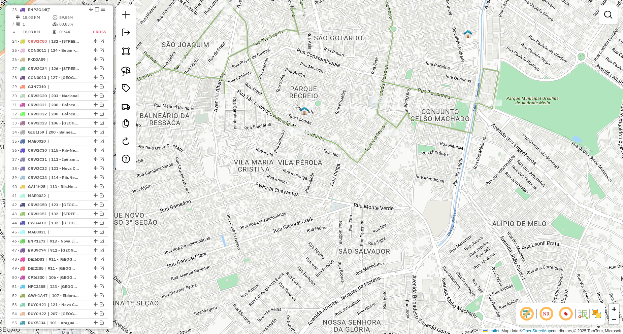
click at [306, 112] on img at bounding box center [304, 110] width 9 height 9
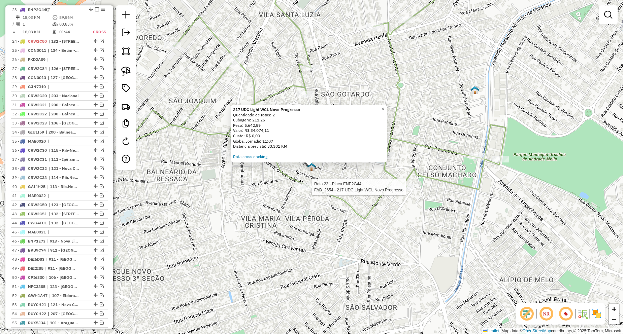
select select "**********"
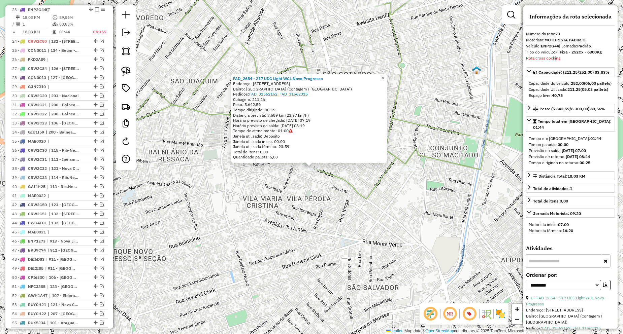
click at [317, 188] on div "FAD_2654 - 217 UDC Light WCL Novo Progresso Endereço: [STREET_ADDRESS][GEOGRAPH…" at bounding box center [311, 167] width 623 height 334
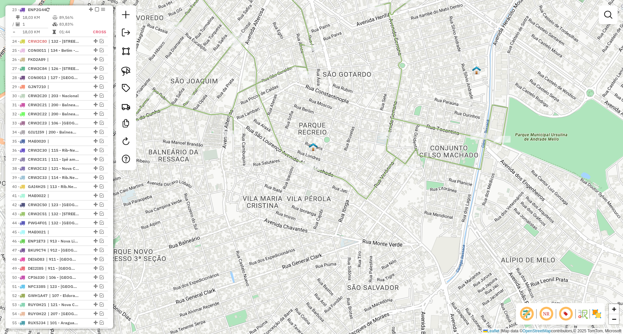
click at [337, 178] on icon at bounding box center [319, 83] width 378 height 233
select select "**********"
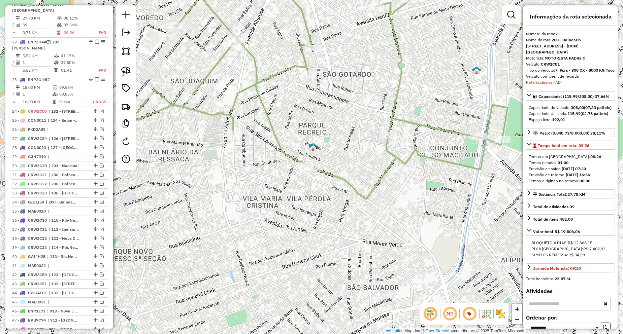
scroll to position [471, 0]
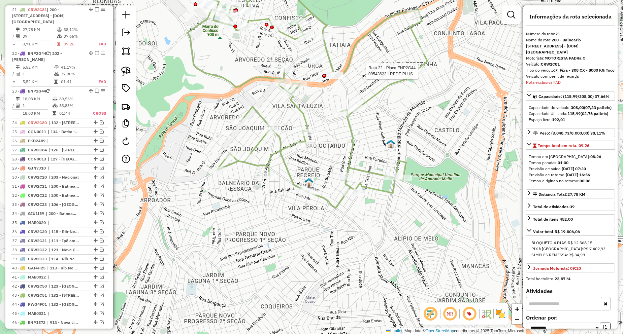
click at [424, 74] on div at bounding box center [419, 71] width 17 height 7
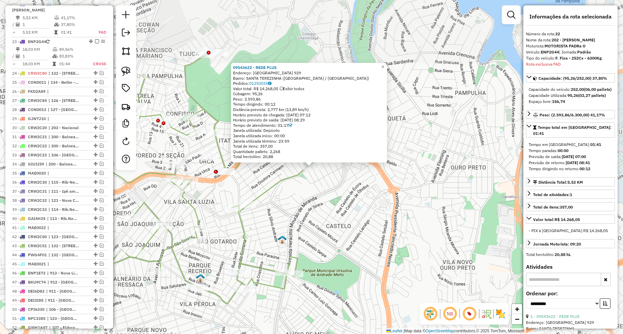
scroll to position [521, 0]
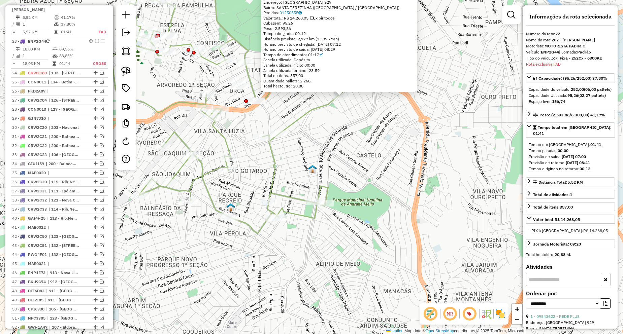
drag, startPoint x: 310, startPoint y: 215, endPoint x: 340, endPoint y: 144, distance: 76.9
click at [340, 144] on div "09543622 - REDE PLUS Endereço: [GEOGRAPHIC_DATA] 929 Bairro: [GEOGRAPHIC_DATA] …" at bounding box center [311, 167] width 623 height 334
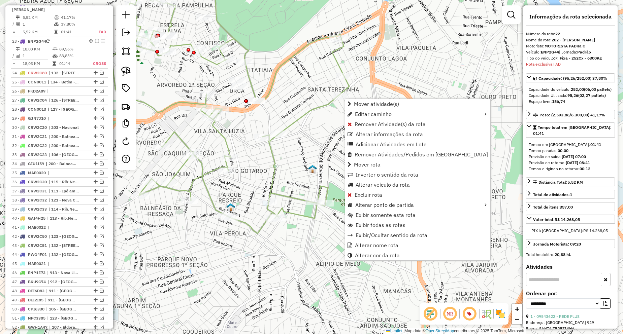
scroll to position [522, 0]
click at [366, 102] on span "Mover atividade(s)" at bounding box center [376, 103] width 45 height 5
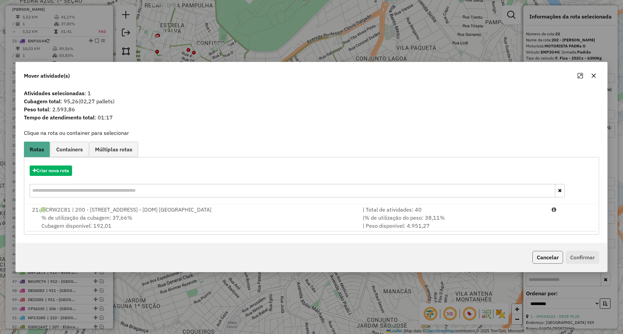
click at [548, 260] on button "Cancelar" at bounding box center [547, 257] width 31 height 13
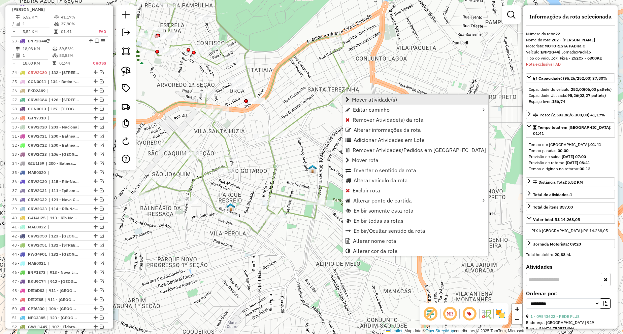
click at [357, 99] on span "Mover atividade(s)" at bounding box center [374, 99] width 45 height 5
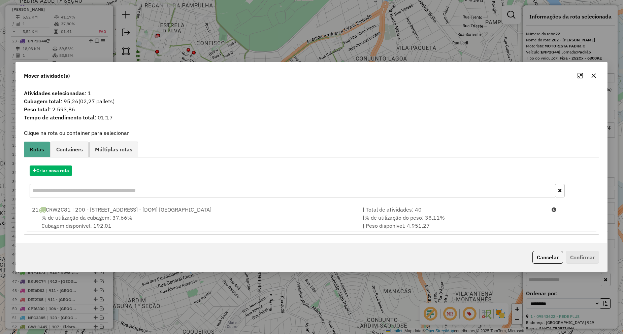
click at [540, 261] on button "Cancelar" at bounding box center [547, 257] width 31 height 13
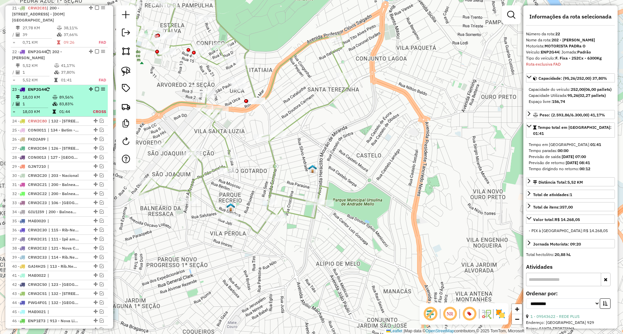
scroll to position [473, 0]
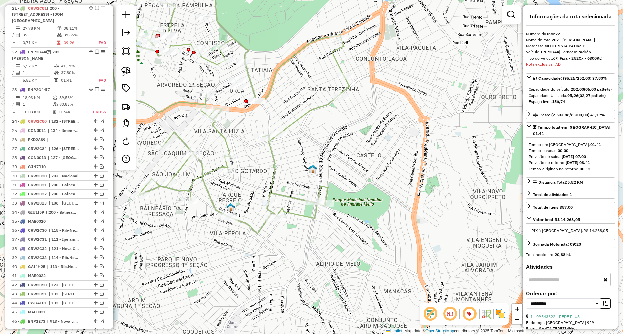
click at [297, 123] on icon at bounding box center [229, 106] width 239 height 253
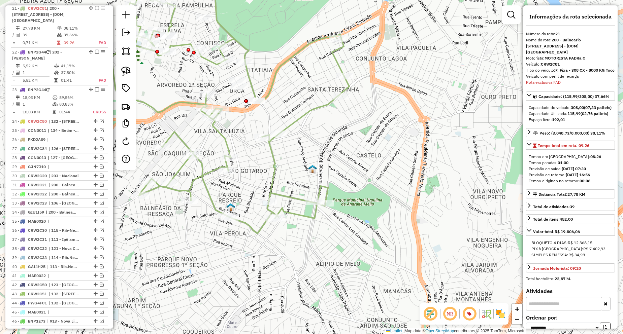
scroll to position [471, 0]
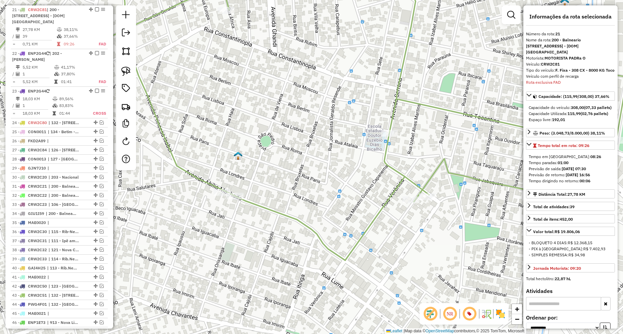
click at [238, 202] on icon at bounding box center [282, 114] width 689 height 294
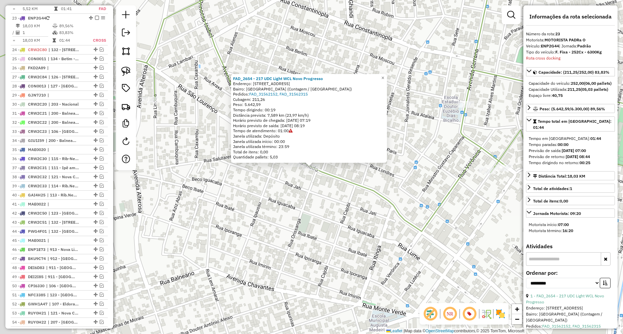
scroll to position [553, 0]
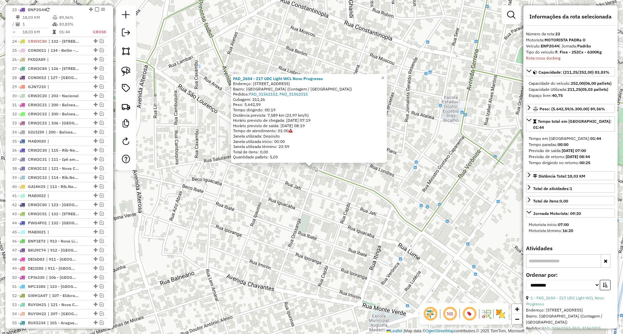
click at [273, 223] on div "FAD_2654 - 217 UDC Light WCL Novo Progresso Endereço: [STREET_ADDRESS][GEOGRAPH…" at bounding box center [311, 167] width 623 height 334
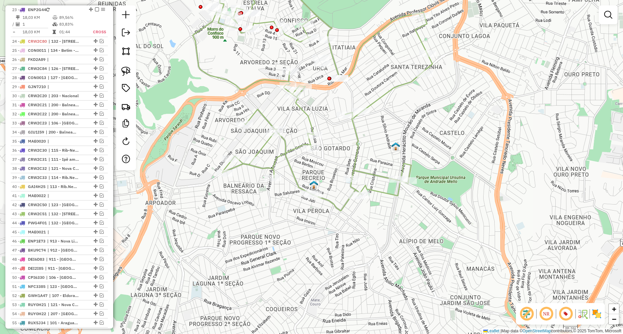
click at [316, 187] on img at bounding box center [313, 184] width 9 height 9
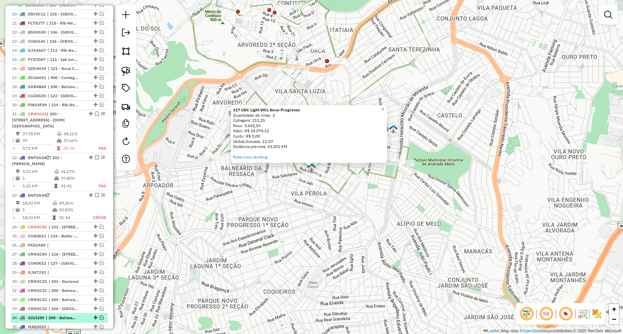
scroll to position [366, 0]
click at [252, 156] on link "Rota cross docking" at bounding box center [250, 157] width 34 height 5
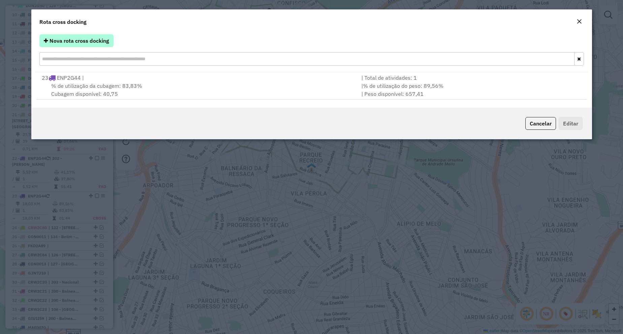
click at [91, 42] on span "Nova rota cross docking" at bounding box center [80, 40] width 60 height 7
select select "*"
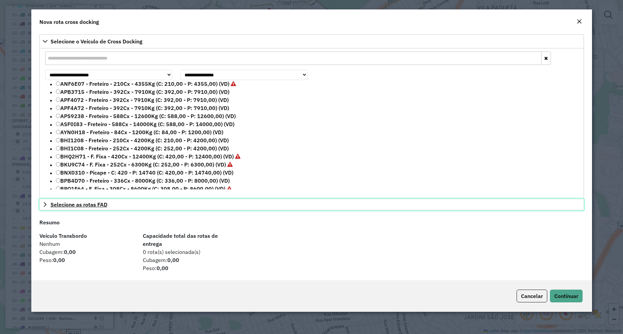
click at [98, 206] on span "Selecione as rotas FAD" at bounding box center [79, 204] width 57 height 5
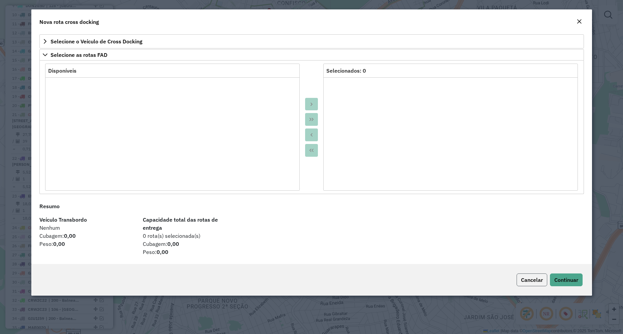
click at [526, 277] on span "Cancelar" at bounding box center [532, 280] width 22 height 7
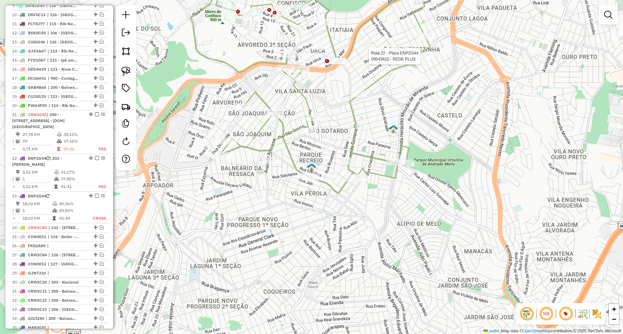
select select "**********"
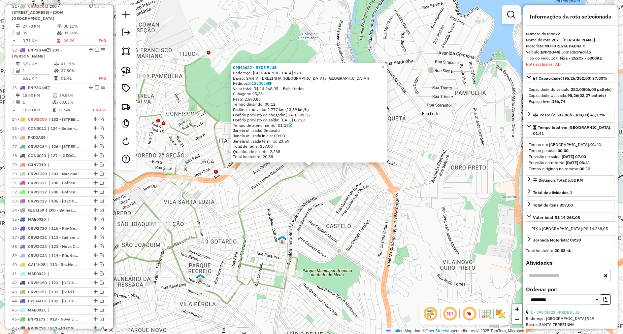
scroll to position [521, 0]
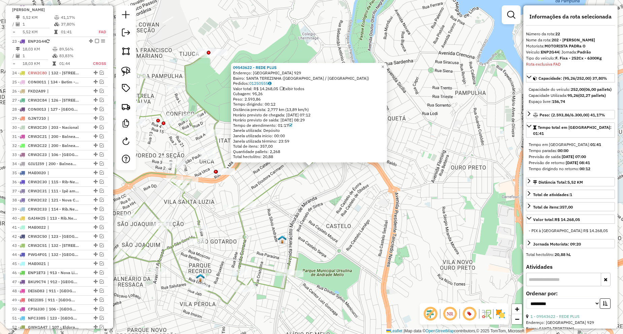
click at [360, 188] on div "09543622 - REDE PLUS Endereço: [GEOGRAPHIC_DATA] 929 Bairro: [GEOGRAPHIC_DATA] …" at bounding box center [311, 167] width 623 height 334
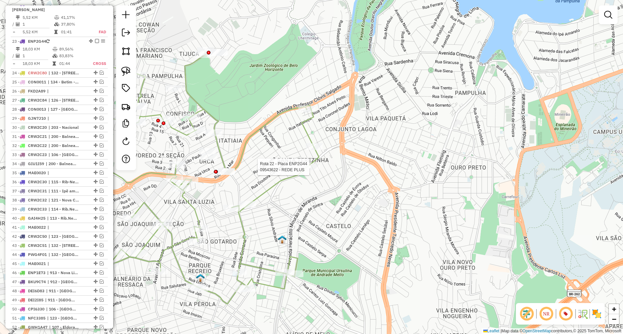
select select "**********"
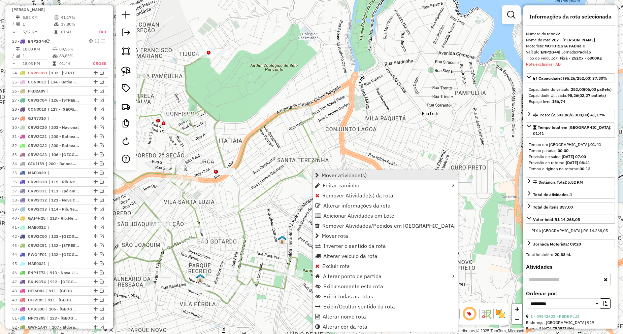
click at [346, 175] on span "Mover atividade(s)" at bounding box center [344, 175] width 45 height 5
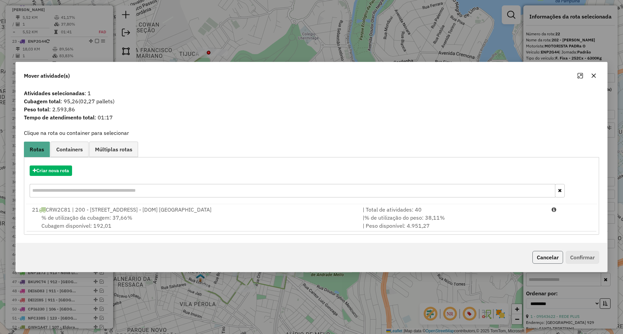
click at [538, 259] on button "Cancelar" at bounding box center [547, 257] width 31 height 13
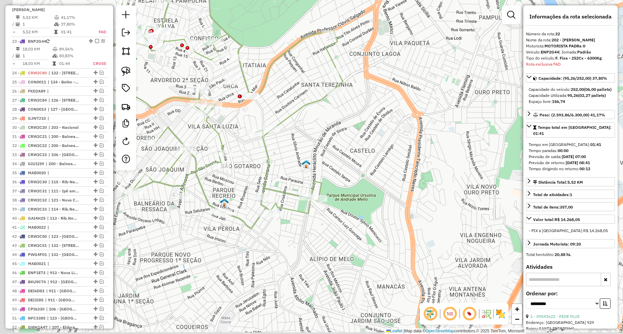
drag, startPoint x: 259, startPoint y: 252, endPoint x: 284, endPoint y: 176, distance: 79.9
click at [284, 176] on div "Janela de atendimento Grade de atendimento Capacidade Transportadoras Veículos …" at bounding box center [311, 167] width 623 height 334
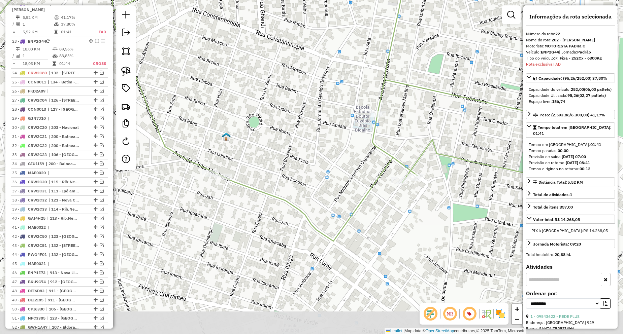
drag, startPoint x: 239, startPoint y: 243, endPoint x: 238, endPoint y: 191, distance: 52.2
click at [238, 191] on div "Janela de atendimento Grade de atendimento Capacidade Transportadoras Veículos …" at bounding box center [311, 167] width 623 height 334
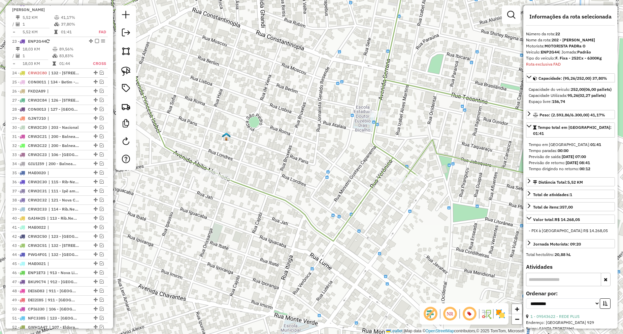
click at [221, 171] on div "Rota 23 - Placa ENP2G44 FAD_2654 - 217 UDC Light WCL Novo Progresso Janela de a…" at bounding box center [311, 167] width 623 height 334
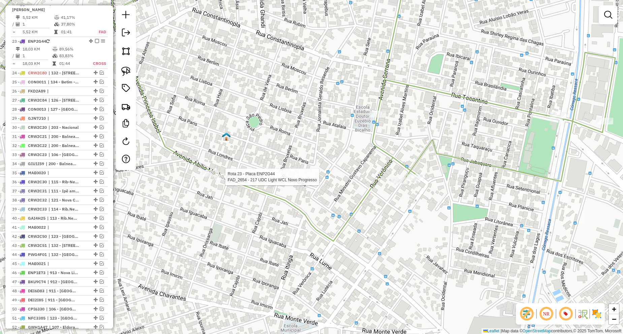
select select "**********"
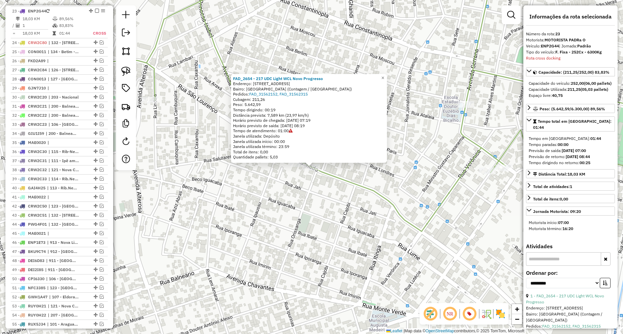
scroll to position [553, 0]
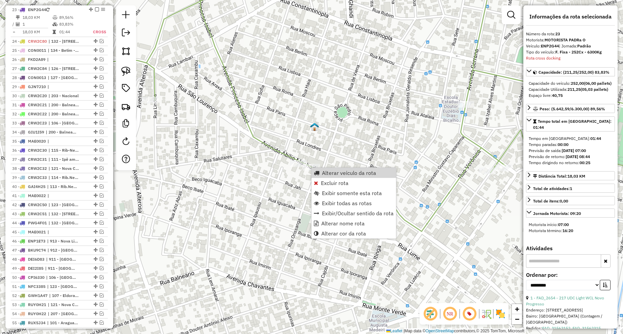
click at [257, 182] on div "Janela de atendimento Grade de atendimento Capacidade Transportadoras Veículos …" at bounding box center [311, 167] width 623 height 334
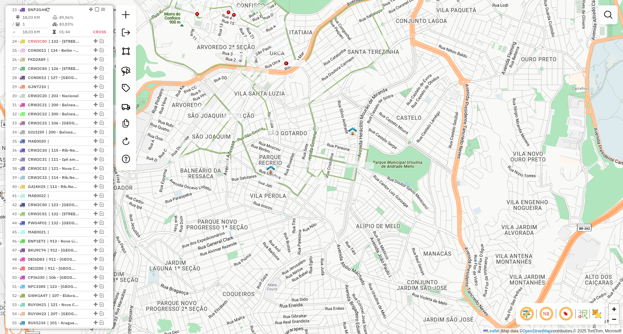
click at [272, 171] on img at bounding box center [270, 169] width 9 height 9
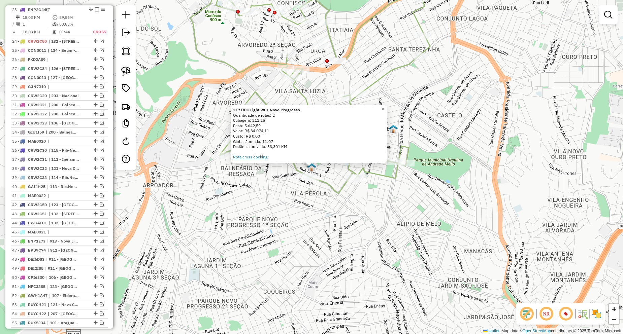
click at [251, 159] on link "Rota cross docking" at bounding box center [250, 157] width 34 height 5
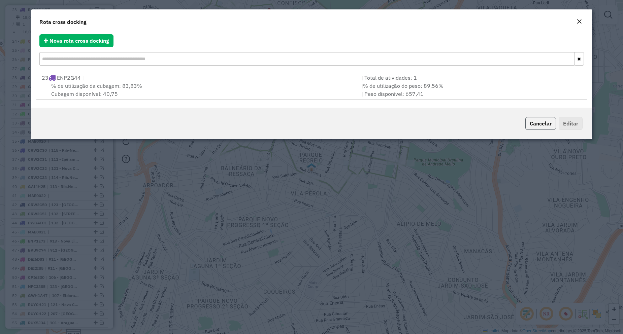
click at [536, 121] on span "Cancelar" at bounding box center [541, 123] width 22 height 7
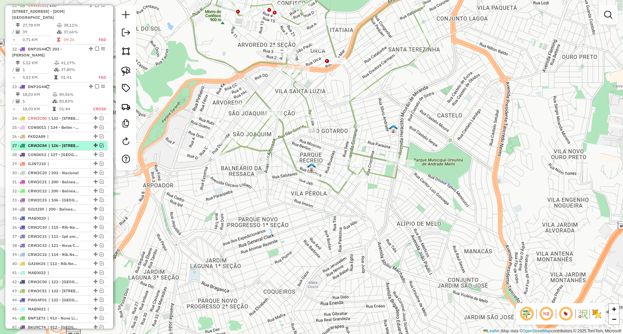
scroll to position [469, 0]
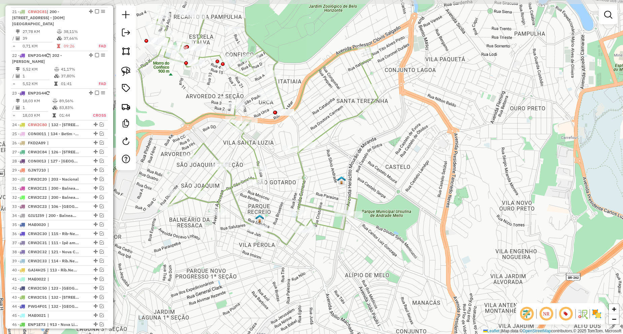
drag, startPoint x: 396, startPoint y: 112, endPoint x: 344, endPoint y: 163, distance: 73.1
click at [344, 163] on div "Janela de atendimento Grade de atendimento Capacidade Transportadoras Veículos …" at bounding box center [311, 167] width 623 height 334
click at [340, 188] on div "Janela de atendimento Grade de atendimento Capacidade Transportadoras Veículos …" at bounding box center [311, 167] width 623 height 334
click at [343, 179] on img at bounding box center [341, 180] width 9 height 9
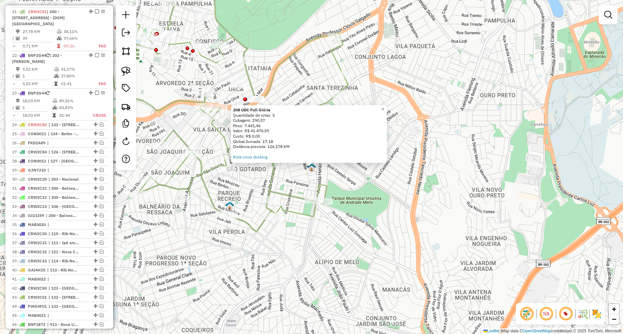
click at [228, 205] on img at bounding box center [229, 205] width 9 height 9
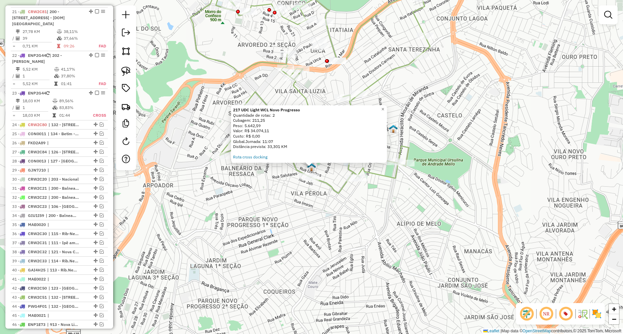
click at [250, 209] on div "217 UDC Light WCL Novo Progresso Quantidade de rotas: 2 Cubagem: 211,25 Peso: 5…" at bounding box center [311, 167] width 623 height 334
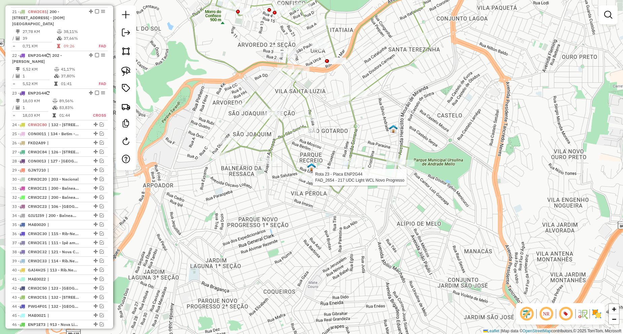
select select "**********"
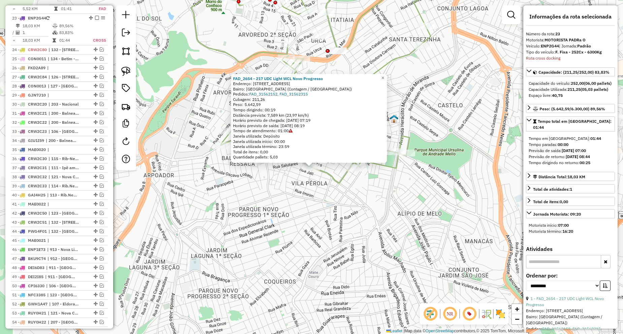
scroll to position [553, 0]
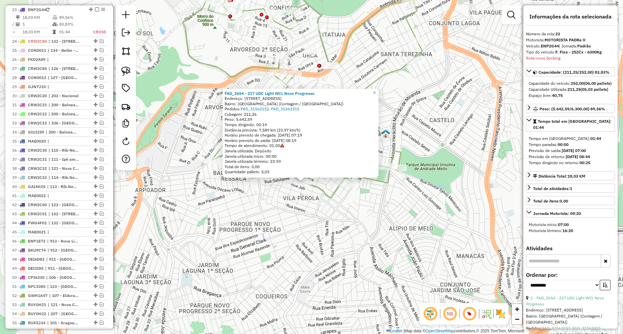
drag, startPoint x: 319, startPoint y: 174, endPoint x: 293, endPoint y: 218, distance: 50.5
click at [293, 218] on div "FAD_2654 - 217 UDC Light WCL Novo Progresso Endereço: [STREET_ADDRESS][GEOGRAPH…" at bounding box center [311, 167] width 623 height 334
